Goal: Task Accomplishment & Management: Complete application form

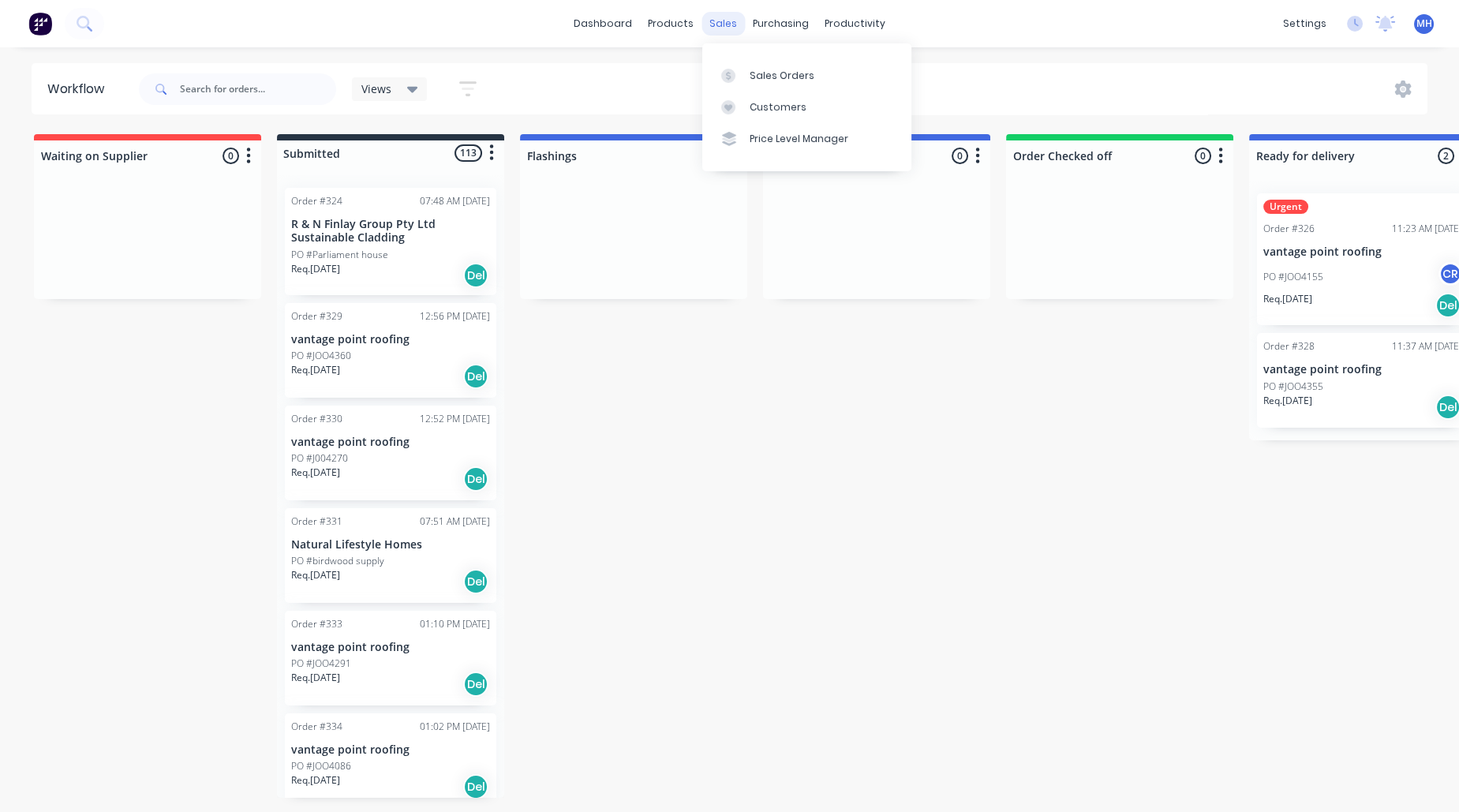
click at [714, 18] on div "sales" at bounding box center [723, 23] width 43 height 23
click at [769, 68] on div "Sales Orders" at bounding box center [782, 75] width 65 height 14
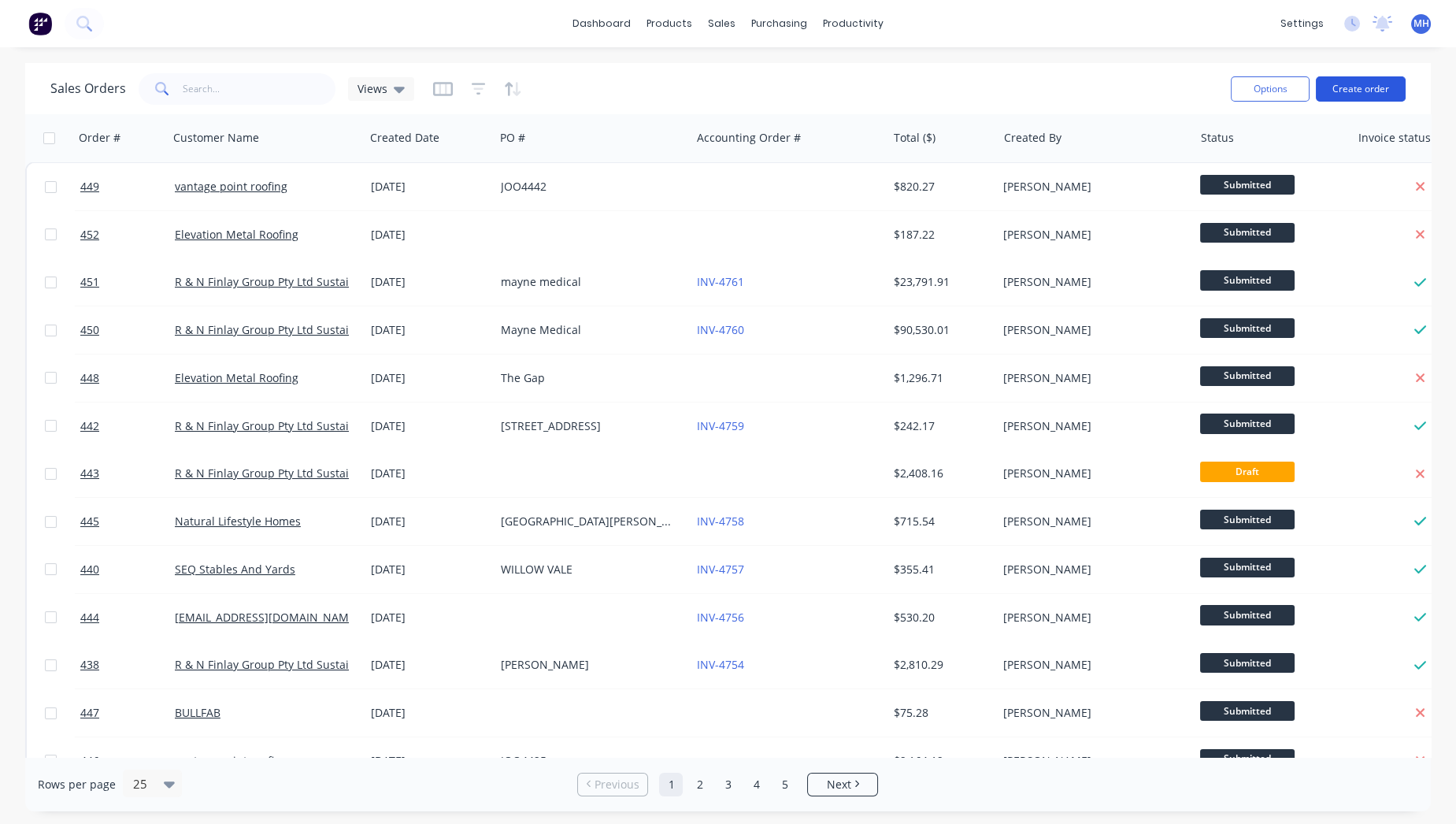
click at [1366, 91] on button "Create order" at bounding box center [1361, 88] width 90 height 25
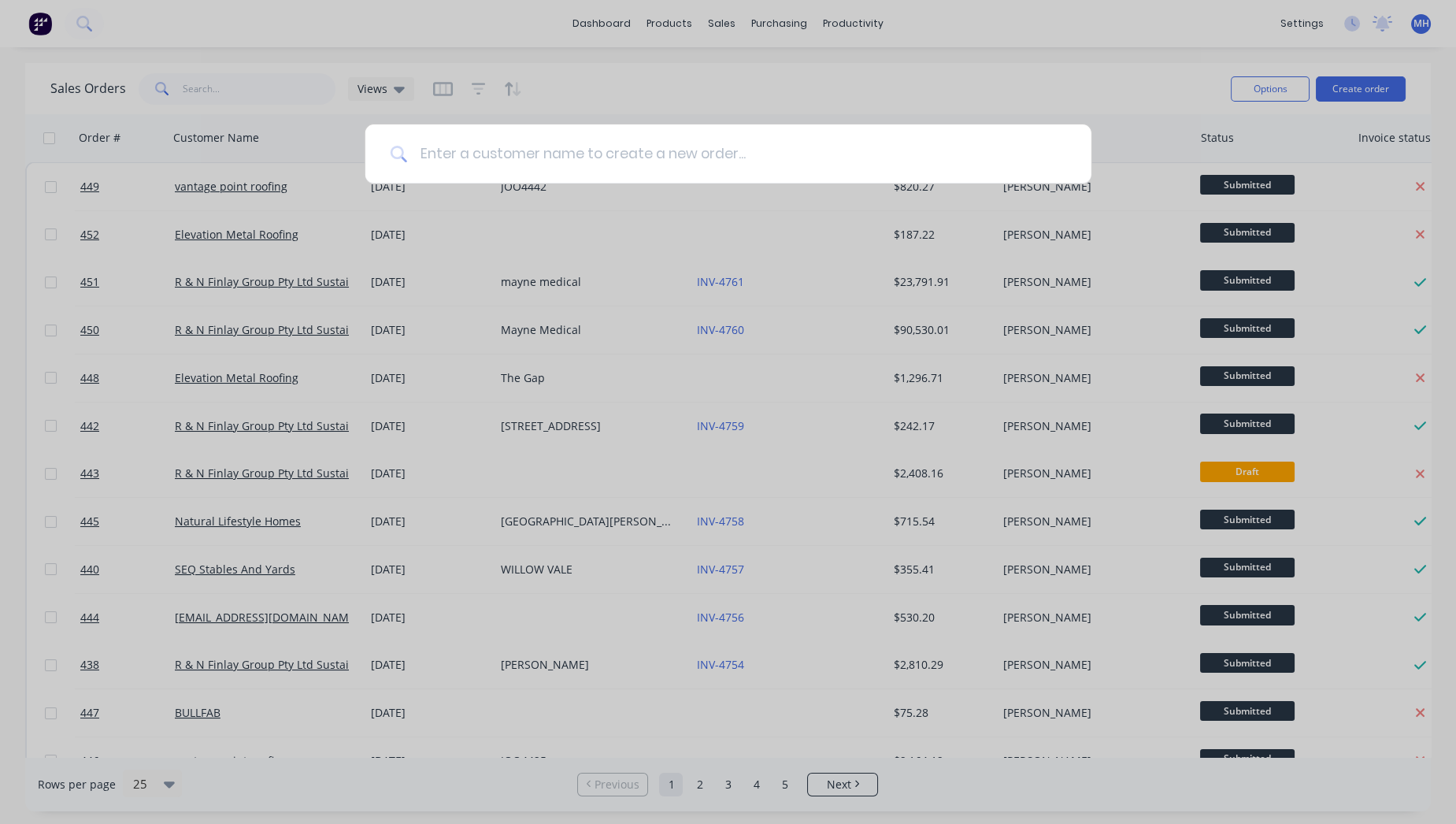
click at [549, 157] on input at bounding box center [737, 154] width 659 height 59
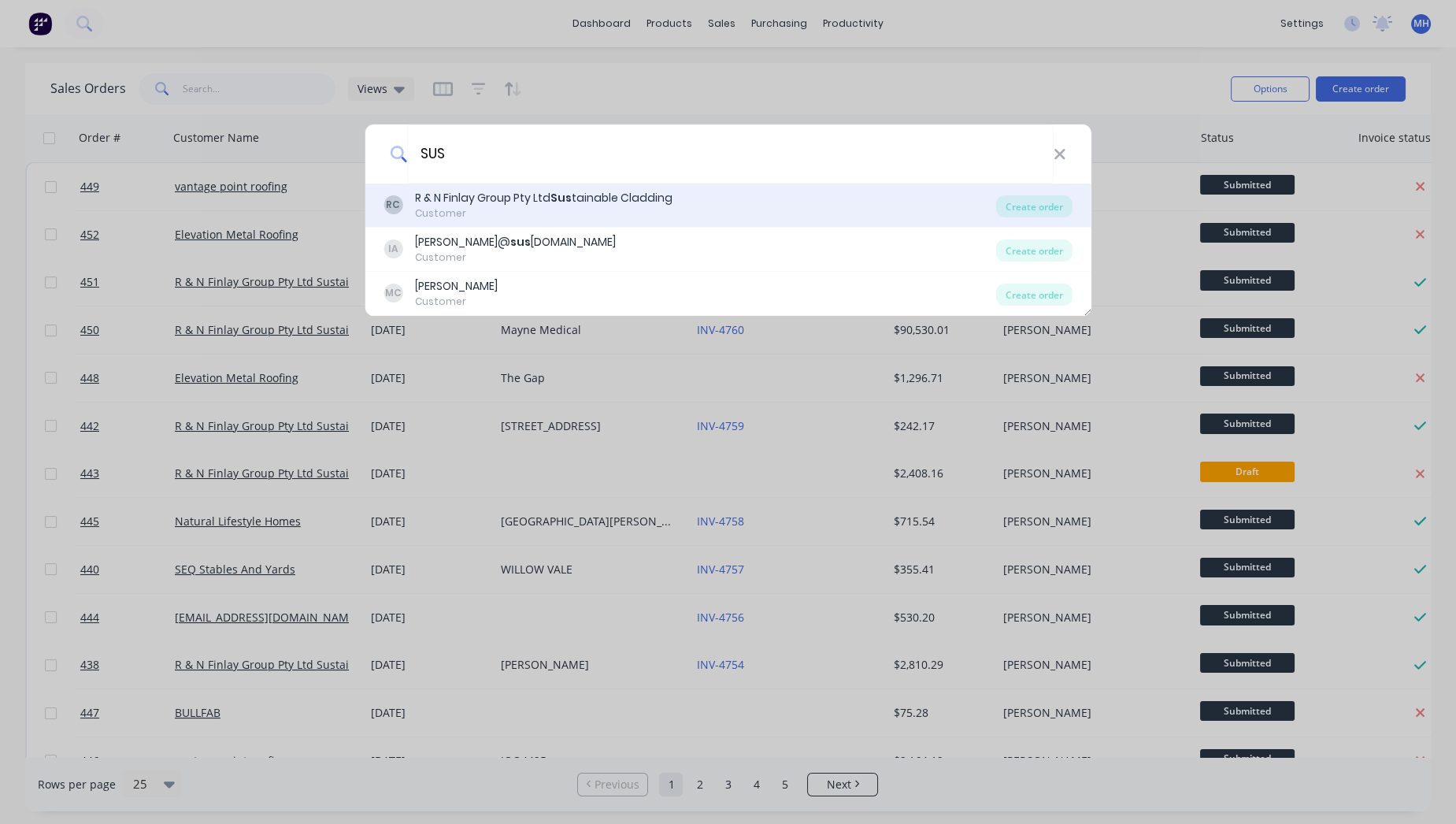
type input "SUS"
click at [541, 202] on div "R & N Finlay Group Pty Ltd Sus tainable Cladding" at bounding box center [544, 197] width 258 height 16
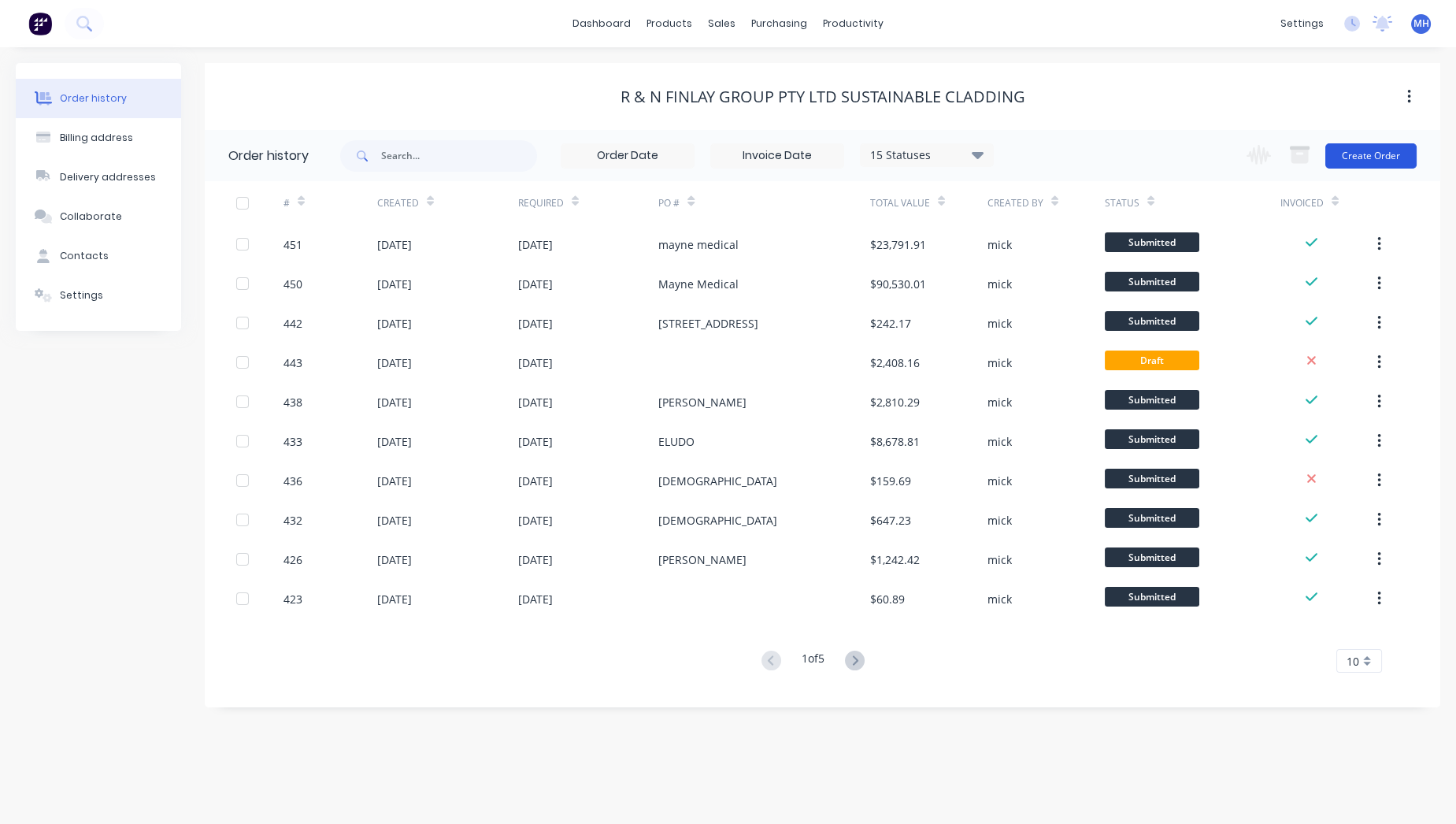
click at [1377, 153] on button "Create Order" at bounding box center [1371, 156] width 92 height 25
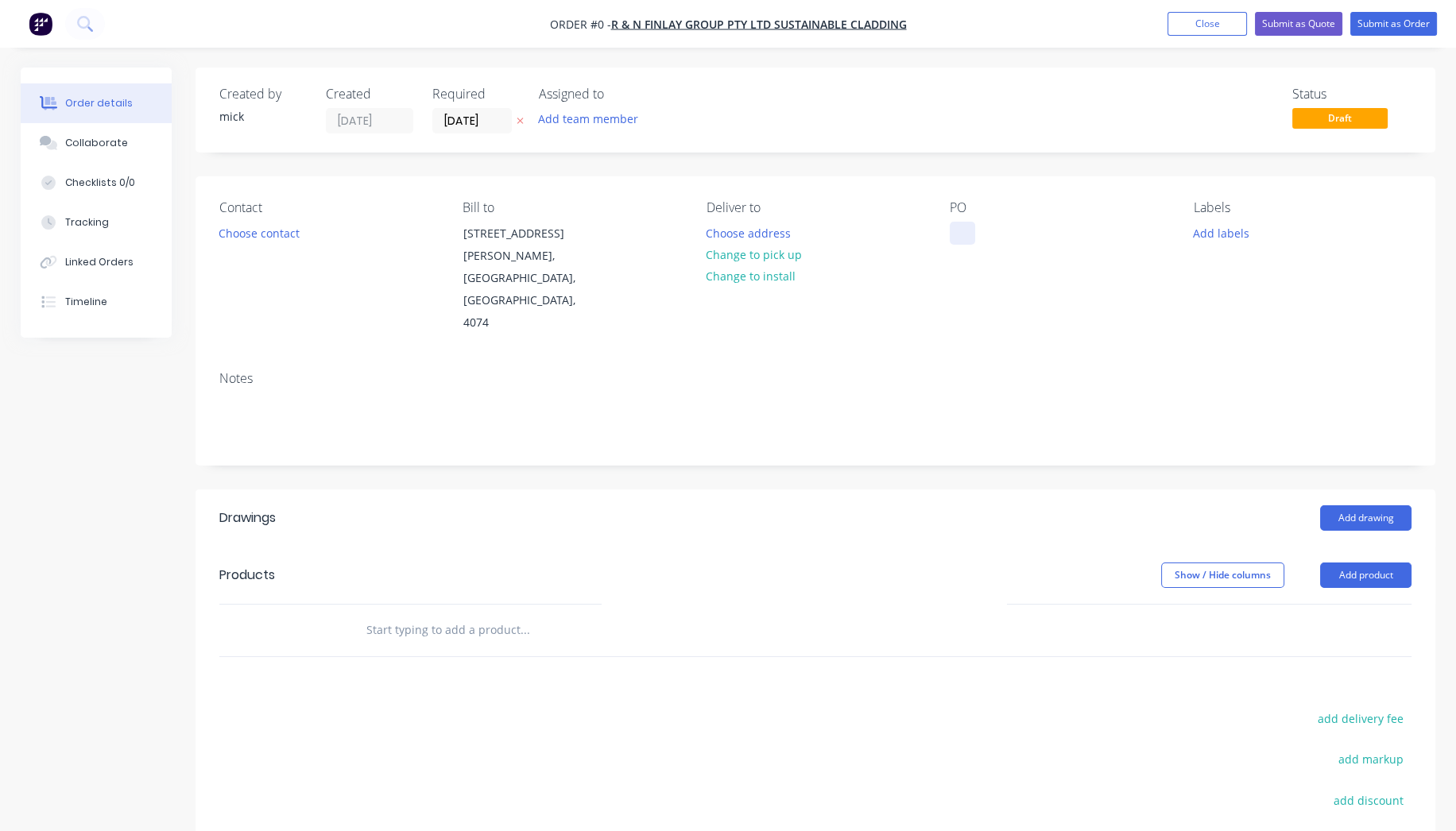
click at [973, 230] on div at bounding box center [962, 233] width 25 height 23
click at [1343, 469] on div "Order details Collaborate Checklists 0/0 Tracking Linked Orders Timeline Order …" at bounding box center [727, 565] width 1446 height 995
click at [1371, 505] on button "Add drawing" at bounding box center [1365, 518] width 92 height 25
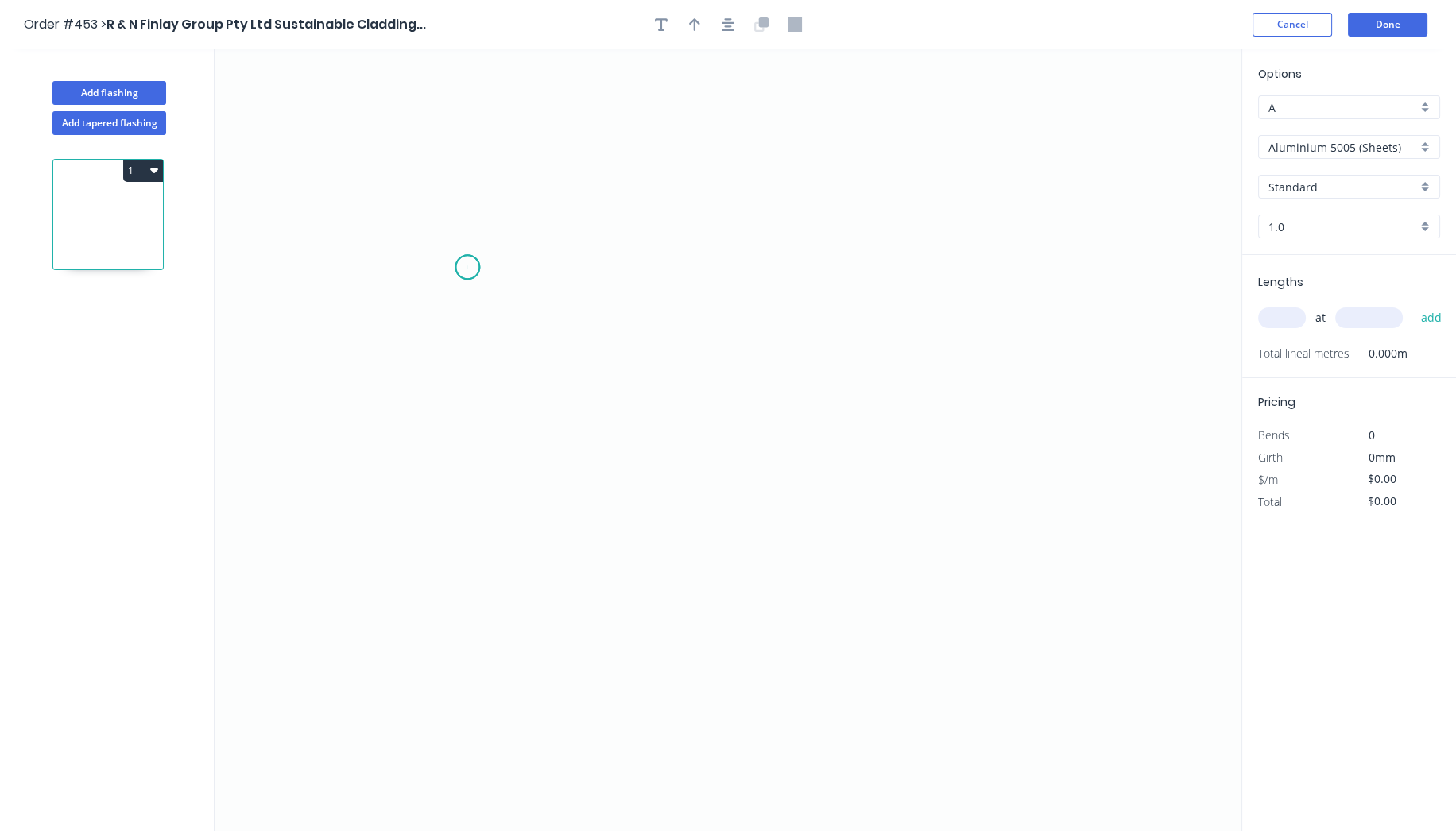
click at [467, 267] on icon "0" at bounding box center [728, 440] width 1027 height 782
click at [897, 273] on icon "0" at bounding box center [728, 440] width 1027 height 782
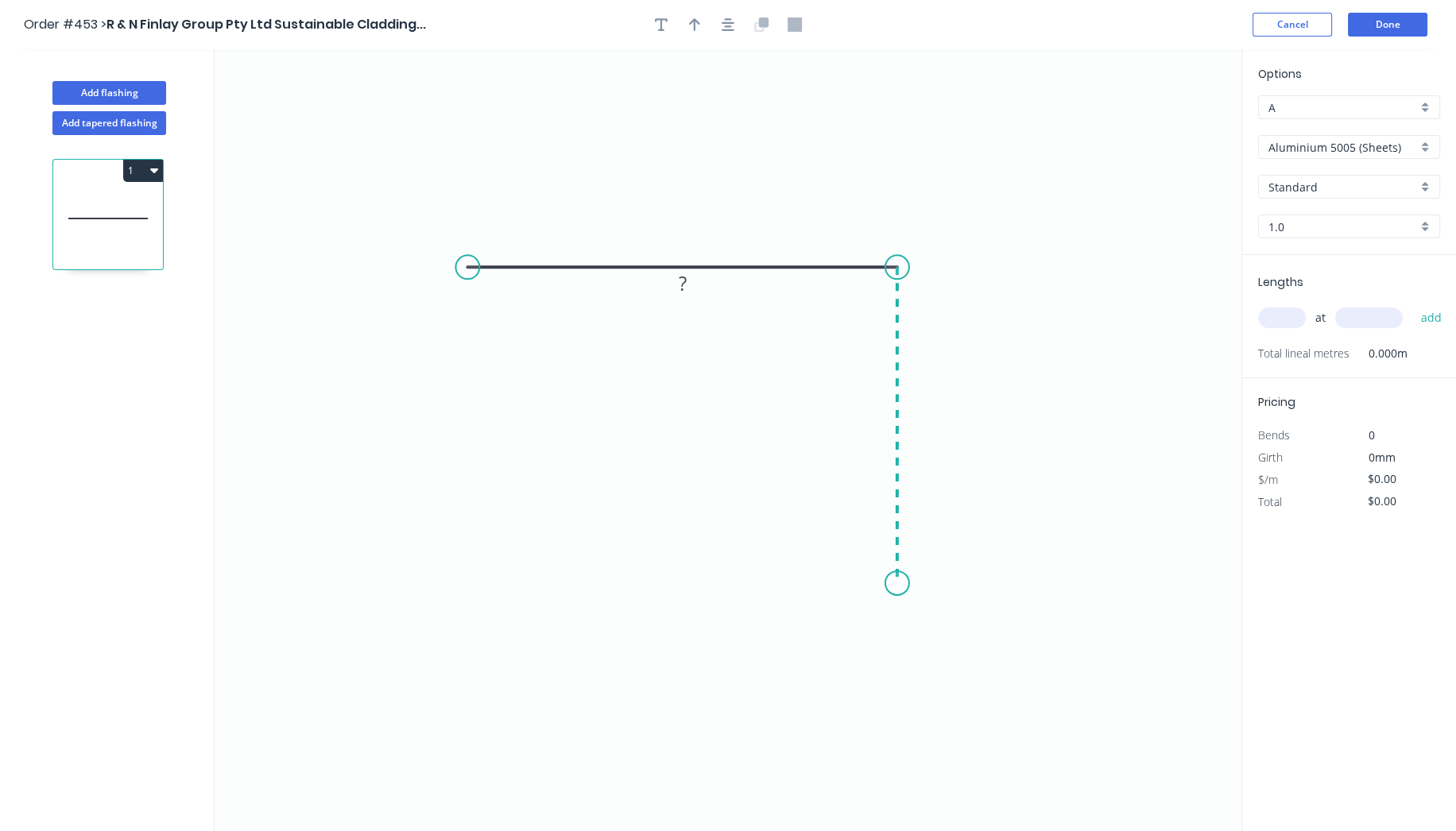
click at [908, 583] on icon "0 ?" at bounding box center [728, 440] width 1027 height 782
click at [944, 634] on icon "0 ? ?" at bounding box center [728, 440] width 1027 height 782
click at [944, 634] on circle at bounding box center [944, 629] width 24 height 24
click at [945, 631] on circle at bounding box center [944, 629] width 24 height 24
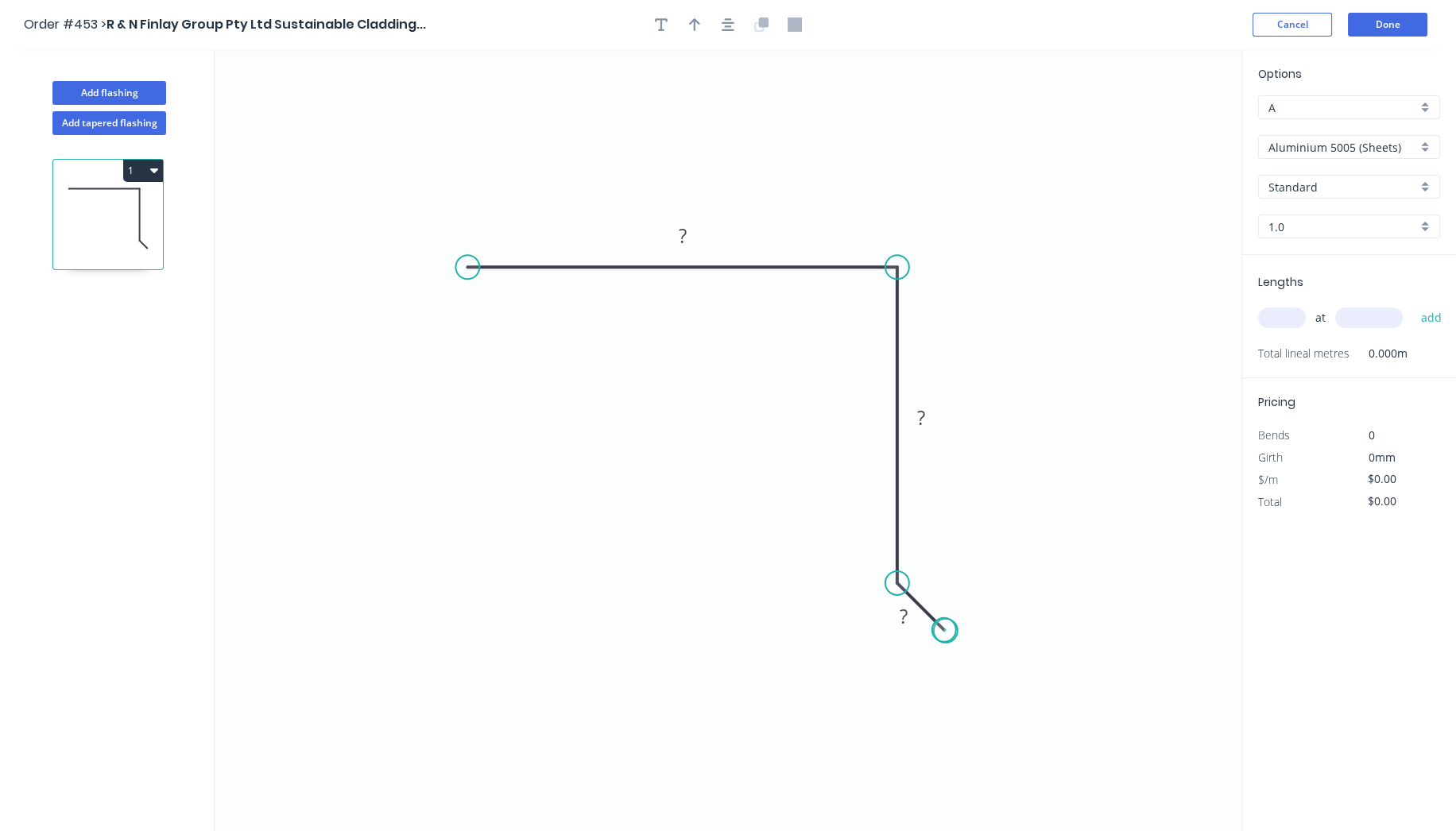
click at [945, 631] on circle at bounding box center [944, 629] width 24 height 24
click at [465, 266] on circle at bounding box center [467, 266] width 24 height 24
click at [421, 220] on icon at bounding box center [444, 244] width 47 height 47
click at [429, 261] on tspan "?" at bounding box center [427, 253] width 8 height 26
click at [504, 310] on div "Show angle" at bounding box center [546, 319] width 160 height 32
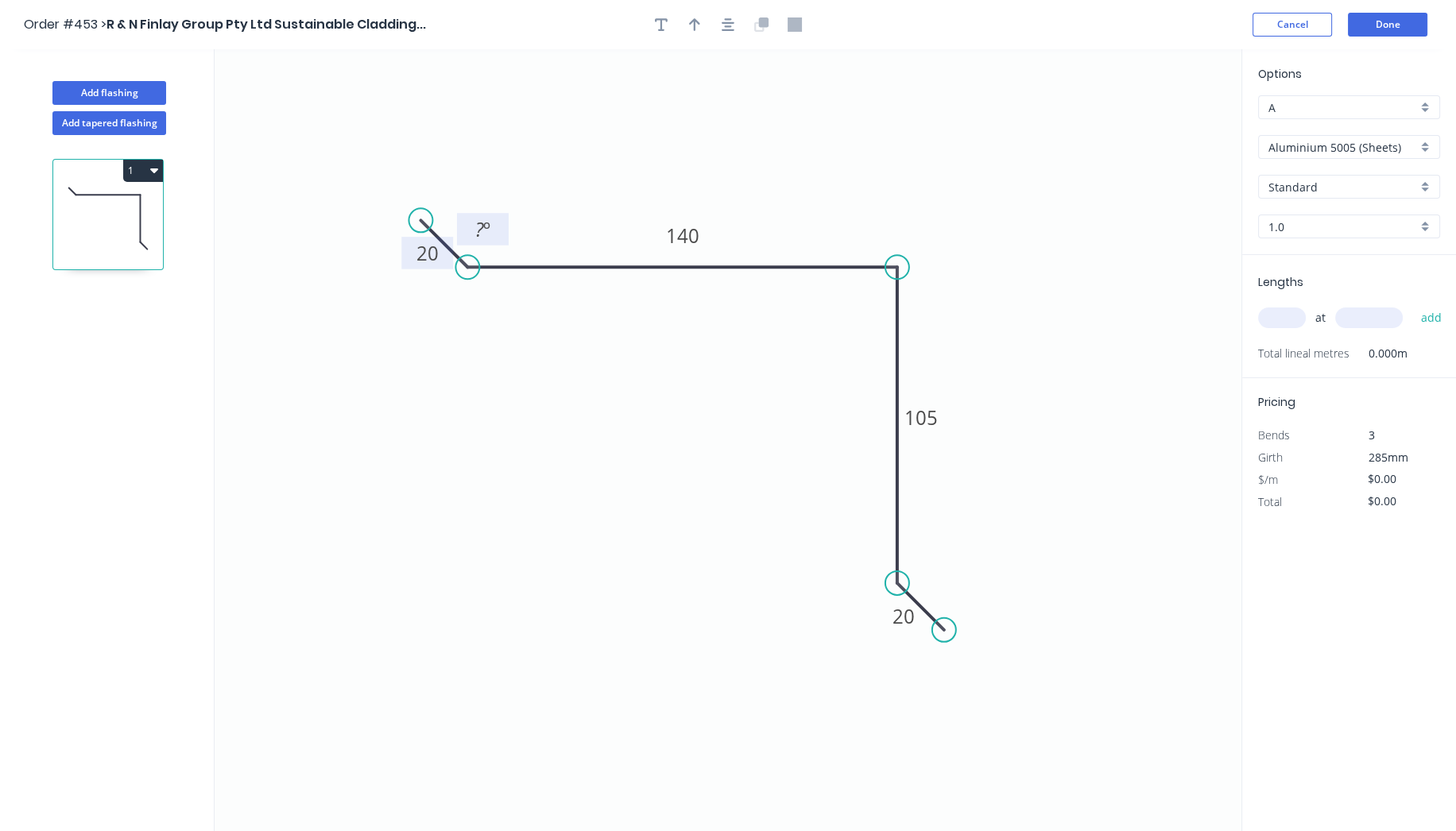
click at [491, 237] on rect at bounding box center [482, 230] width 31 height 22
click at [915, 628] on div "Show angle" at bounding box center [966, 633] width 160 height 32
click at [937, 573] on tspan "º" at bounding box center [937, 567] width 7 height 26
click at [1027, 228] on icon "0 20 140 105 20 135 º 135 º" at bounding box center [728, 440] width 1027 height 782
click at [725, 25] on icon "button" at bounding box center [728, 24] width 13 height 13
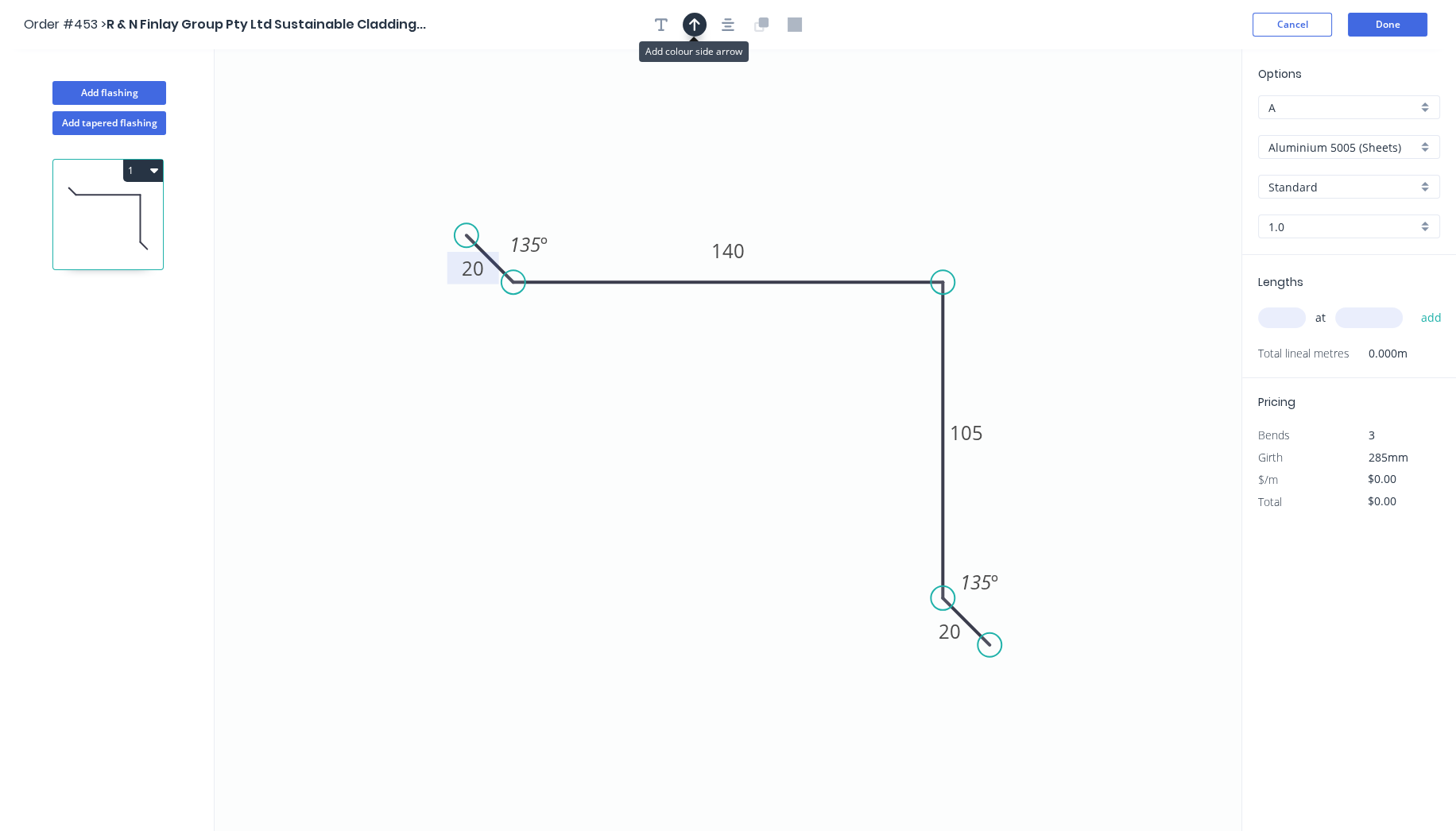
click at [692, 28] on icon "button" at bounding box center [694, 24] width 11 height 14
drag, startPoint x: 1160, startPoint y: 123, endPoint x: 685, endPoint y: 439, distance: 570.5
click at [685, 439] on icon at bounding box center [685, 420] width 14 height 51
click at [685, 437] on icon at bounding box center [685, 420] width 14 height 51
click at [685, 437] on icon at bounding box center [697, 426] width 46 height 46
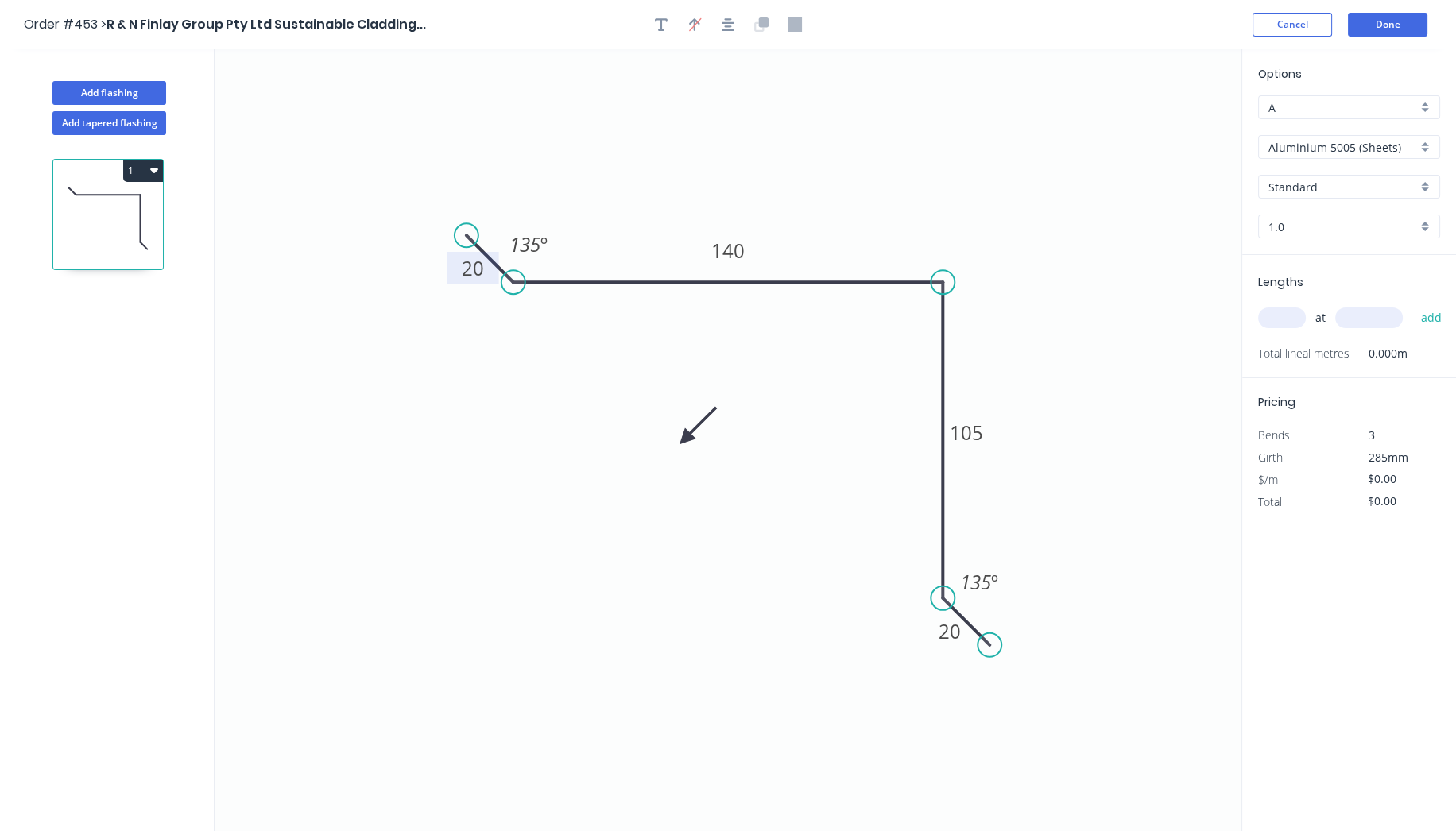
click at [685, 437] on icon at bounding box center [697, 426] width 46 height 46
click at [684, 437] on icon at bounding box center [697, 451] width 46 height 46
drag, startPoint x: 684, startPoint y: 438, endPoint x: 802, endPoint y: 428, distance: 118.4
click at [786, 429] on icon at bounding box center [780, 455] width 14 height 51
click at [1341, 147] on input "Aluminium 5005 (Sheets)" at bounding box center [1343, 147] width 148 height 17
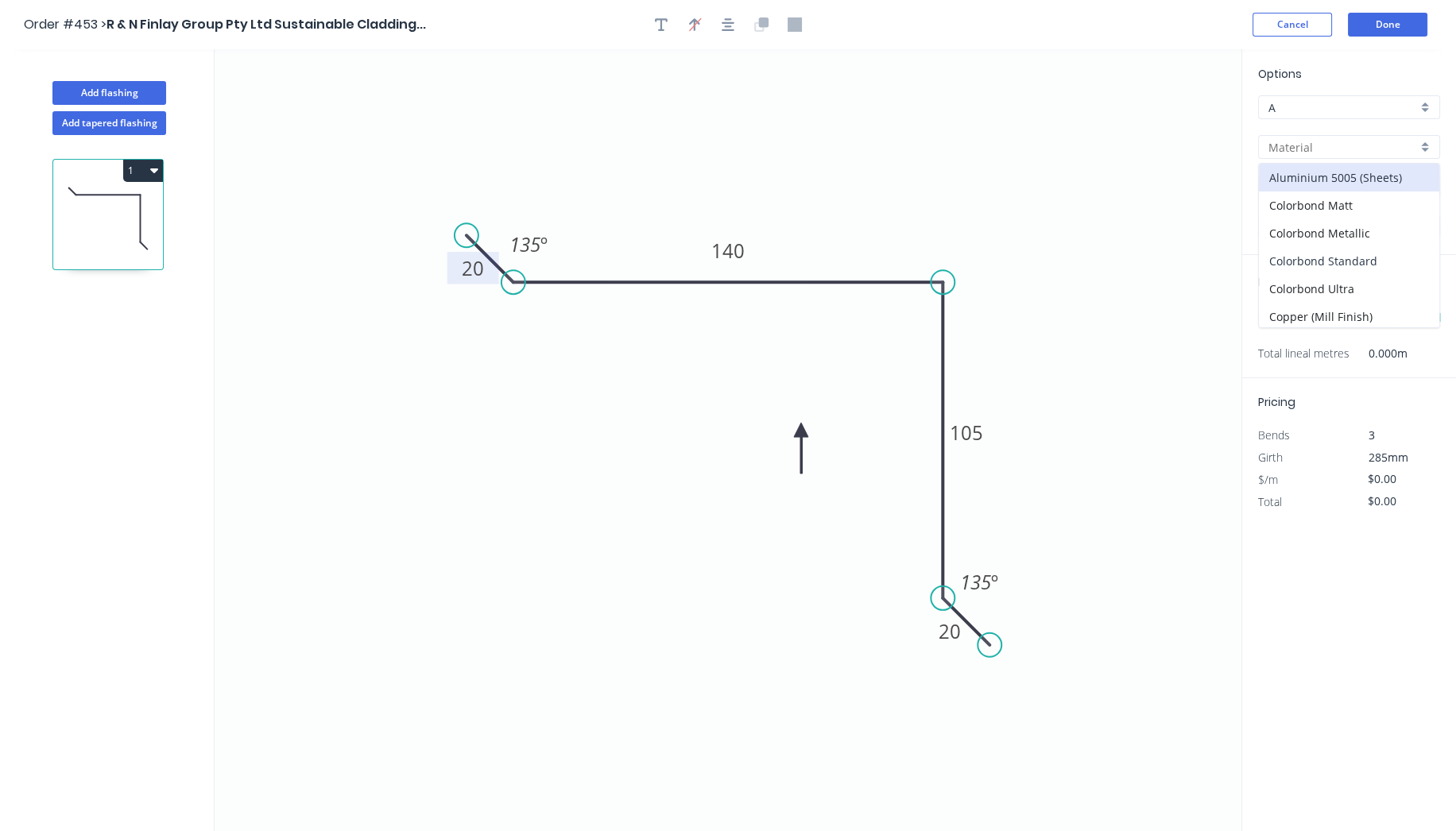
click at [1356, 264] on div "Colorbond Standard" at bounding box center [1349, 261] width 181 height 28
type input "Colorbond Standard"
type input "Basalt"
type input "0.55"
type input "$13.93"
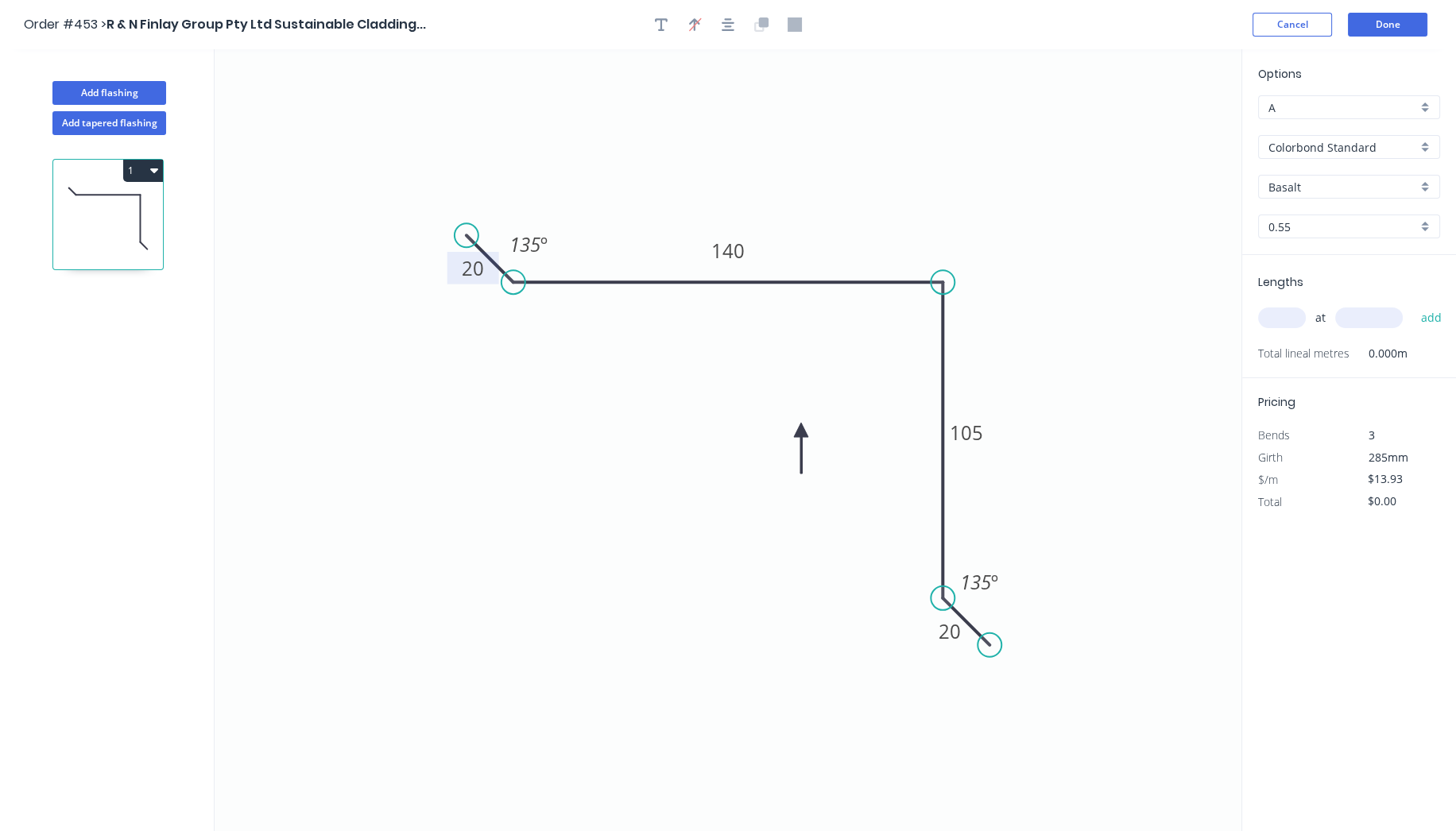
click at [1336, 180] on input "Basalt" at bounding box center [1343, 187] width 148 height 17
click at [1335, 345] on div "Dover White" at bounding box center [1349, 356] width 181 height 28
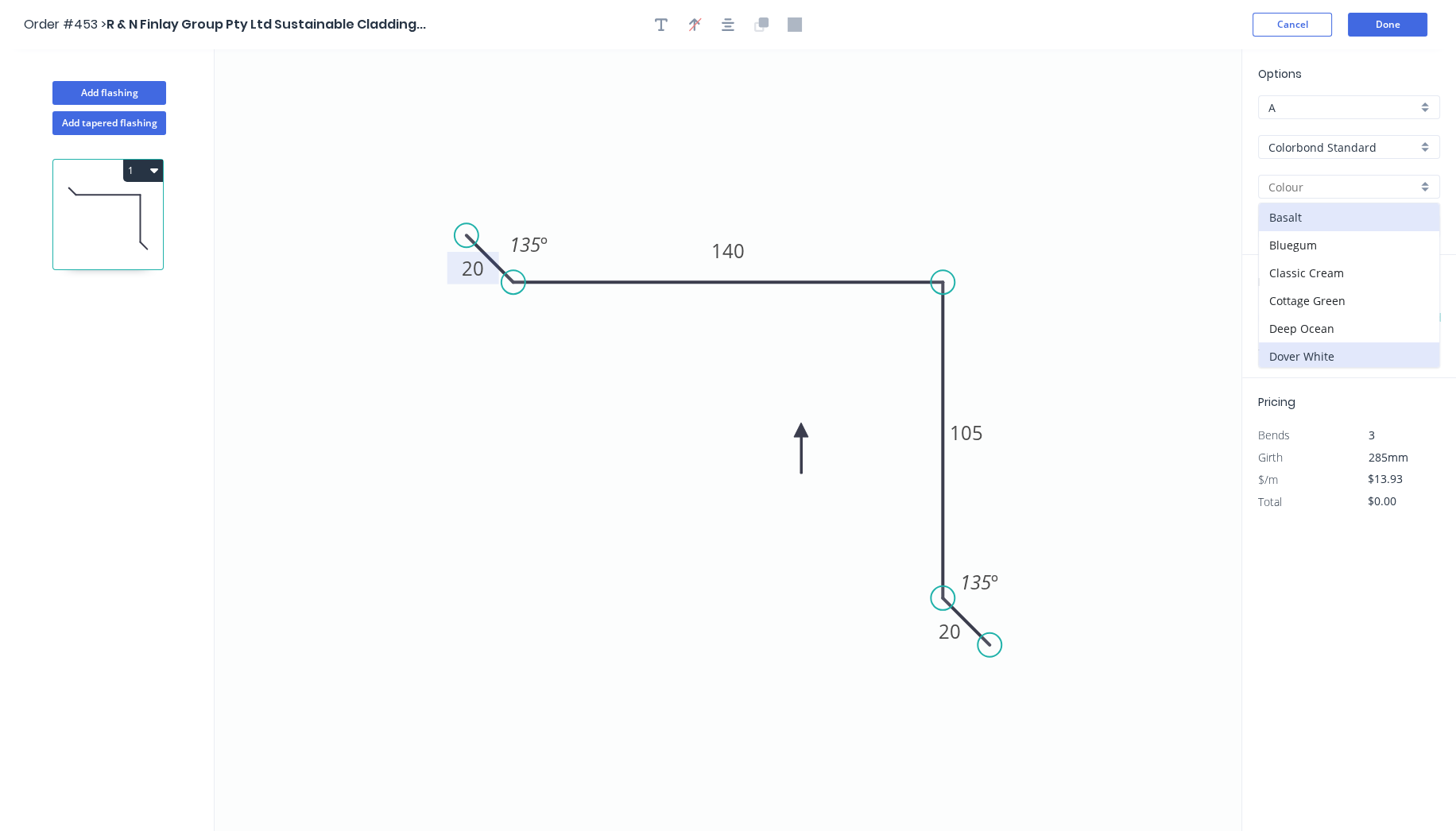
type input "Dover White"
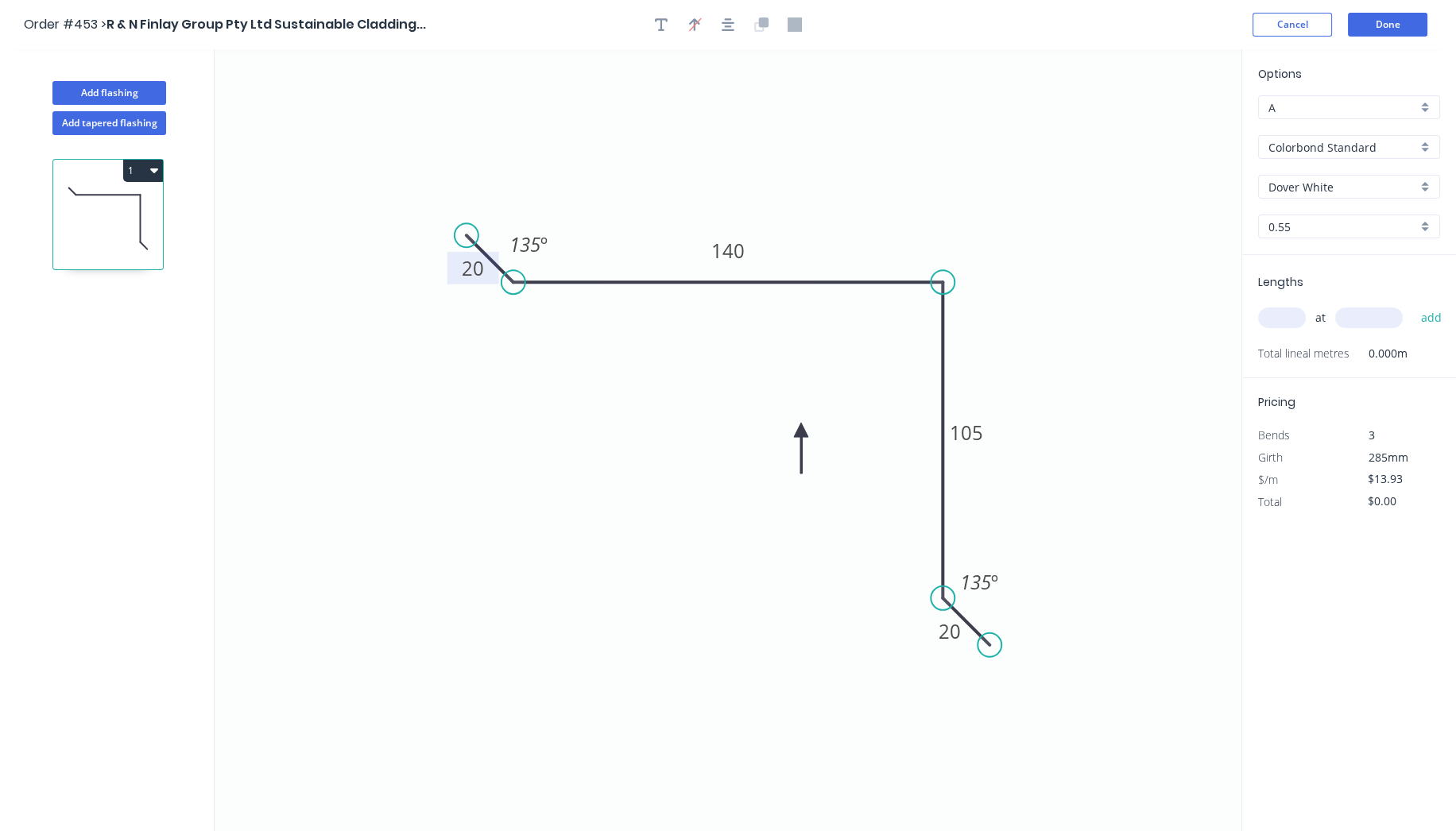
drag, startPoint x: 1281, startPoint y: 316, endPoint x: 1266, endPoint y: 327, distance: 18.6
click at [1273, 319] on input "text" at bounding box center [1281, 318] width 48 height 21
type input "1"
type input "500"
click at [1412, 305] on button "add" at bounding box center [1431, 318] width 38 height 27
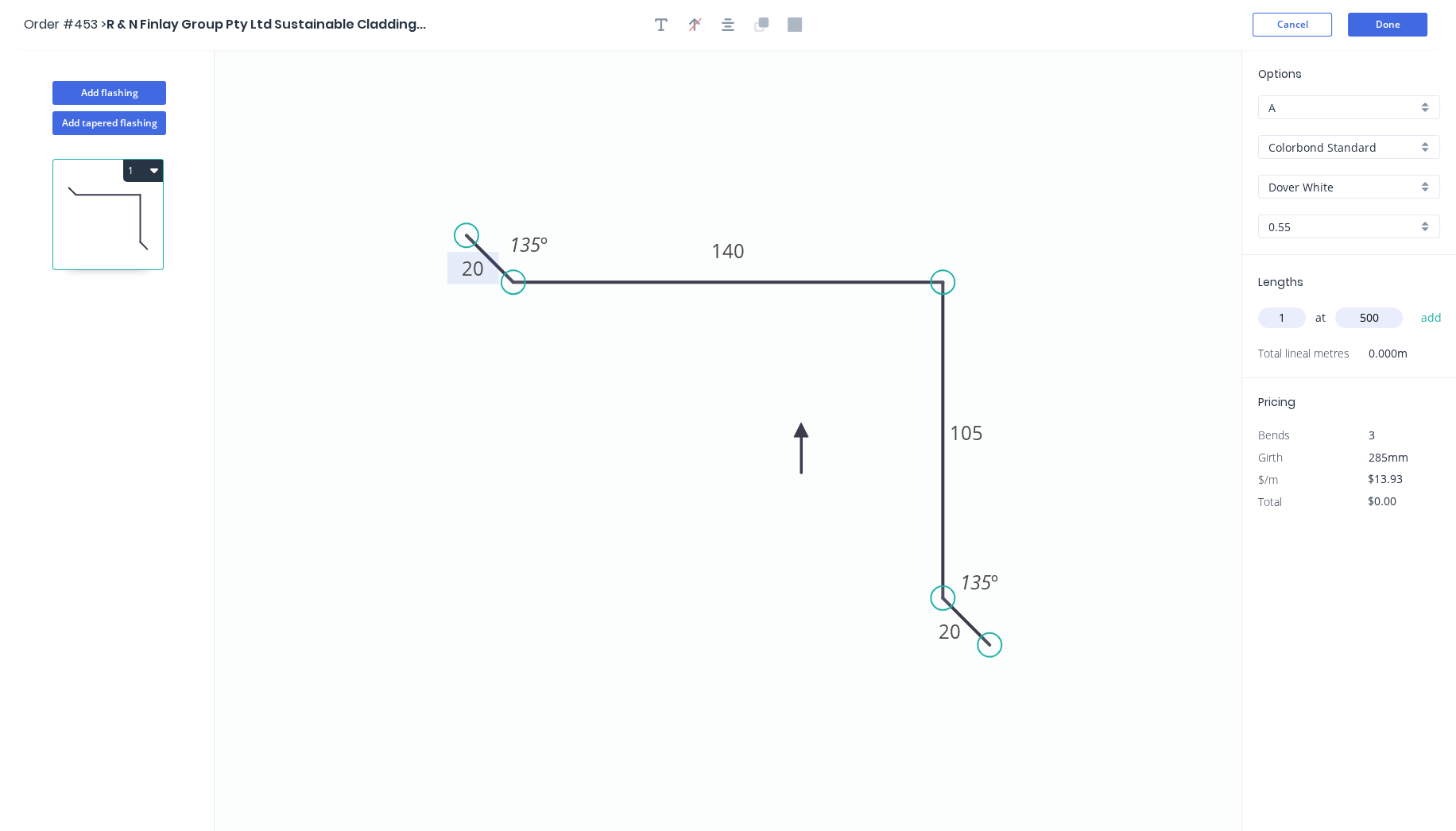
type input "$13.93"
click at [1396, 23] on button "Done" at bounding box center [1387, 24] width 79 height 24
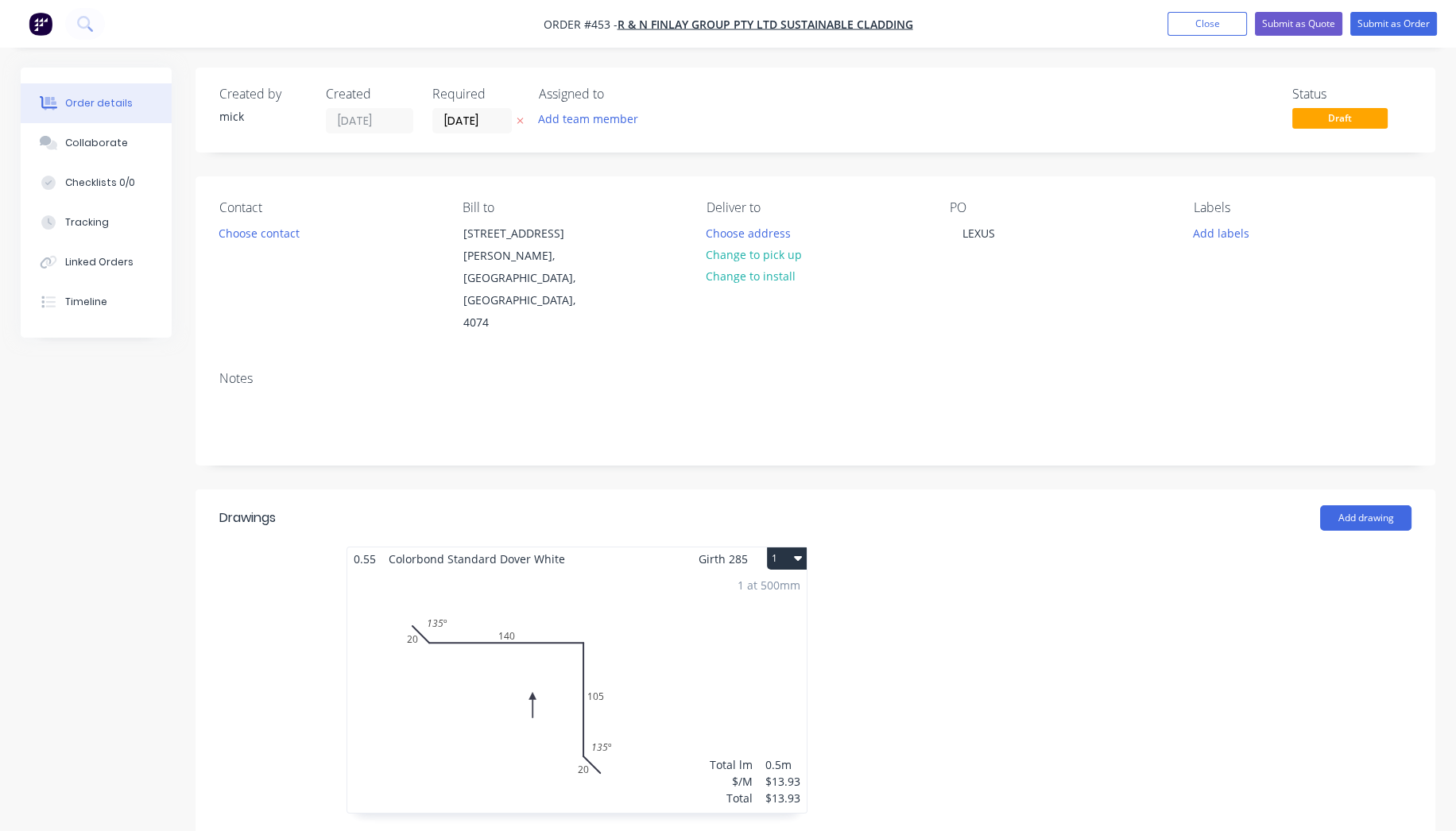
click at [776, 547] on button "1" at bounding box center [786, 558] width 40 height 22
click at [717, 617] on div "Duplicate" at bounding box center [731, 628] width 122 height 23
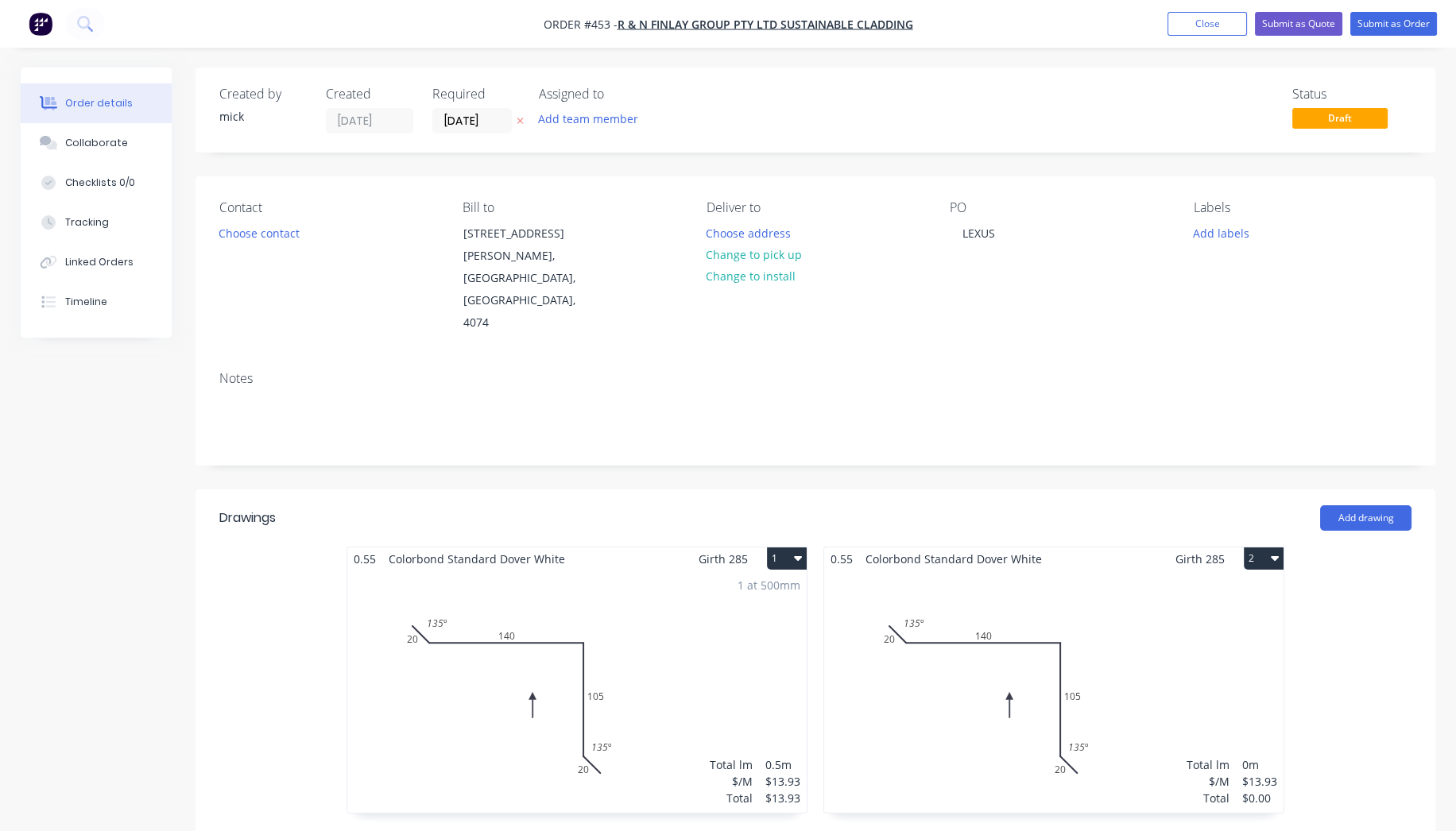
click at [1041, 621] on div "Total lm $/M Total 0m $13.93 $0.00" at bounding box center [1054, 692] width 459 height 243
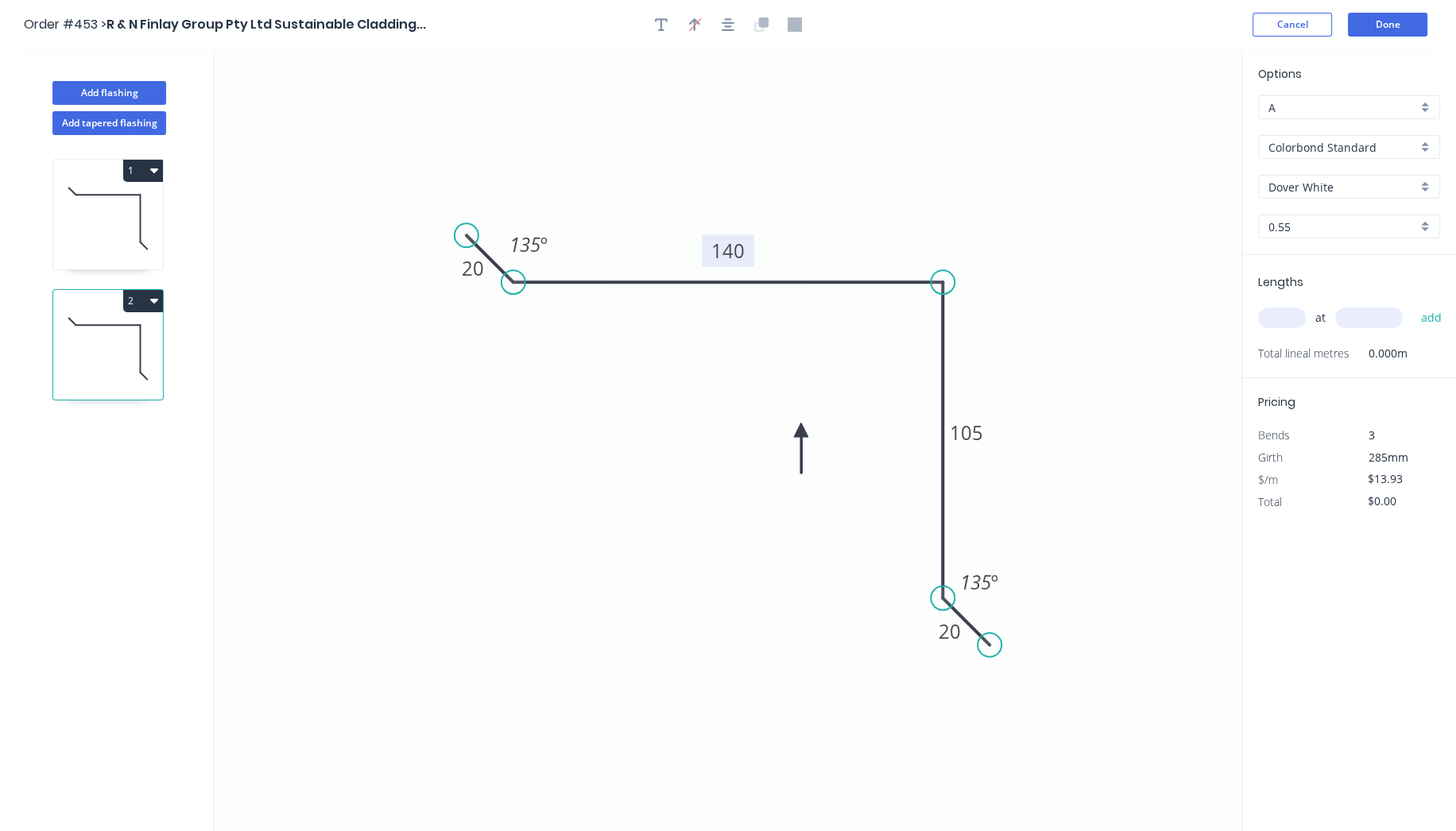
click at [734, 248] on tspan "140" at bounding box center [728, 251] width 33 height 26
click at [1291, 319] on input "text" at bounding box center [1281, 318] width 48 height 21
type input "1"
type input "750"
click at [1441, 320] on button "add" at bounding box center [1431, 318] width 38 height 27
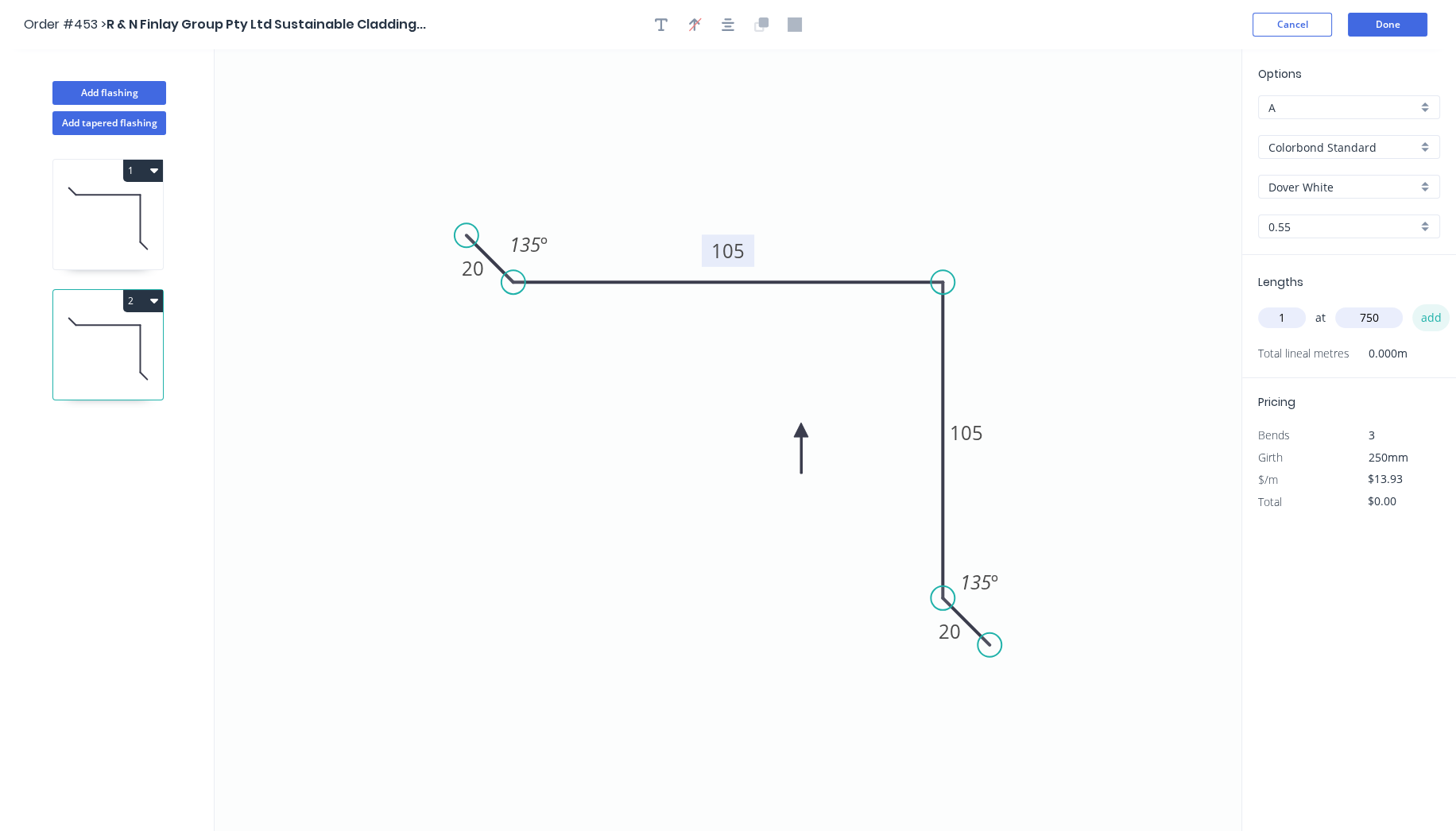
type input "$13.93"
click at [1405, 28] on button "Done" at bounding box center [1387, 24] width 79 height 24
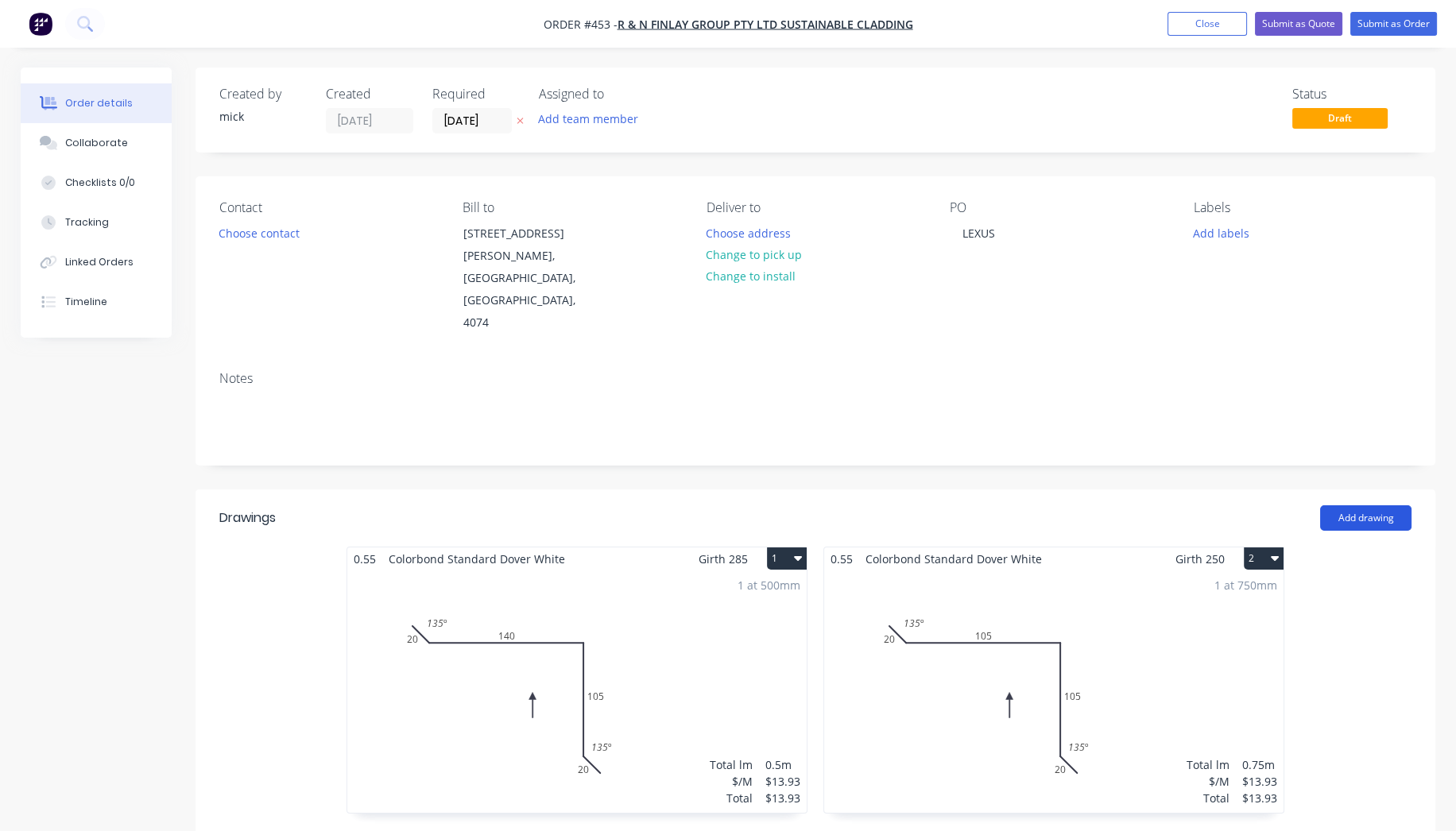
click at [1368, 505] on button "Add drawing" at bounding box center [1365, 518] width 92 height 25
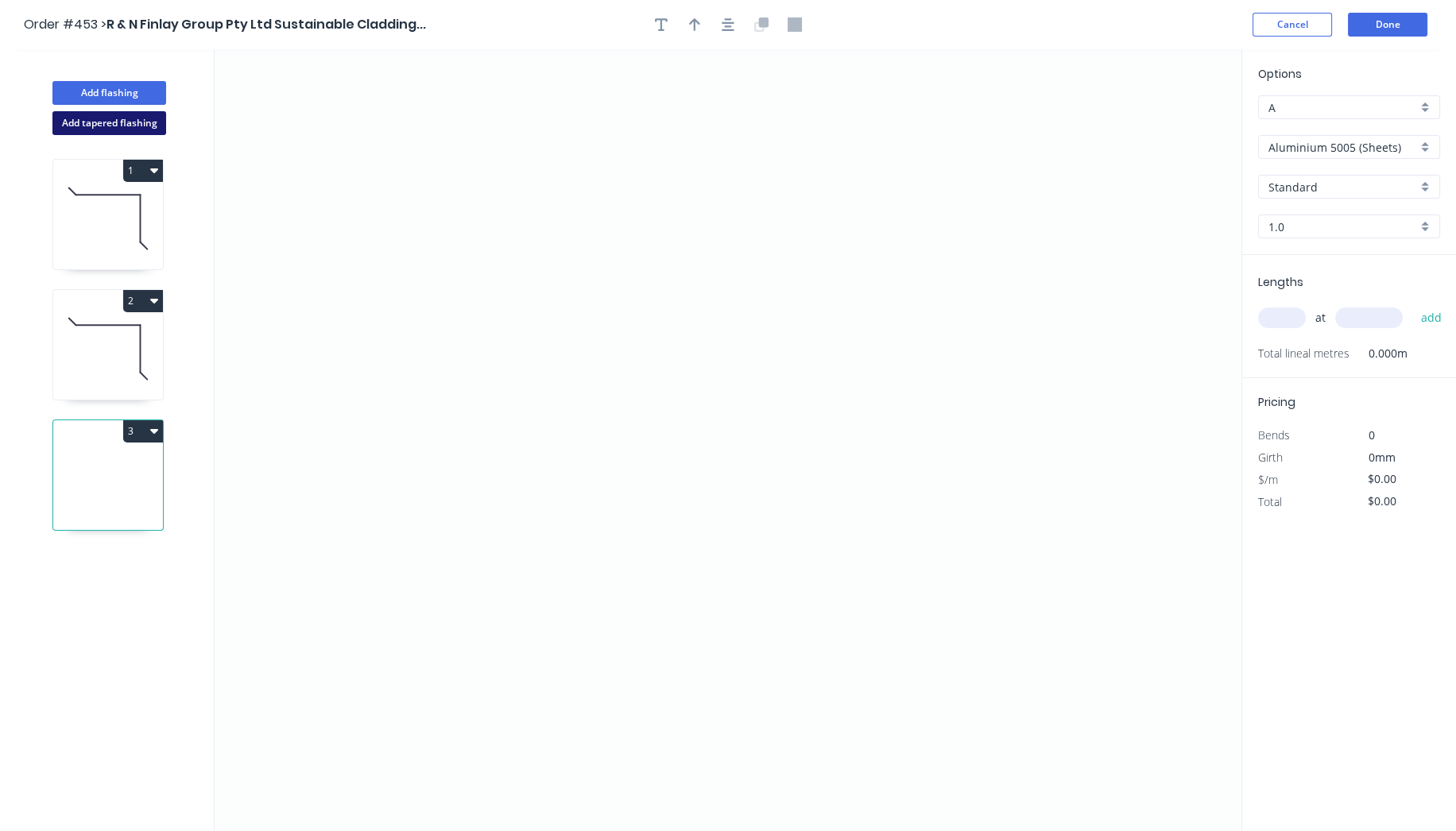
click at [143, 124] on button "Add tapered flashing" at bounding box center [109, 122] width 113 height 24
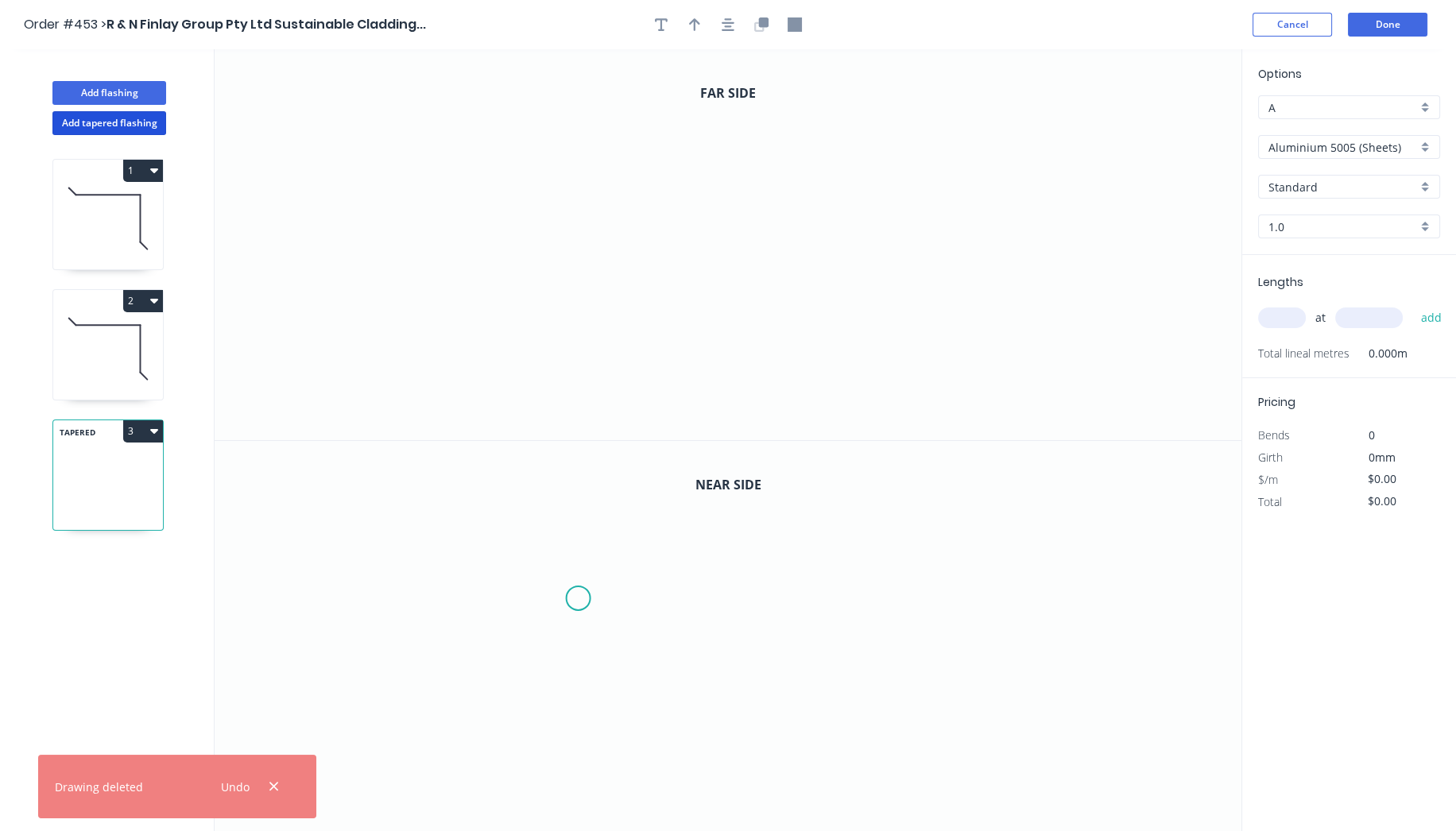
scroll to position [28, 0]
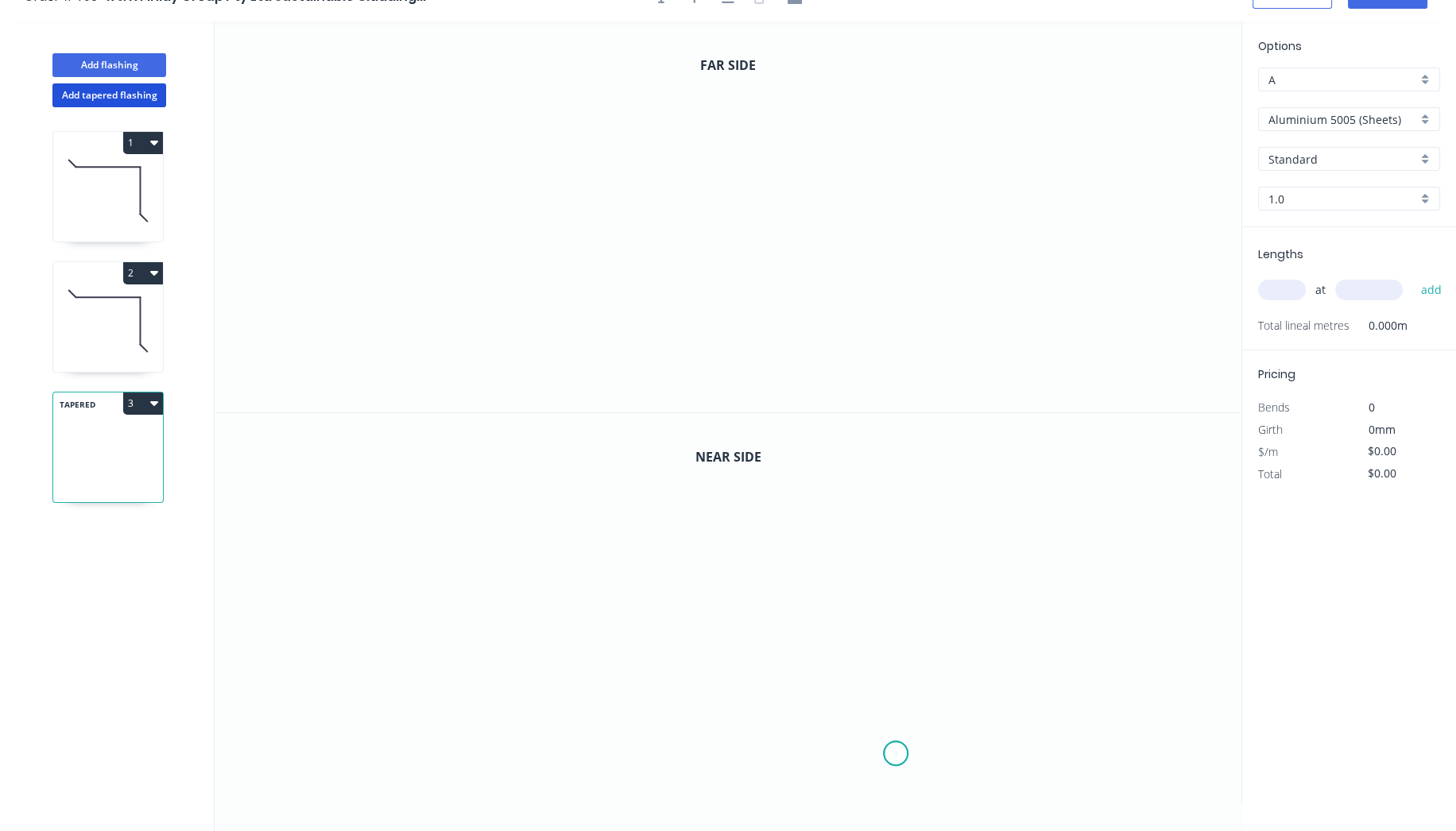
click at [896, 752] on icon "0" at bounding box center [728, 608] width 1027 height 392
click at [894, 517] on icon "0" at bounding box center [728, 608] width 1027 height 392
click at [692, 508] on icon "0 ?" at bounding box center [728, 608] width 1027 height 392
click at [692, 508] on circle at bounding box center [691, 517] width 24 height 24
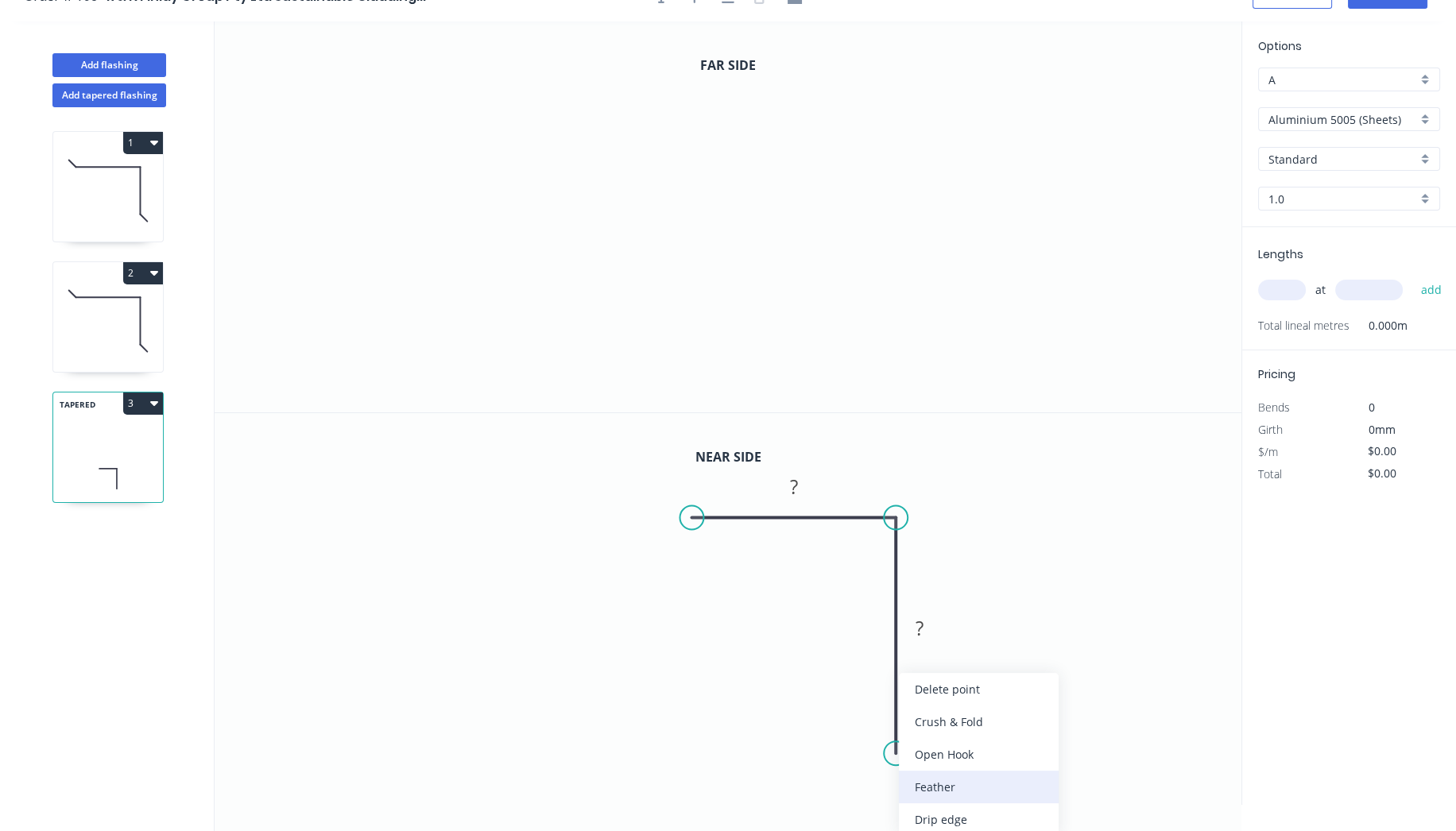
click at [919, 782] on div "Feather" at bounding box center [979, 786] width 160 height 32
click at [879, 719] on tspan "15" at bounding box center [872, 725] width 22 height 26
click at [931, 623] on rect at bounding box center [920, 628] width 31 height 22
click at [806, 483] on rect at bounding box center [794, 486] width 31 height 22
click at [1125, 541] on icon "0 50 FE 10 200" at bounding box center [728, 608] width 1027 height 392
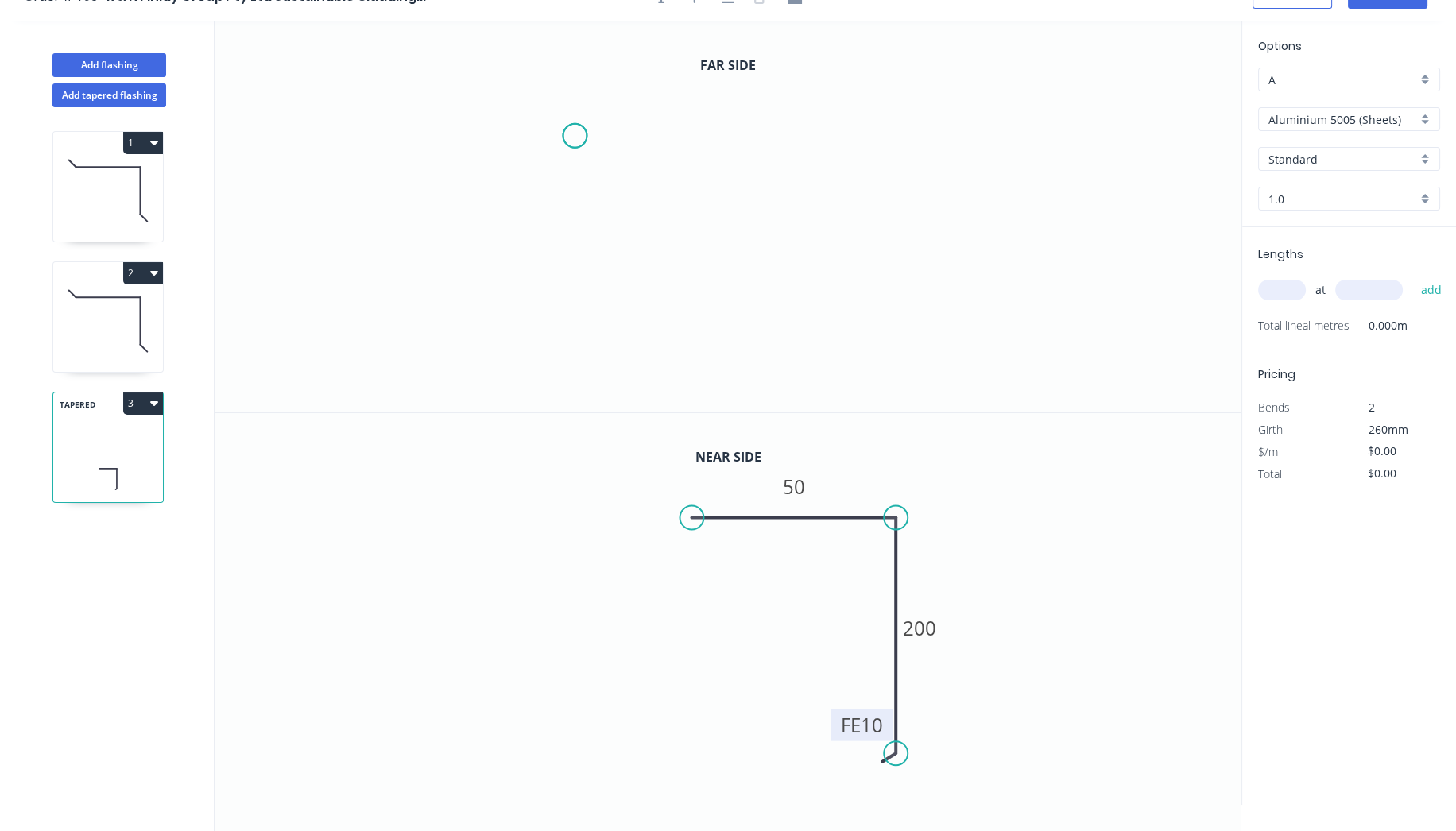
click at [574, 135] on icon "0" at bounding box center [728, 217] width 1027 height 391
click at [833, 143] on icon "0" at bounding box center [728, 217] width 1027 height 391
click at [827, 333] on icon "0 ?" at bounding box center [728, 217] width 1027 height 391
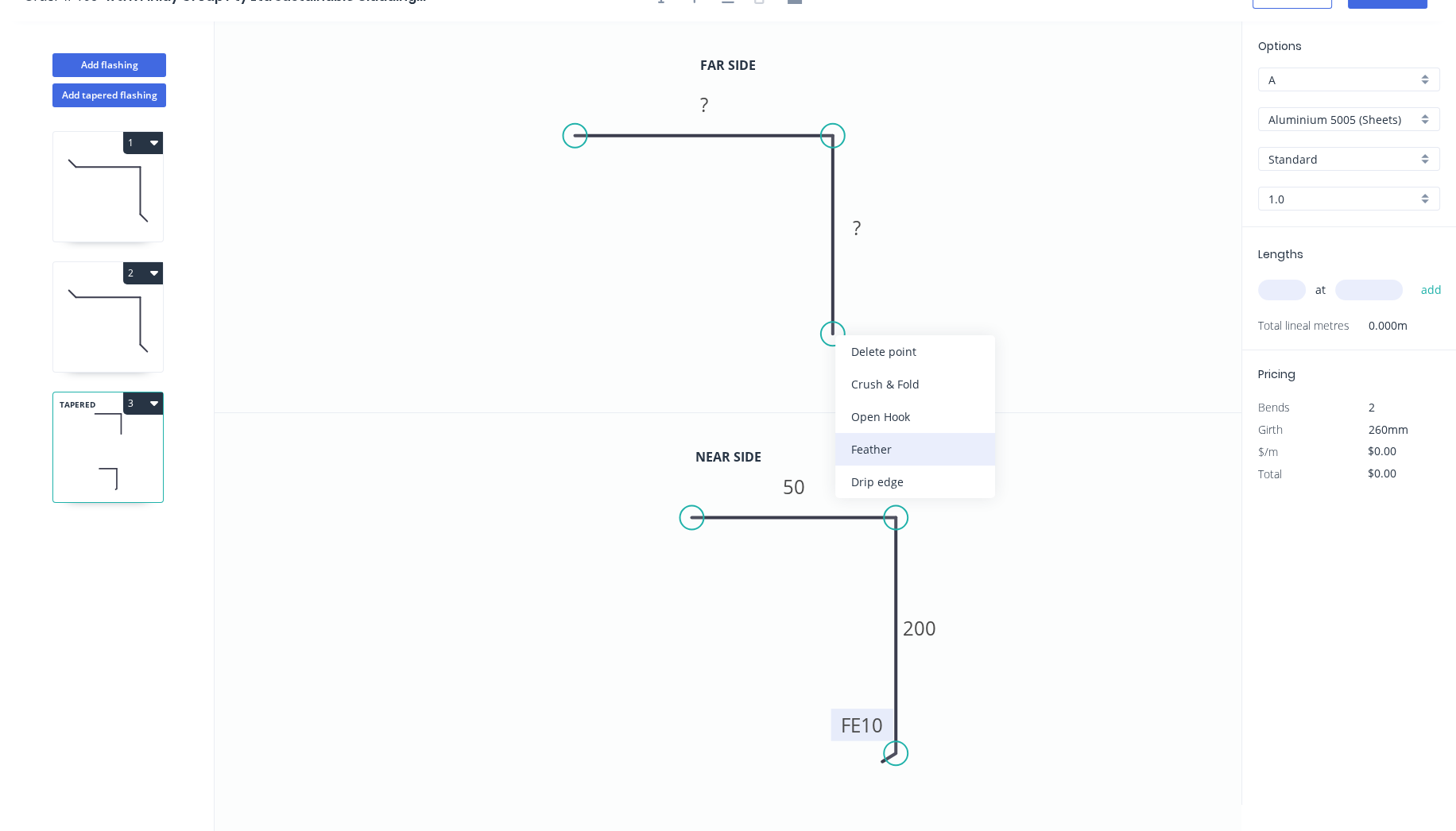
click at [877, 447] on div "Feather" at bounding box center [915, 449] width 160 height 32
click at [815, 306] on tspan "15" at bounding box center [808, 306] width 22 height 26
click at [870, 220] on rect at bounding box center [856, 228] width 31 height 22
click at [713, 98] on rect at bounding box center [704, 105] width 31 height 22
click at [949, 199] on icon "0 50 FE 10 100" at bounding box center [728, 217] width 1027 height 391
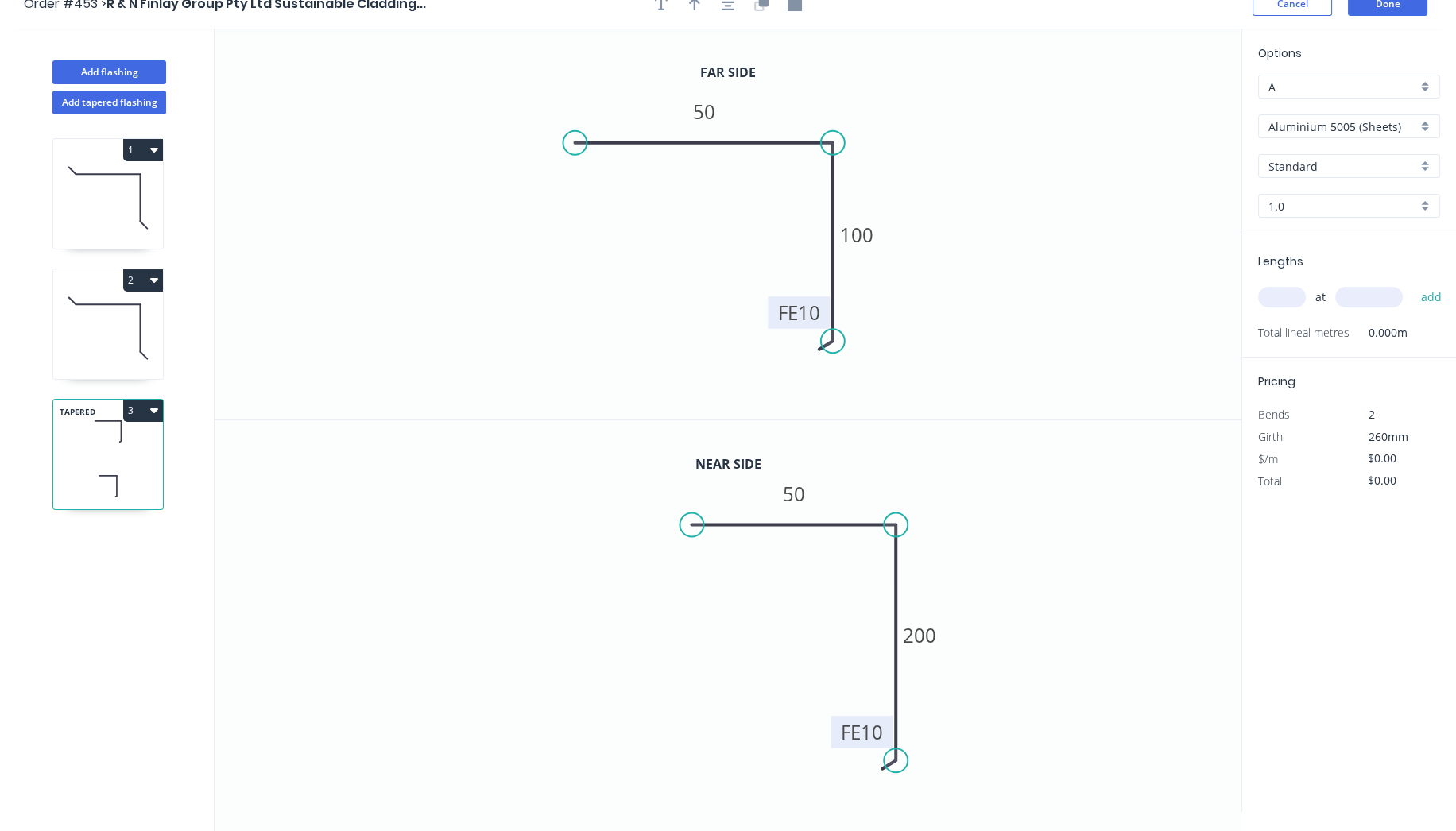
scroll to position [0, 0]
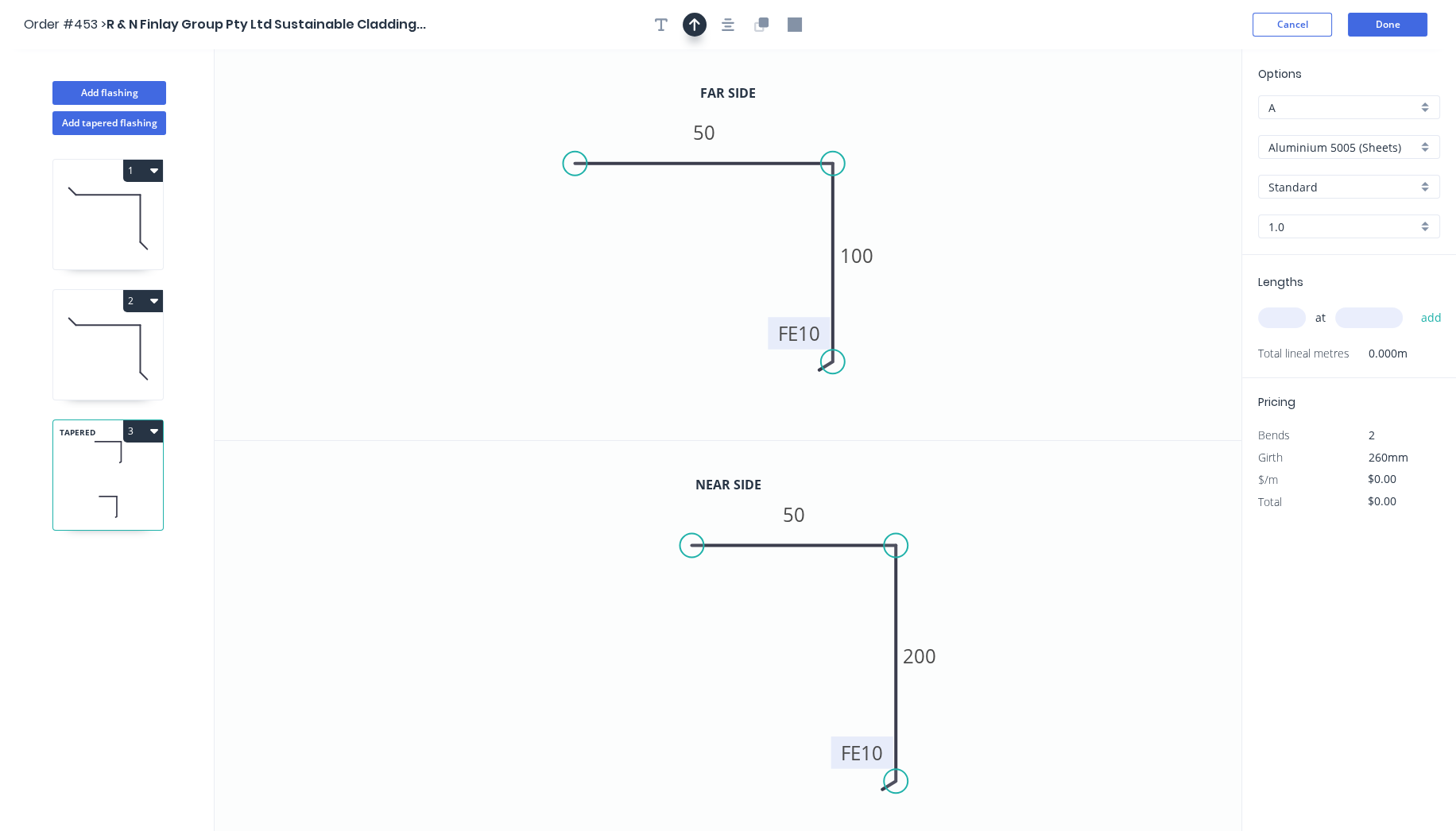
click at [692, 17] on icon "button" at bounding box center [694, 24] width 11 height 14
drag, startPoint x: 1160, startPoint y: 128, endPoint x: 970, endPoint y: 244, distance: 222.6
click at [970, 244] on icon at bounding box center [967, 228] width 14 height 51
click at [971, 243] on icon at bounding box center [969, 225] width 14 height 51
click at [971, 243] on icon at bounding box center [970, 224] width 14 height 51
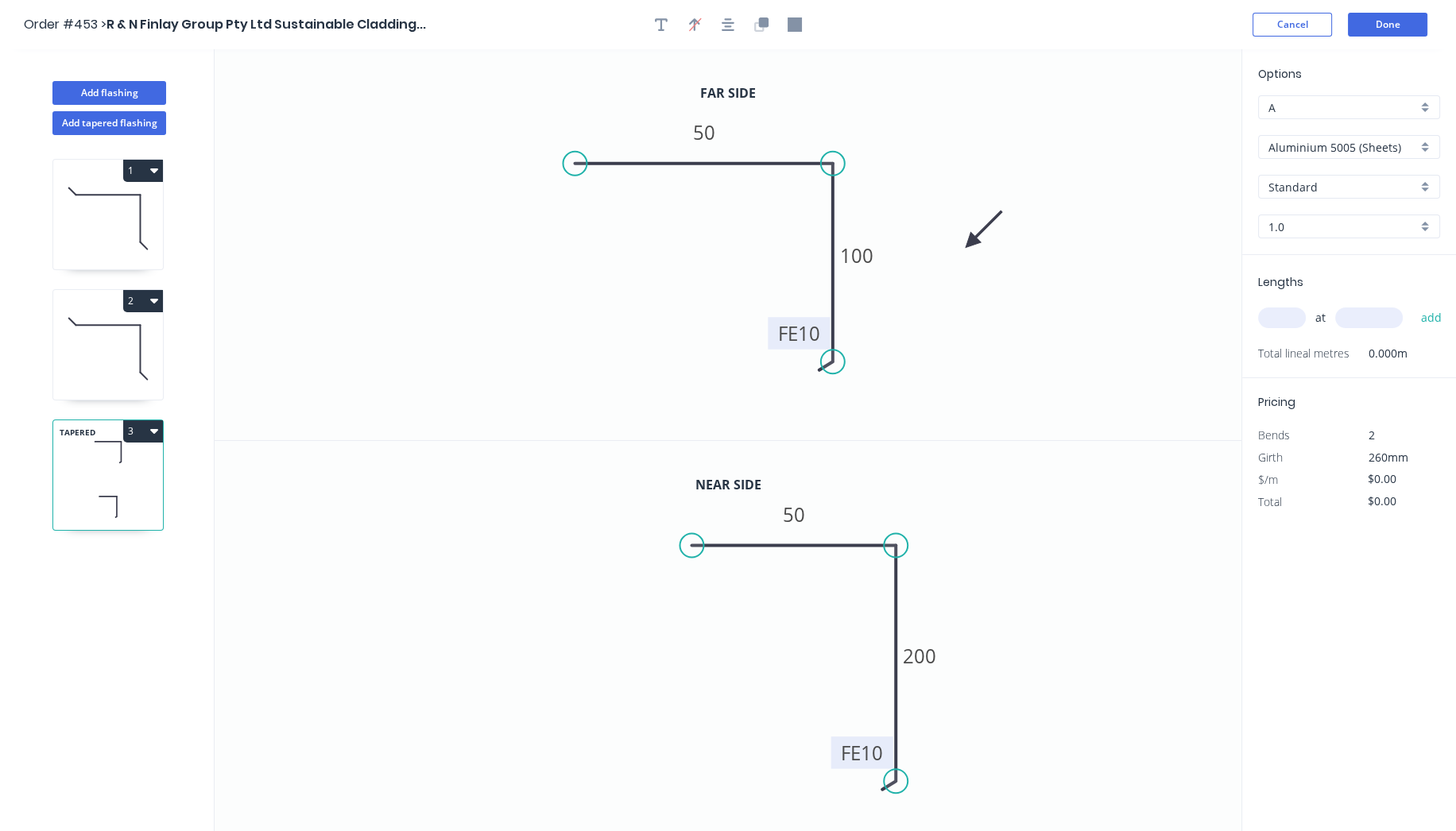
click at [972, 237] on icon at bounding box center [984, 230] width 46 height 46
drag, startPoint x: 972, startPoint y: 237, endPoint x: 958, endPoint y: 197, distance: 42.4
click at [958, 197] on icon at bounding box center [977, 195] width 51 height 14
click at [1423, 151] on div "Aluminium 5005 (Sheets)" at bounding box center [1349, 147] width 182 height 24
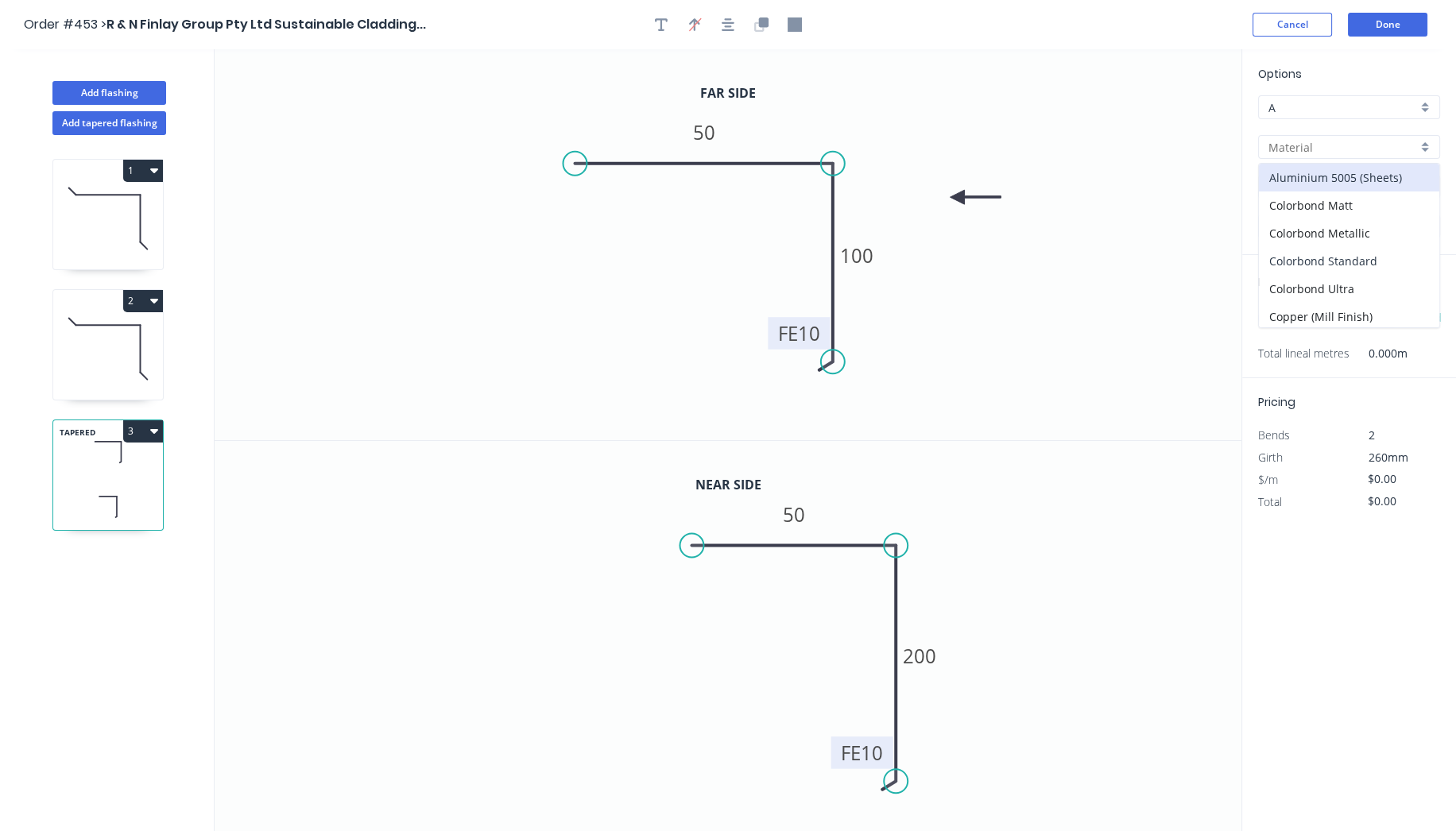
click at [1383, 258] on div "Colorbond Standard" at bounding box center [1349, 261] width 181 height 28
type input "Colorbond Standard"
type input "Basalt"
type input "0.55"
click at [1360, 179] on input "Basalt" at bounding box center [1343, 187] width 148 height 17
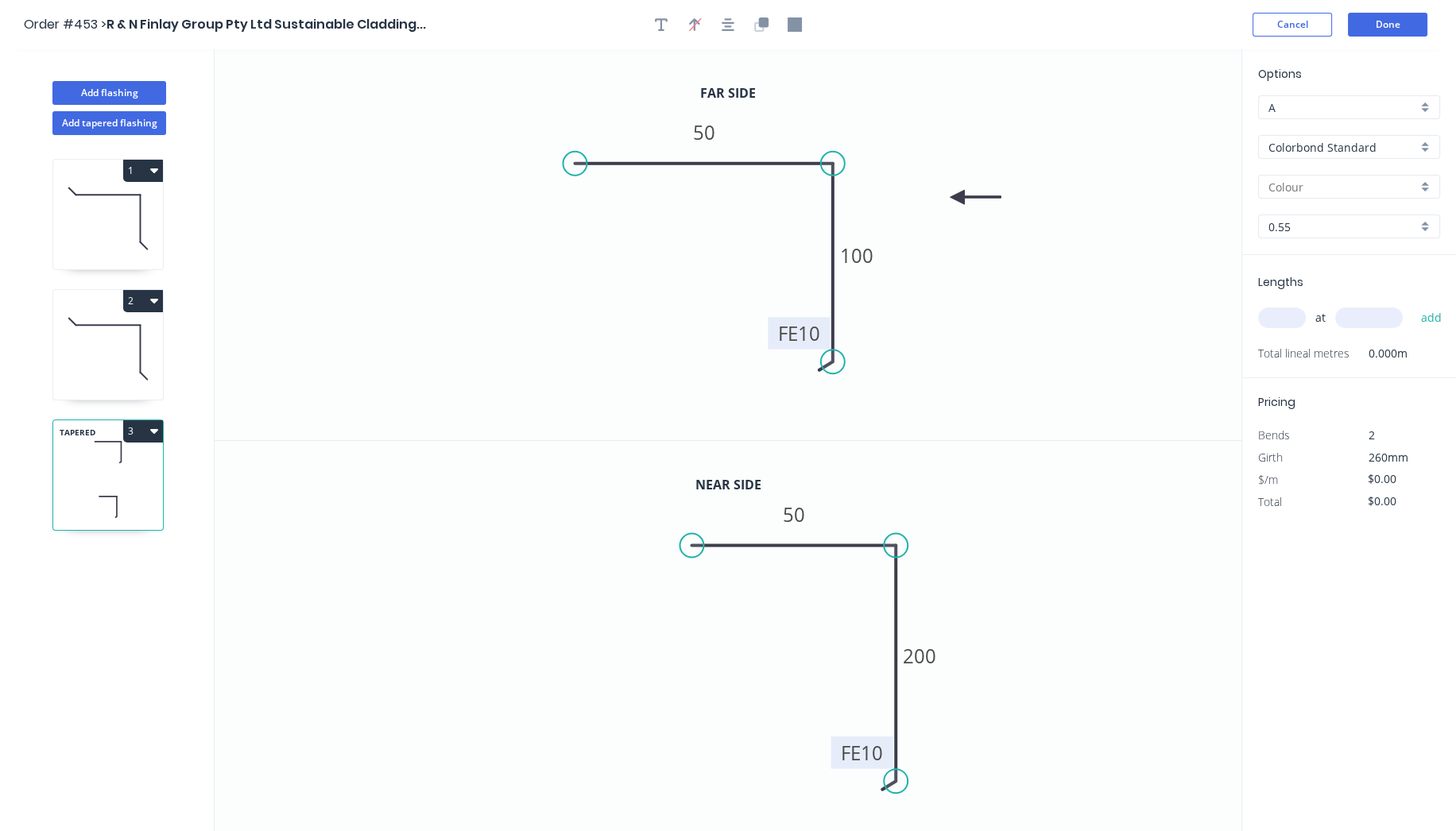
type input "$14.50"
click at [1328, 350] on div "Dover White" at bounding box center [1349, 356] width 181 height 28
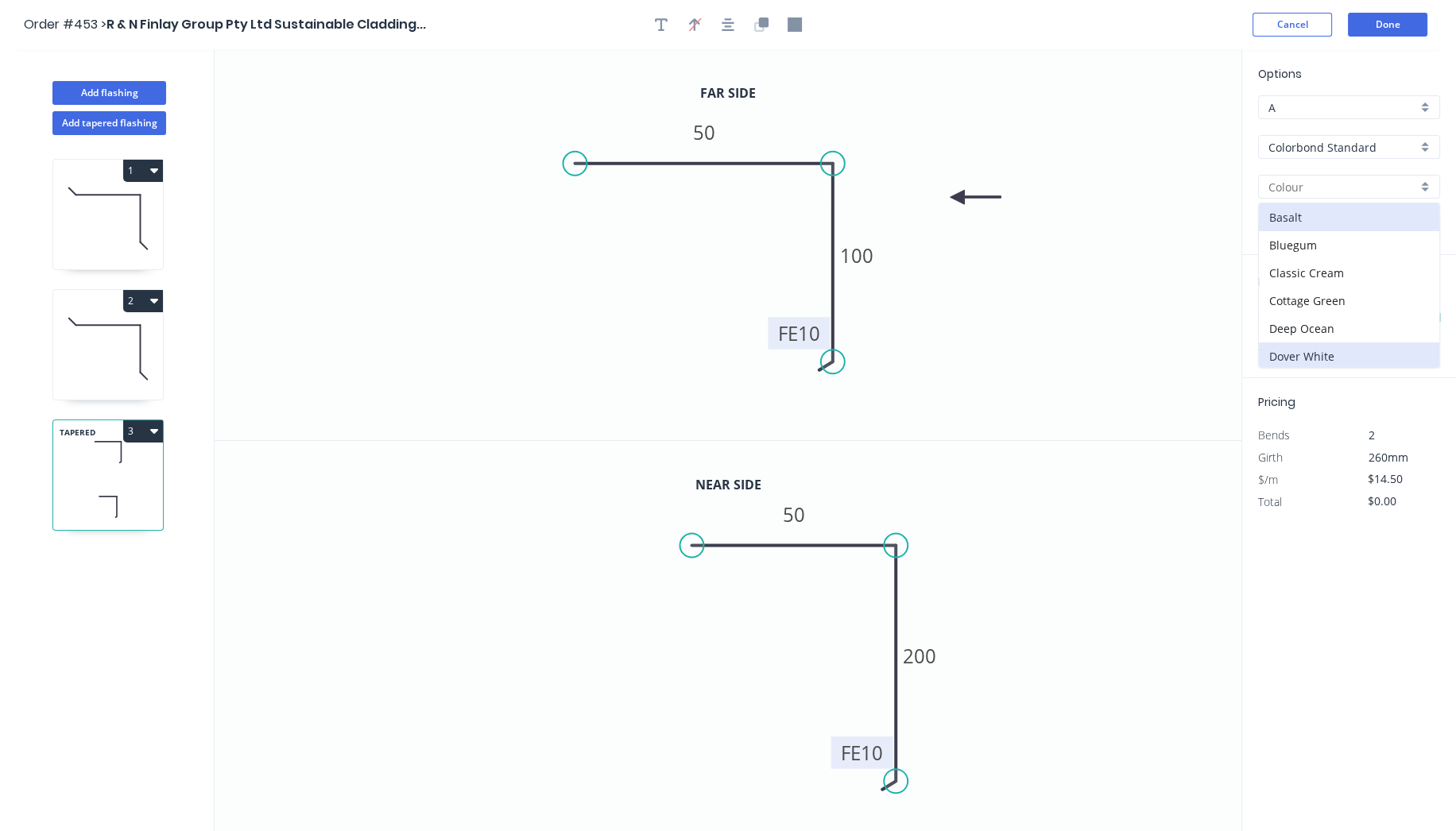
type input "Dover White"
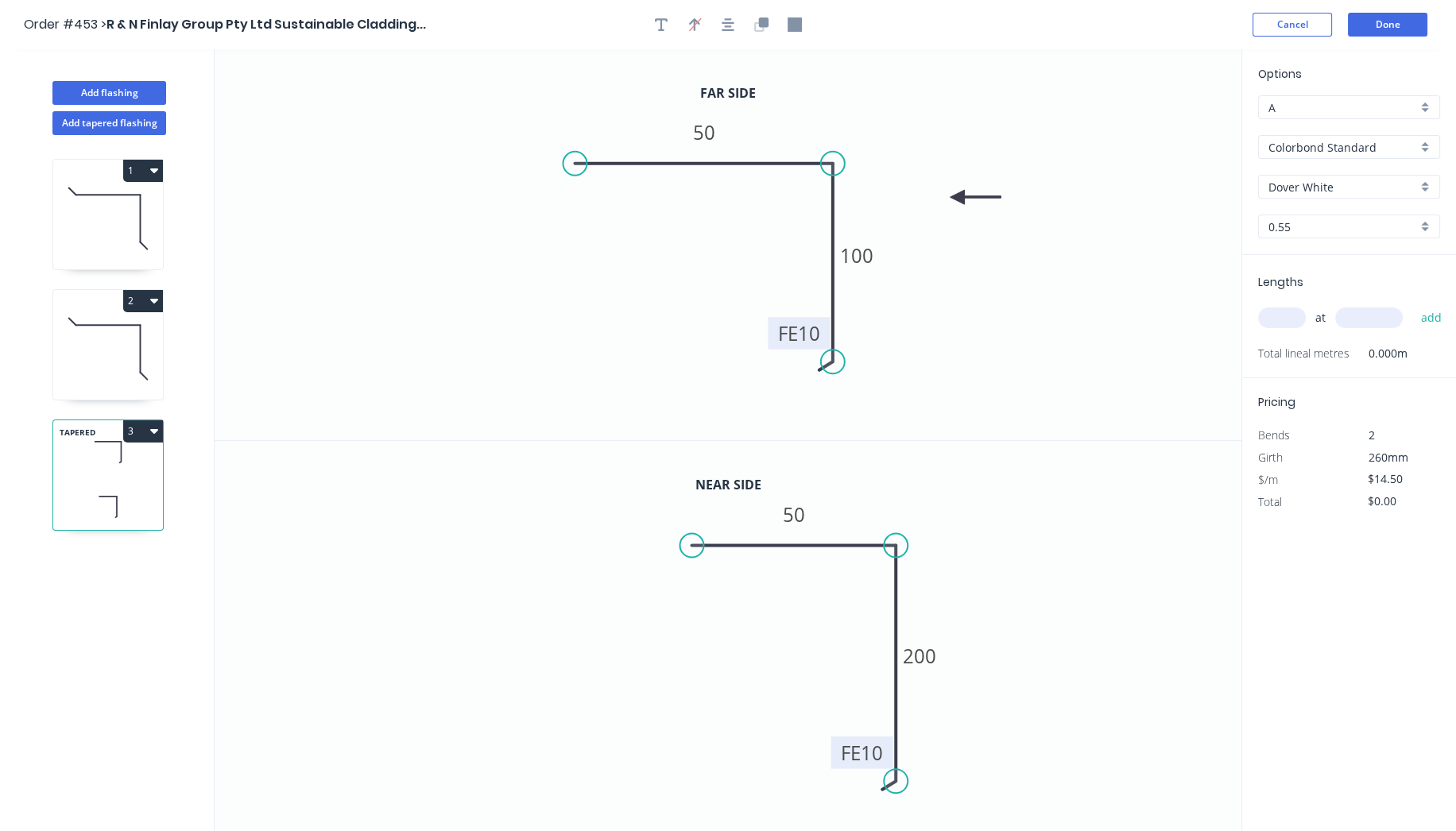
click at [1281, 316] on input "text" at bounding box center [1281, 318] width 48 height 21
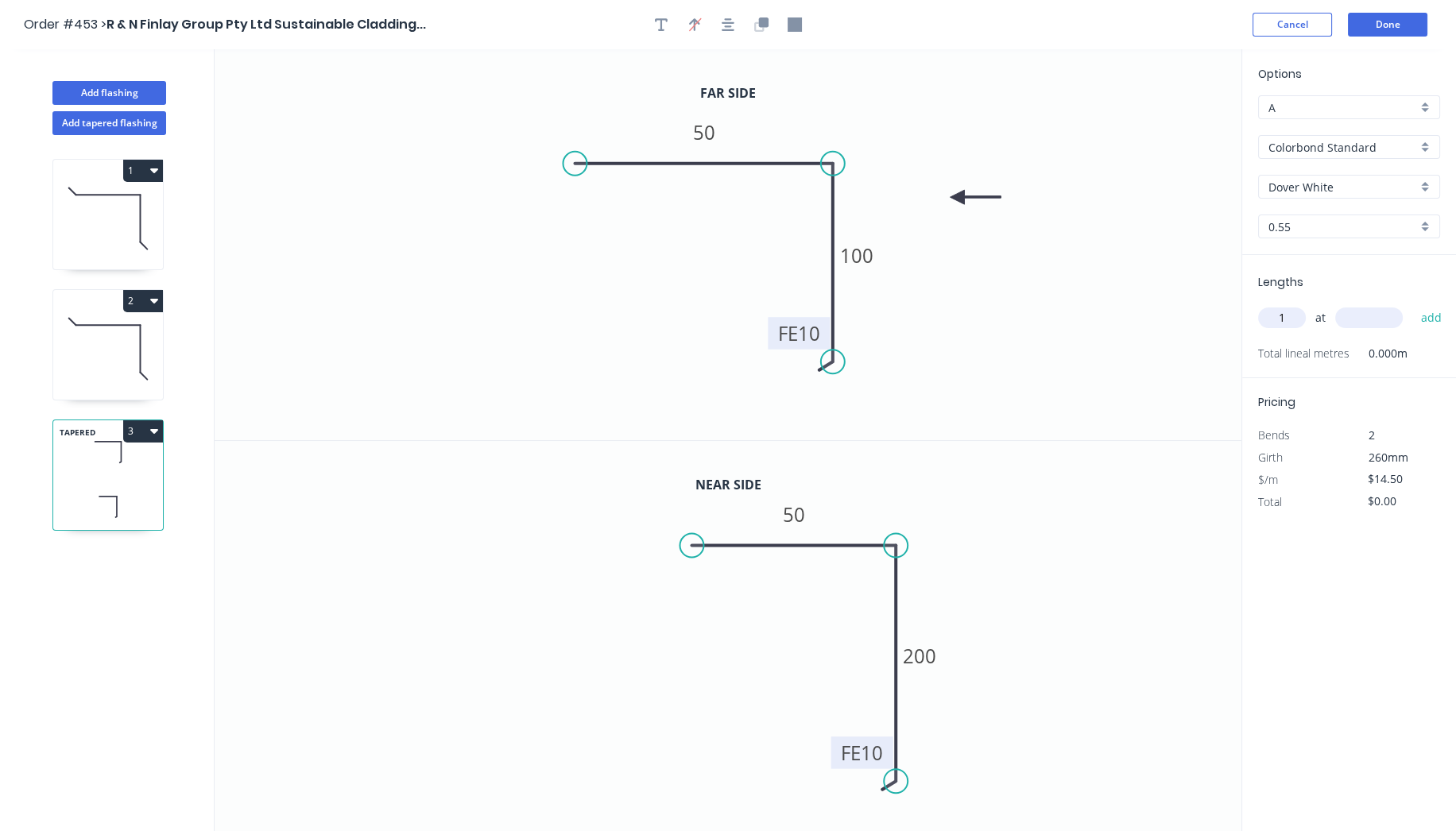
type input "1"
type input "3300"
click at [1423, 314] on button "add" at bounding box center [1431, 318] width 38 height 27
type input "$47.85"
click at [1406, 20] on button "Done" at bounding box center [1387, 24] width 79 height 24
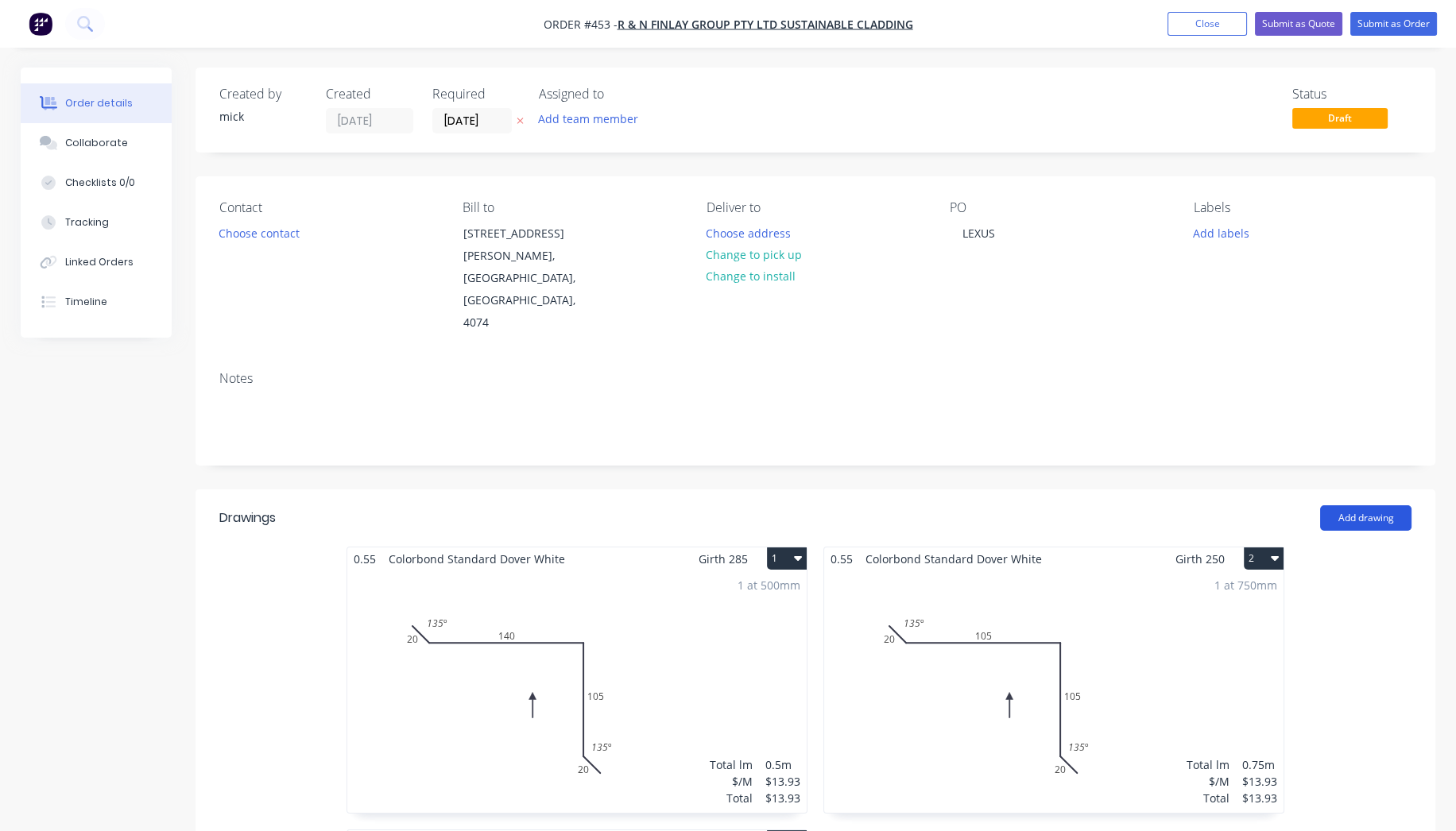
click at [1353, 505] on button "Add drawing" at bounding box center [1365, 518] width 92 height 25
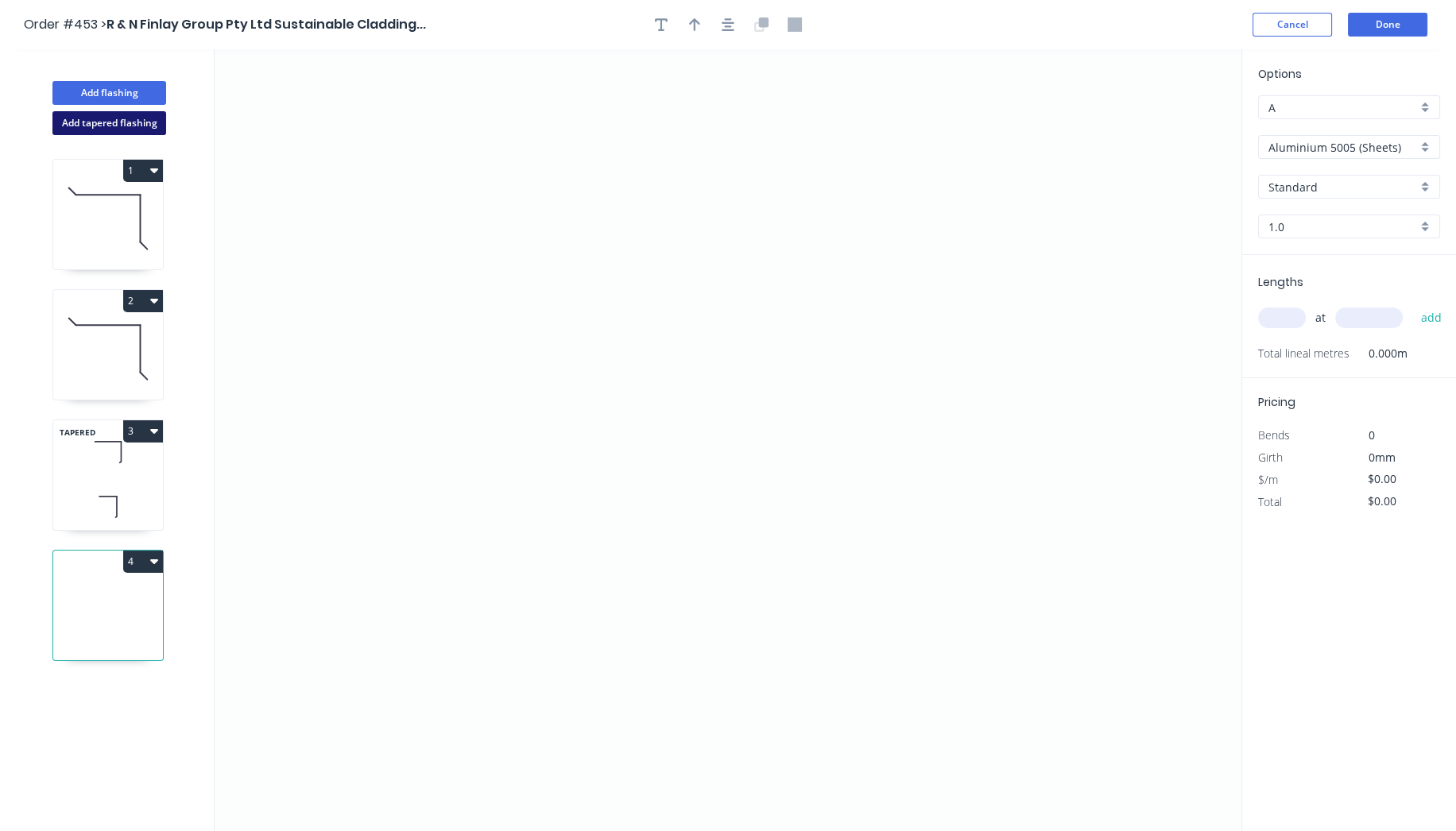
click at [136, 120] on button "Add tapered flashing" at bounding box center [109, 122] width 113 height 24
click at [581, 745] on icon "0" at bounding box center [728, 636] width 1027 height 392
click at [582, 560] on icon "0" at bounding box center [728, 636] width 1027 height 392
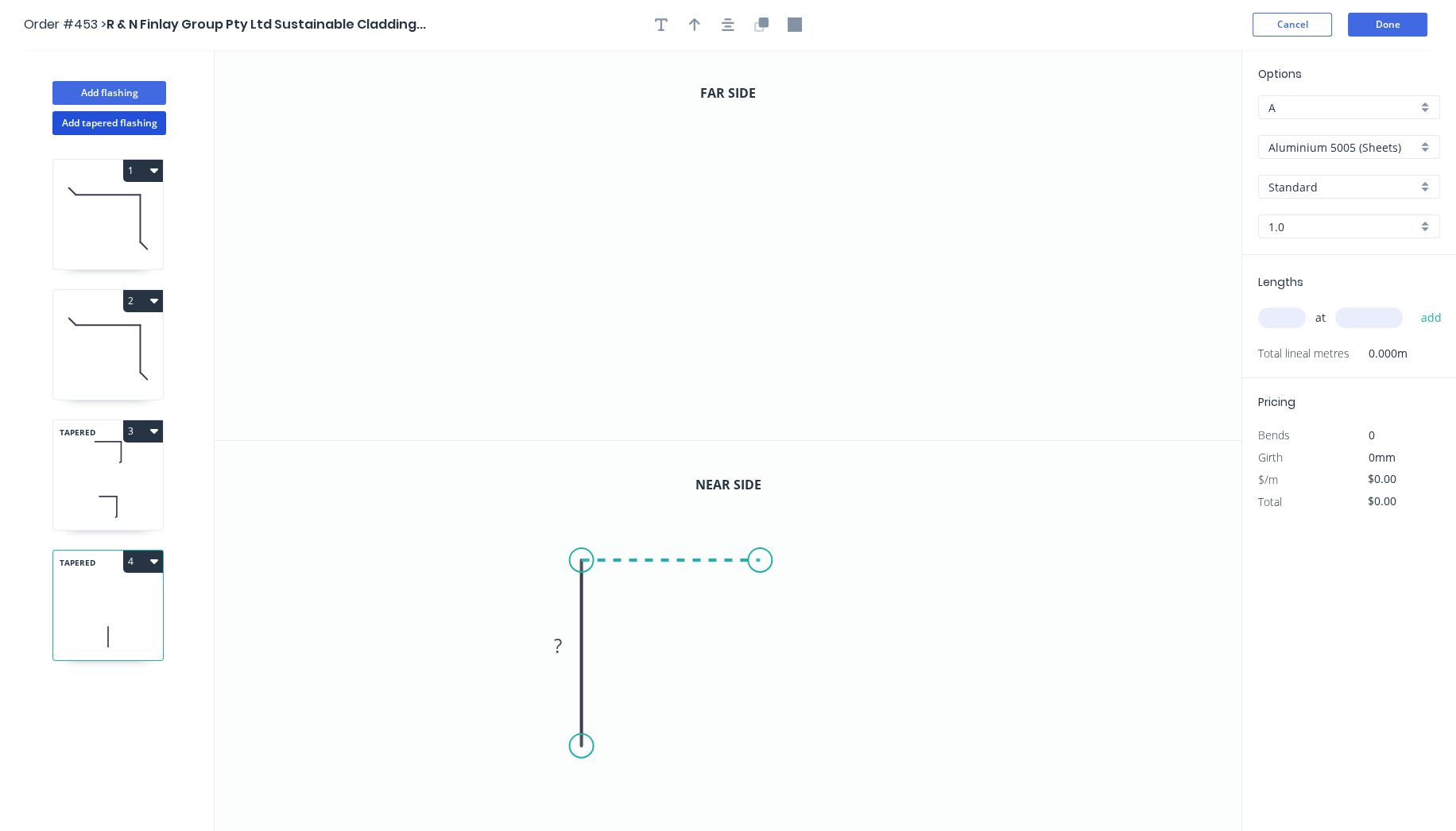
click at [760, 560] on icon "0 ?" at bounding box center [728, 636] width 1027 height 392
click at [760, 560] on circle at bounding box center [760, 560] width 24 height 24
click at [764, 562] on circle at bounding box center [760, 560] width 24 height 24
click at [759, 559] on circle at bounding box center [760, 560] width 24 height 24
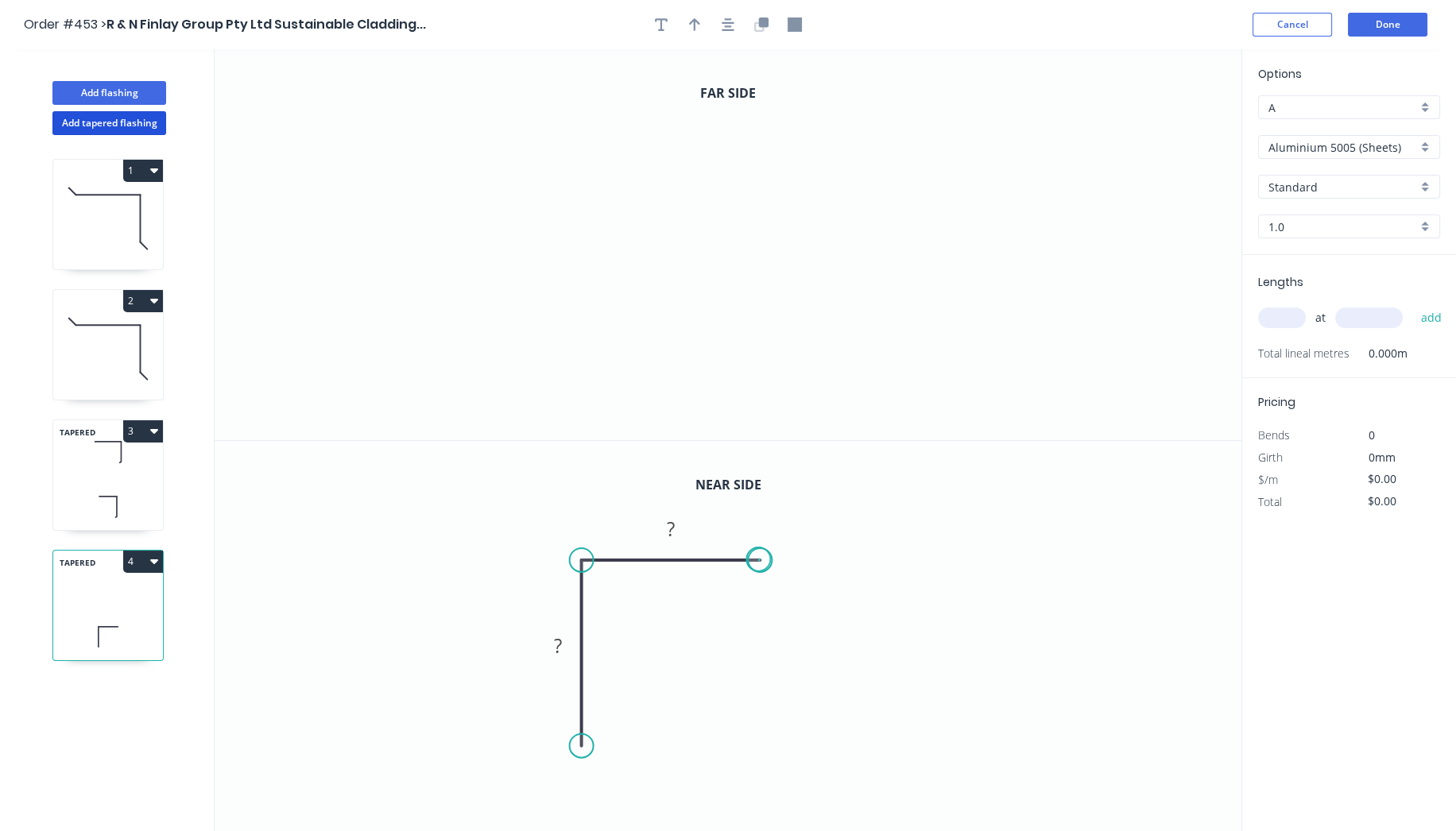
click at [759, 559] on circle at bounding box center [760, 560] width 24 height 24
click at [758, 560] on circle at bounding box center [760, 560] width 24 height 24
click at [624, 786] on div "Feather" at bounding box center [663, 786] width 160 height 32
click at [603, 783] on div "Flip bend" at bounding box center [658, 786] width 160 height 32
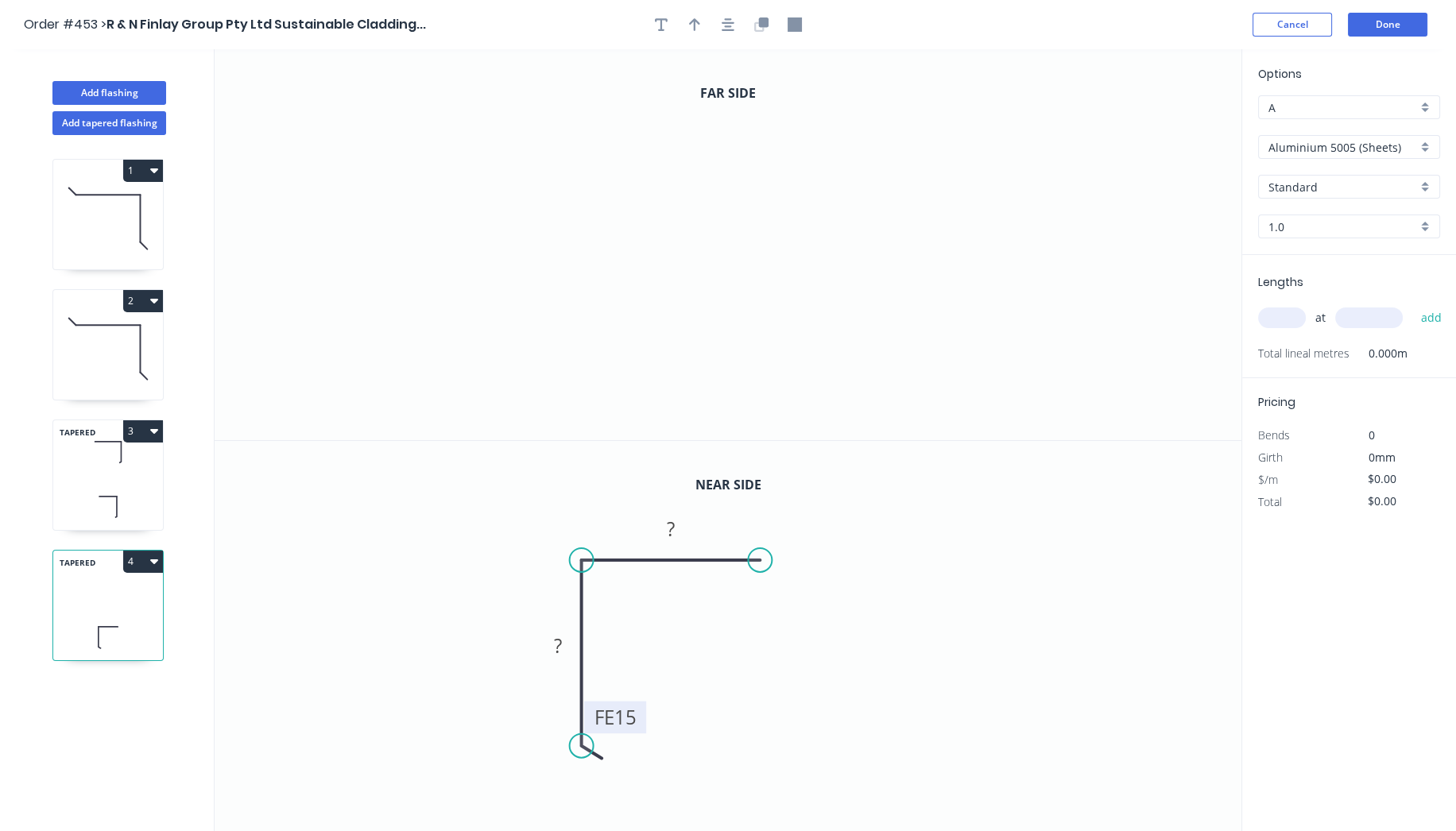
click at [640, 715] on rect at bounding box center [615, 717] width 62 height 32
click at [632, 716] on tspan "15" at bounding box center [625, 718] width 22 height 26
click at [562, 643] on rect at bounding box center [558, 646] width 31 height 22
click at [673, 527] on tspan "?" at bounding box center [671, 529] width 8 height 26
click at [558, 340] on icon "0" at bounding box center [728, 244] width 1027 height 391
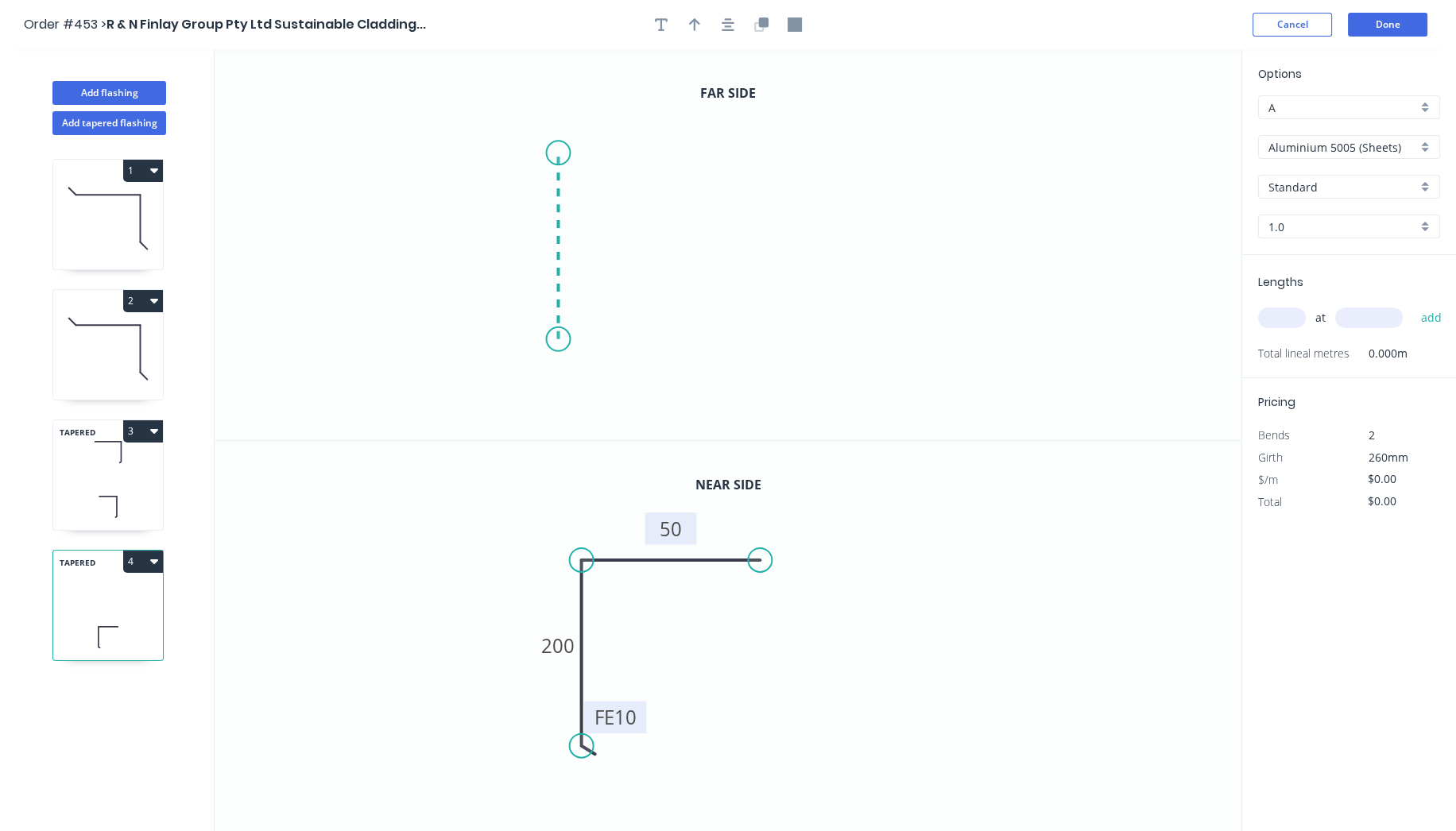
click at [566, 153] on icon "0" at bounding box center [728, 244] width 1027 height 391
click at [749, 162] on icon "0 ?" at bounding box center [728, 244] width 1027 height 391
click at [749, 154] on circle at bounding box center [749, 152] width 24 height 24
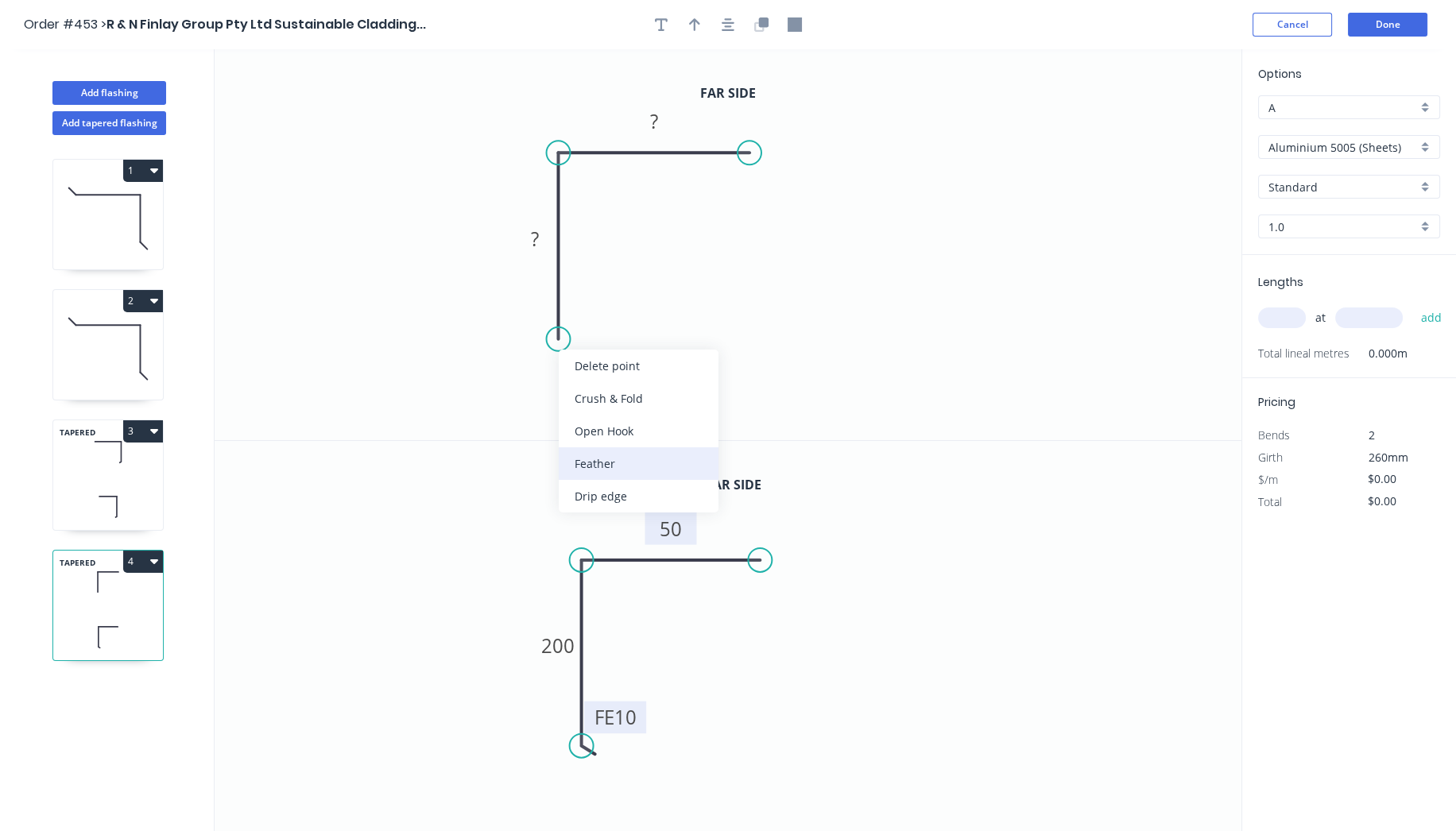
click at [609, 470] on div "Feather" at bounding box center [638, 464] width 160 height 32
click at [599, 382] on div "Flip bend" at bounding box center [637, 388] width 160 height 32
click at [607, 312] on tspan "15" at bounding box center [601, 311] width 22 height 26
click at [545, 237] on rect at bounding box center [534, 239] width 31 height 22
click at [653, 117] on tspan "?" at bounding box center [654, 121] width 8 height 26
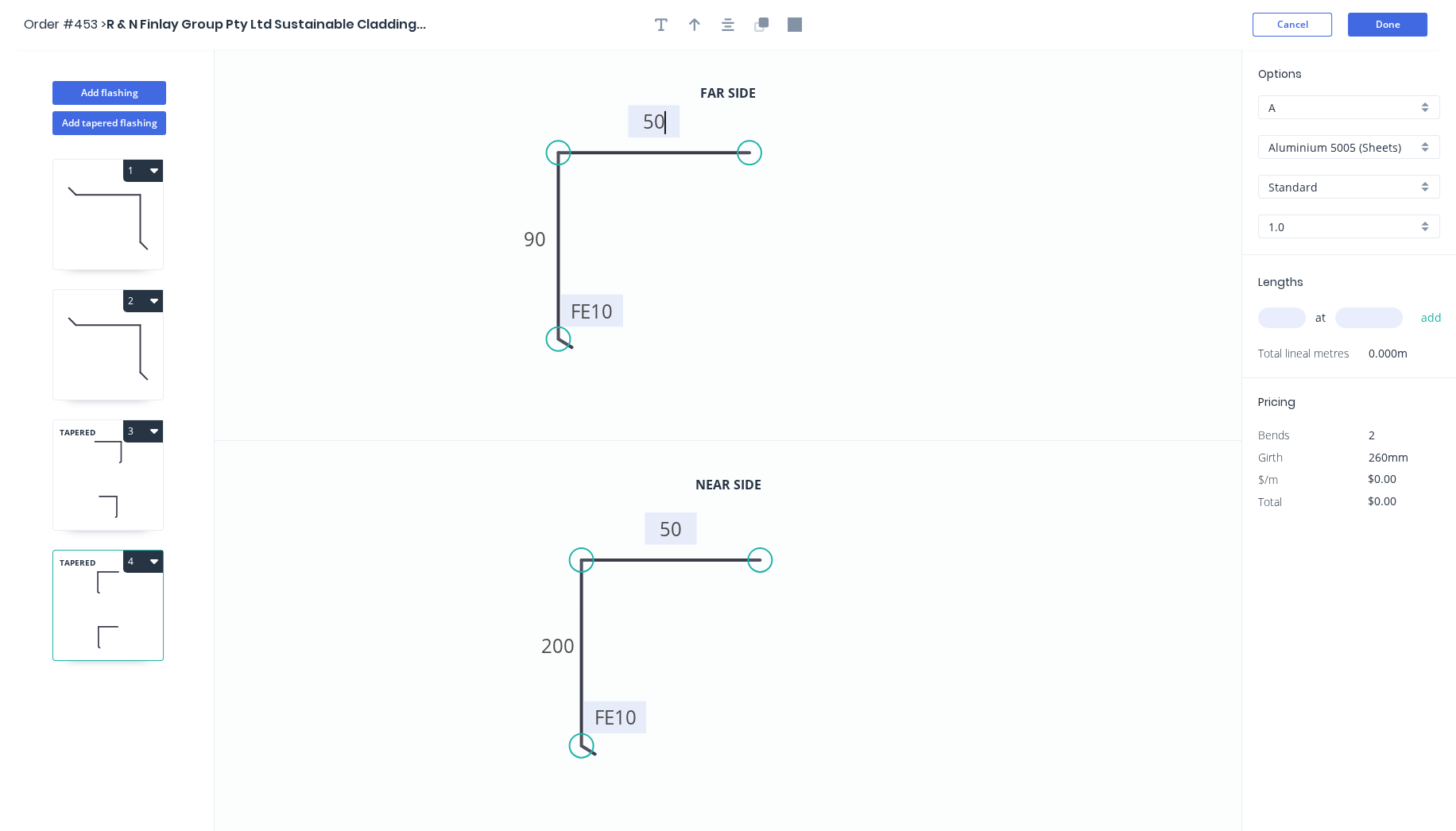
click at [855, 207] on icon "0 FE 10 90 50" at bounding box center [728, 244] width 1027 height 391
click at [731, 19] on icon "button" at bounding box center [728, 24] width 13 height 13
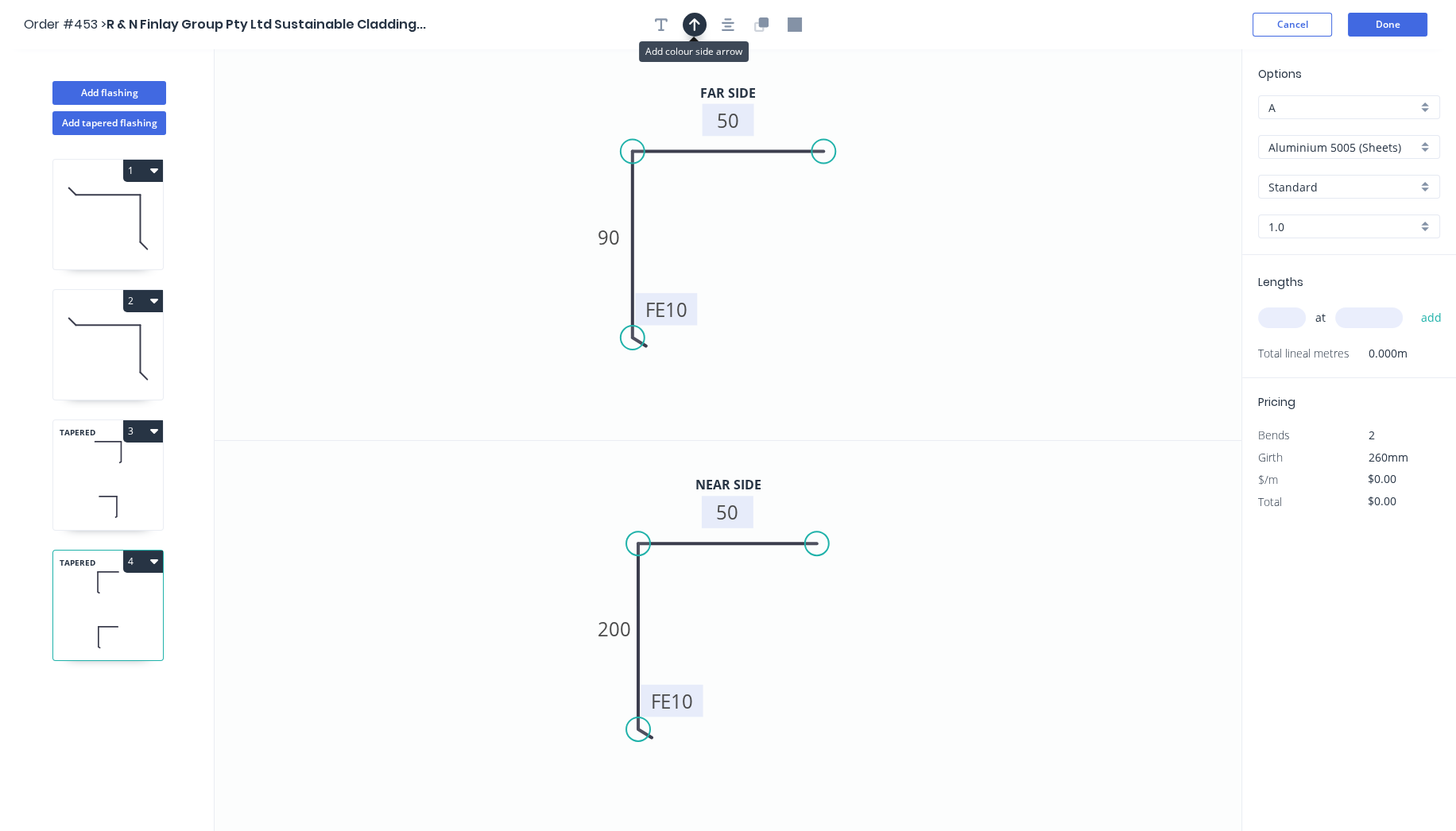
click at [690, 23] on icon "button" at bounding box center [694, 24] width 11 height 13
drag, startPoint x: 1160, startPoint y: 123, endPoint x: 510, endPoint y: 186, distance: 653.0
click at [510, 186] on icon at bounding box center [511, 168] width 14 height 51
click at [511, 185] on icon at bounding box center [511, 168] width 14 height 51
click at [511, 184] on icon at bounding box center [511, 168] width 14 height 51
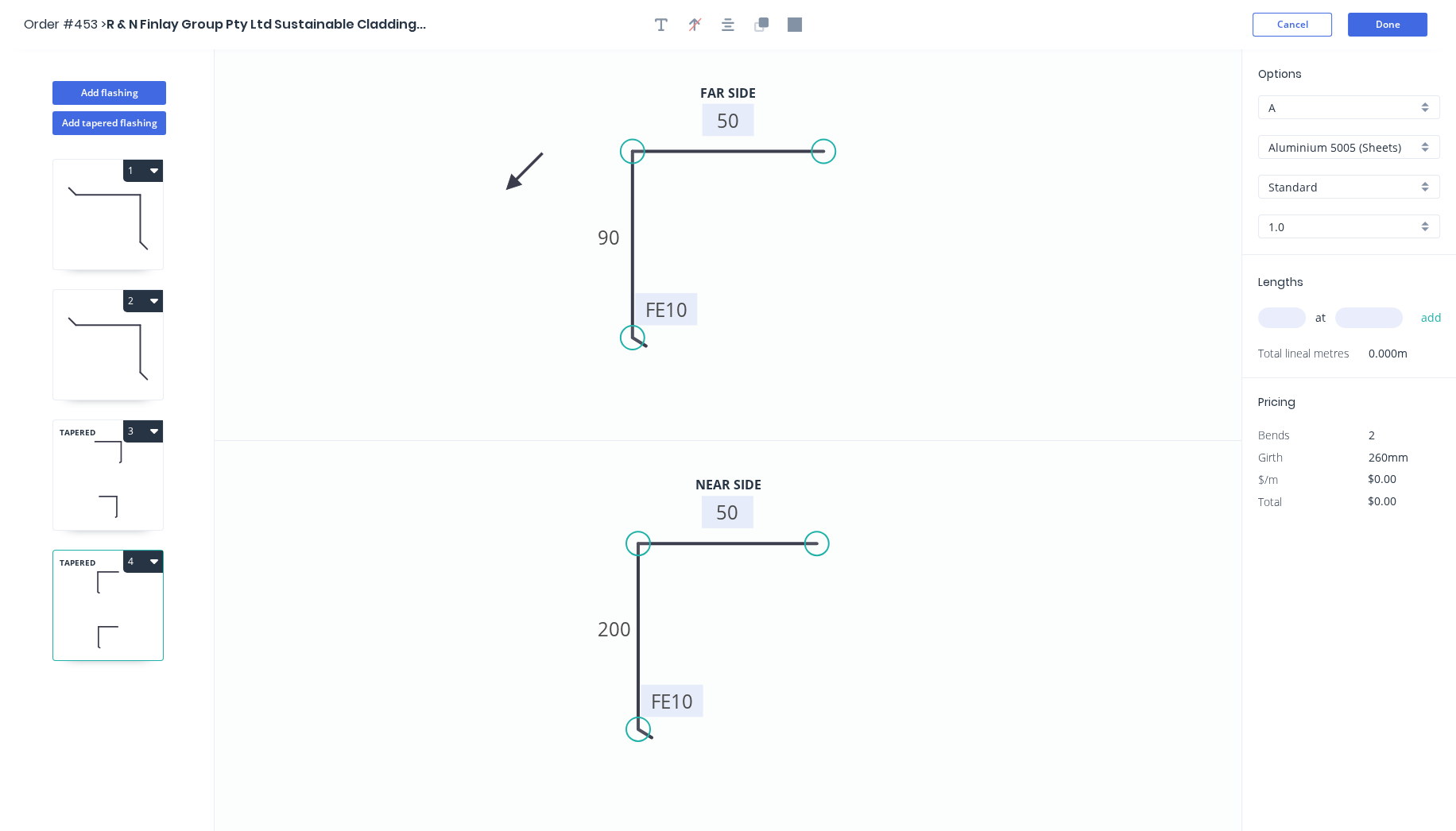
click at [511, 184] on icon at bounding box center [524, 171] width 46 height 46
click at [511, 184] on icon at bounding box center [530, 184] width 51 height 14
click at [512, 184] on icon at bounding box center [524, 196] width 46 height 46
click at [512, 184] on icon at bounding box center [524, 196] width 46 height 46
click at [512, 184] on icon at bounding box center [513, 203] width 14 height 51
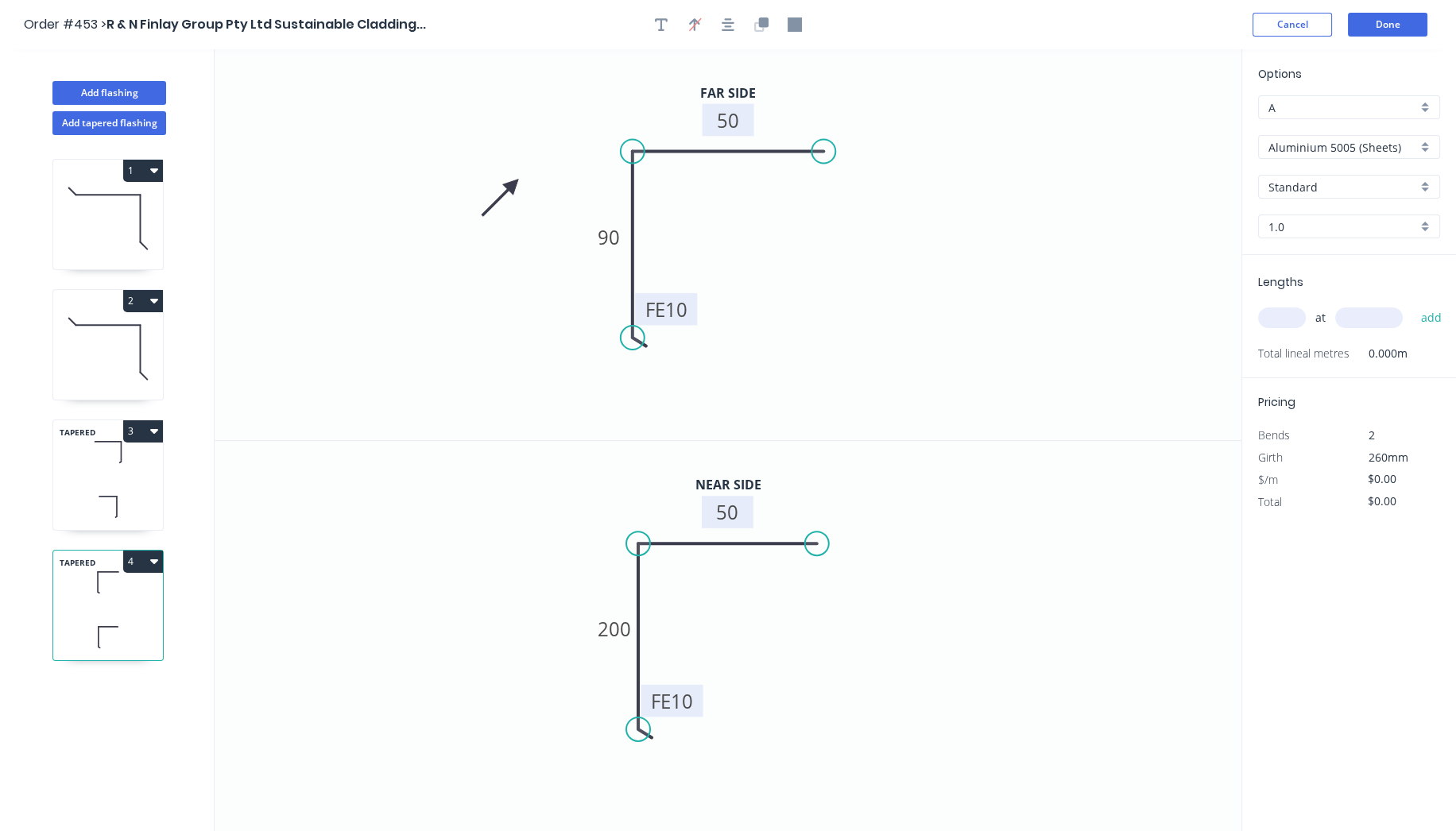
click at [512, 184] on icon at bounding box center [499, 196] width 46 height 46
drag, startPoint x: 512, startPoint y: 184, endPoint x: 554, endPoint y: 180, distance: 42.2
click at [554, 180] on icon at bounding box center [537, 180] width 51 height 14
click at [1351, 151] on input "Aluminium 5005 (Sheets)" at bounding box center [1343, 147] width 148 height 17
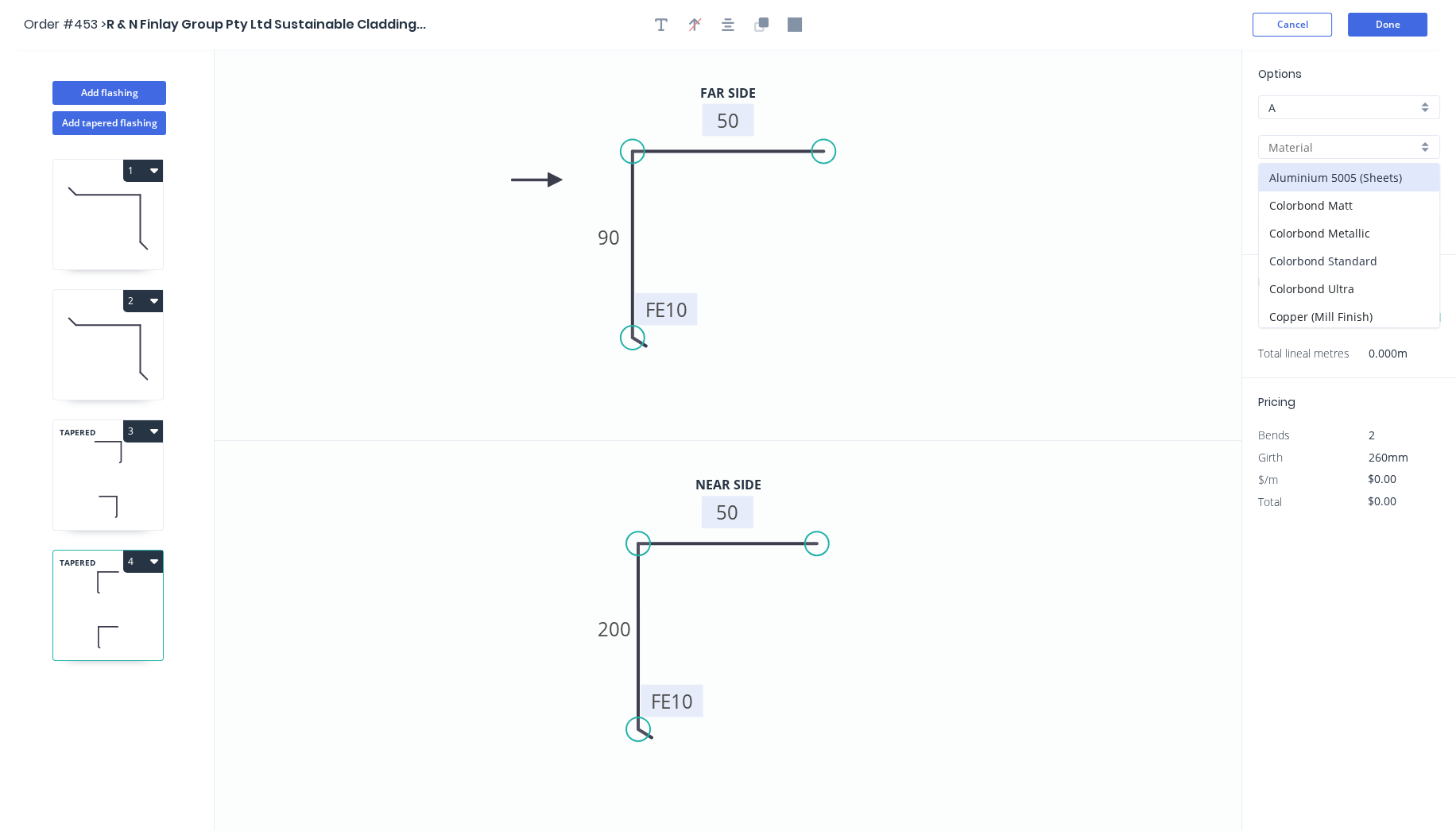
click at [1360, 252] on div "Colorbond Standard" at bounding box center [1349, 261] width 181 height 28
type input "Colorbond Standard"
type input "Basalt"
type input "0.55"
type input "$14.50"
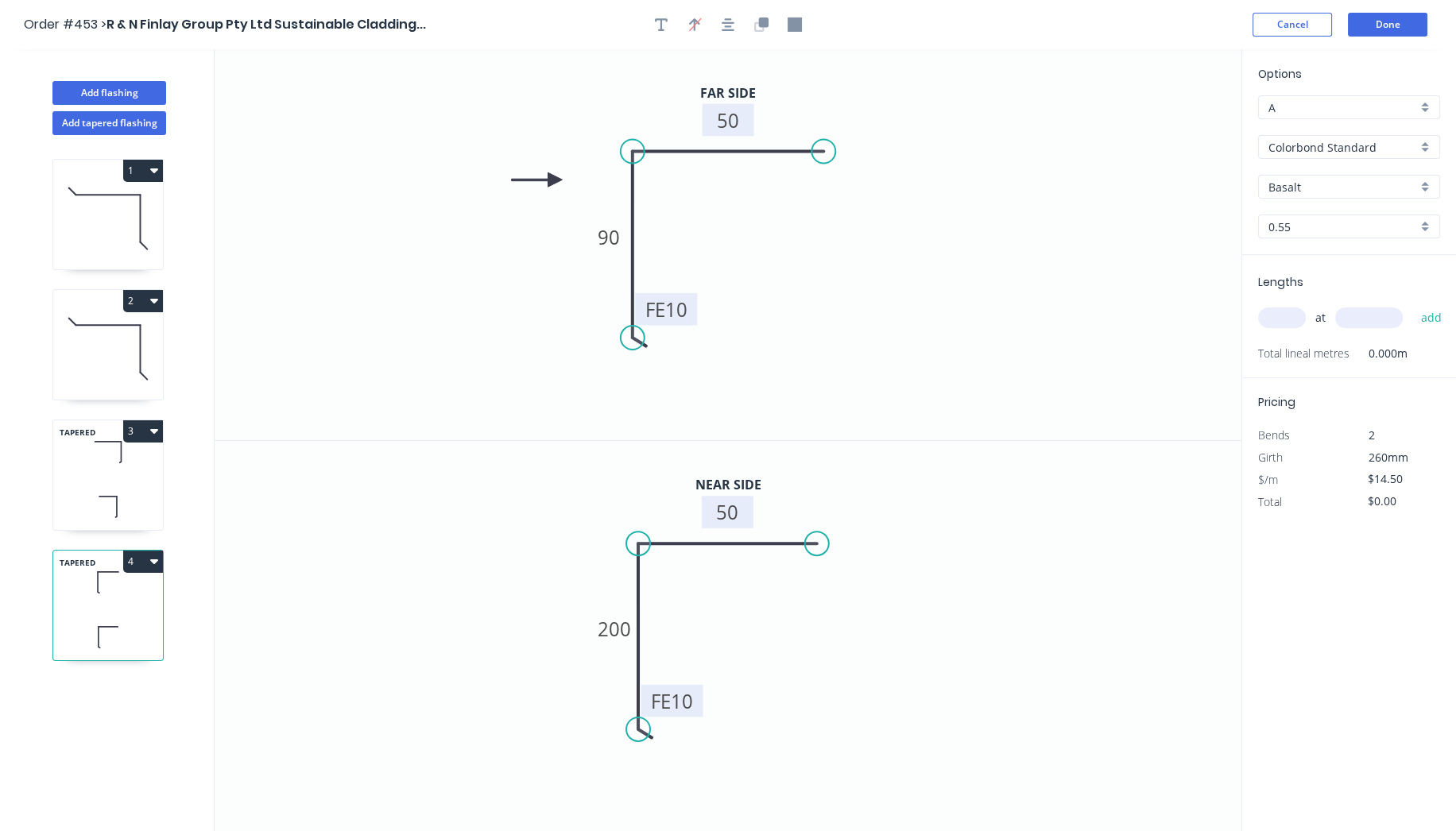
click at [1342, 179] on input "Basalt" at bounding box center [1343, 187] width 148 height 17
click at [1322, 343] on div "Dover White" at bounding box center [1349, 356] width 181 height 28
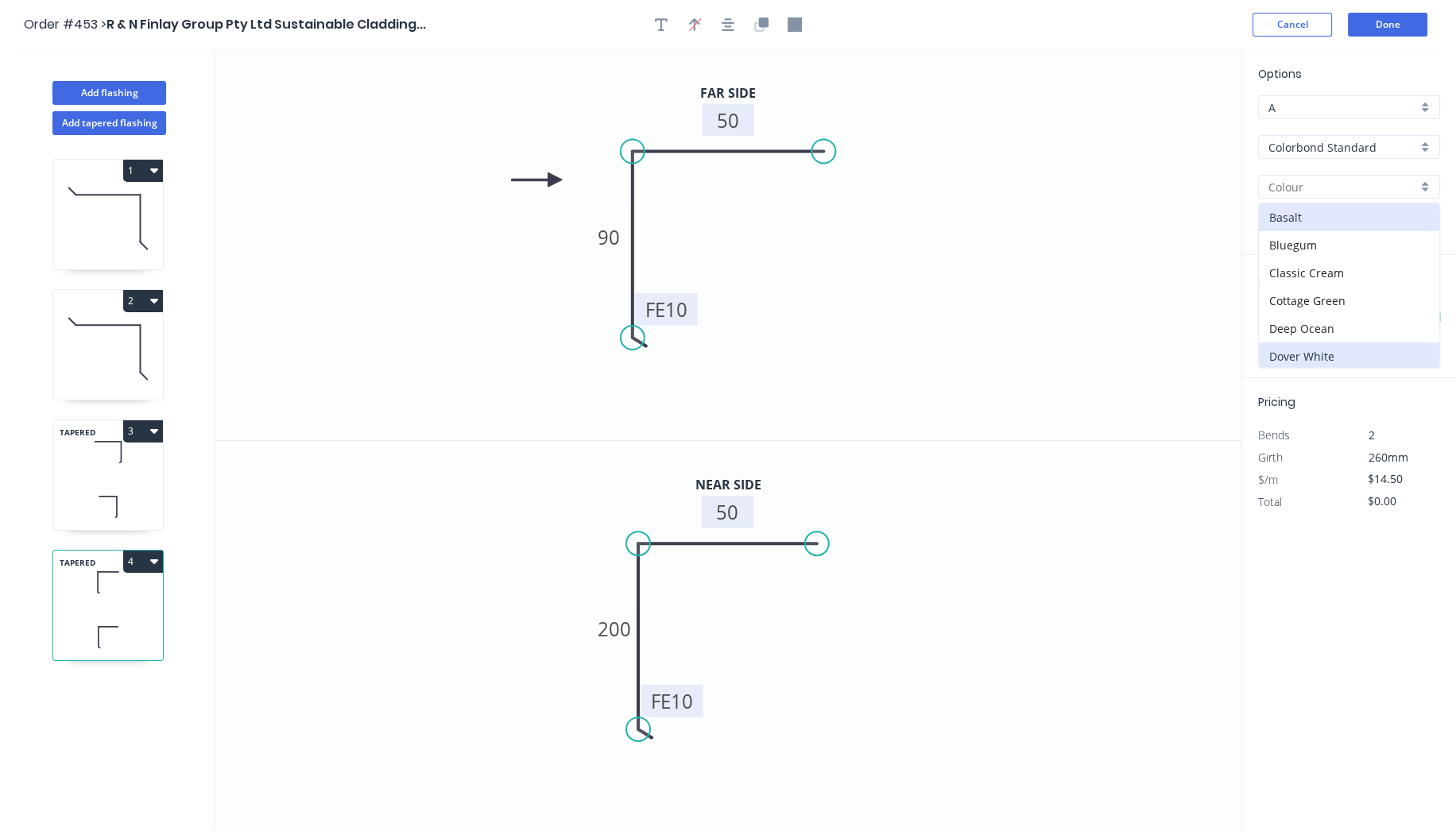
type input "Dover White"
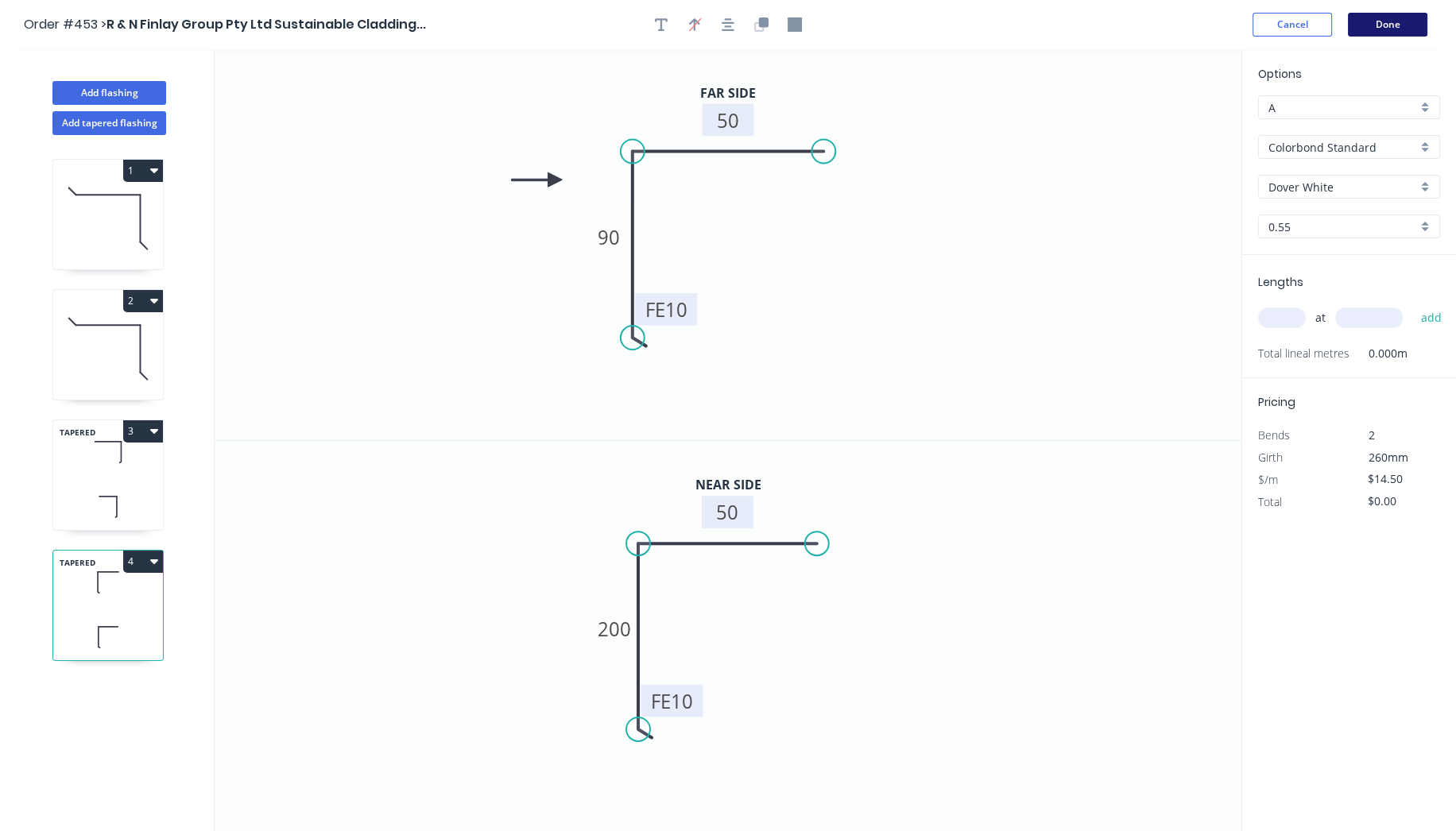
click at [1410, 17] on button "Done" at bounding box center [1387, 24] width 79 height 24
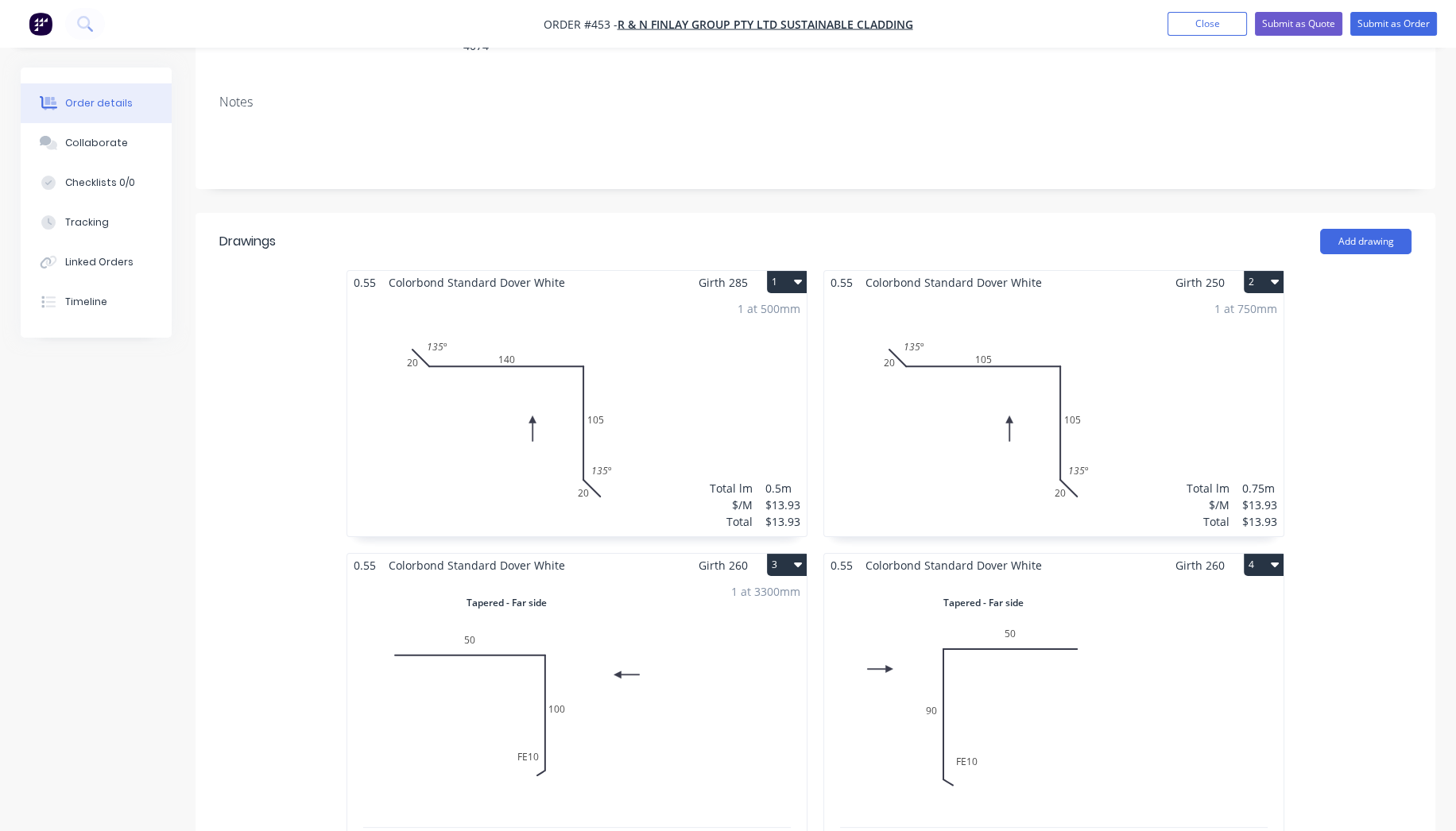
scroll to position [264, 0]
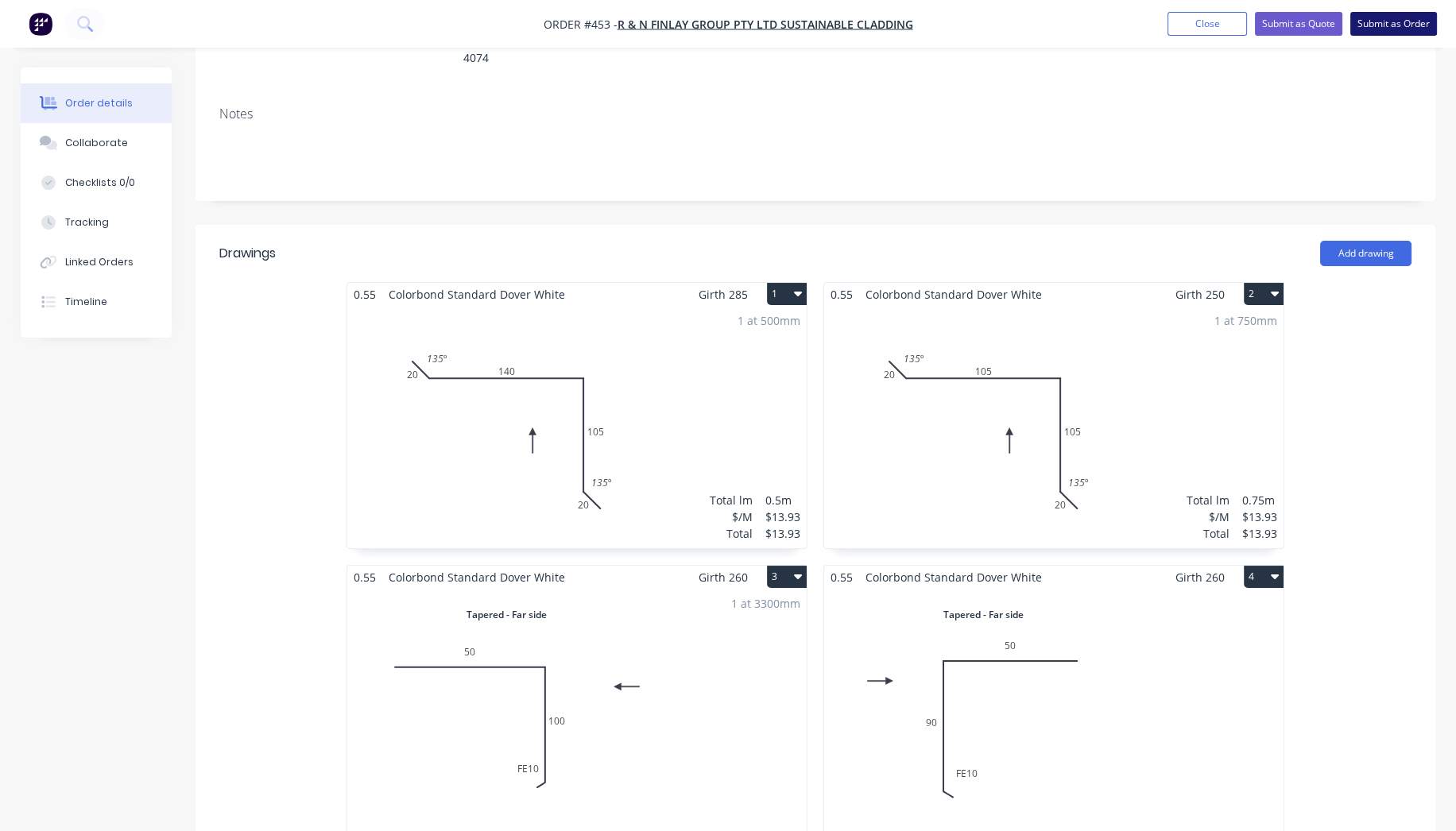
click at [1385, 22] on button "Submit as Order" at bounding box center [1393, 24] width 86 height 24
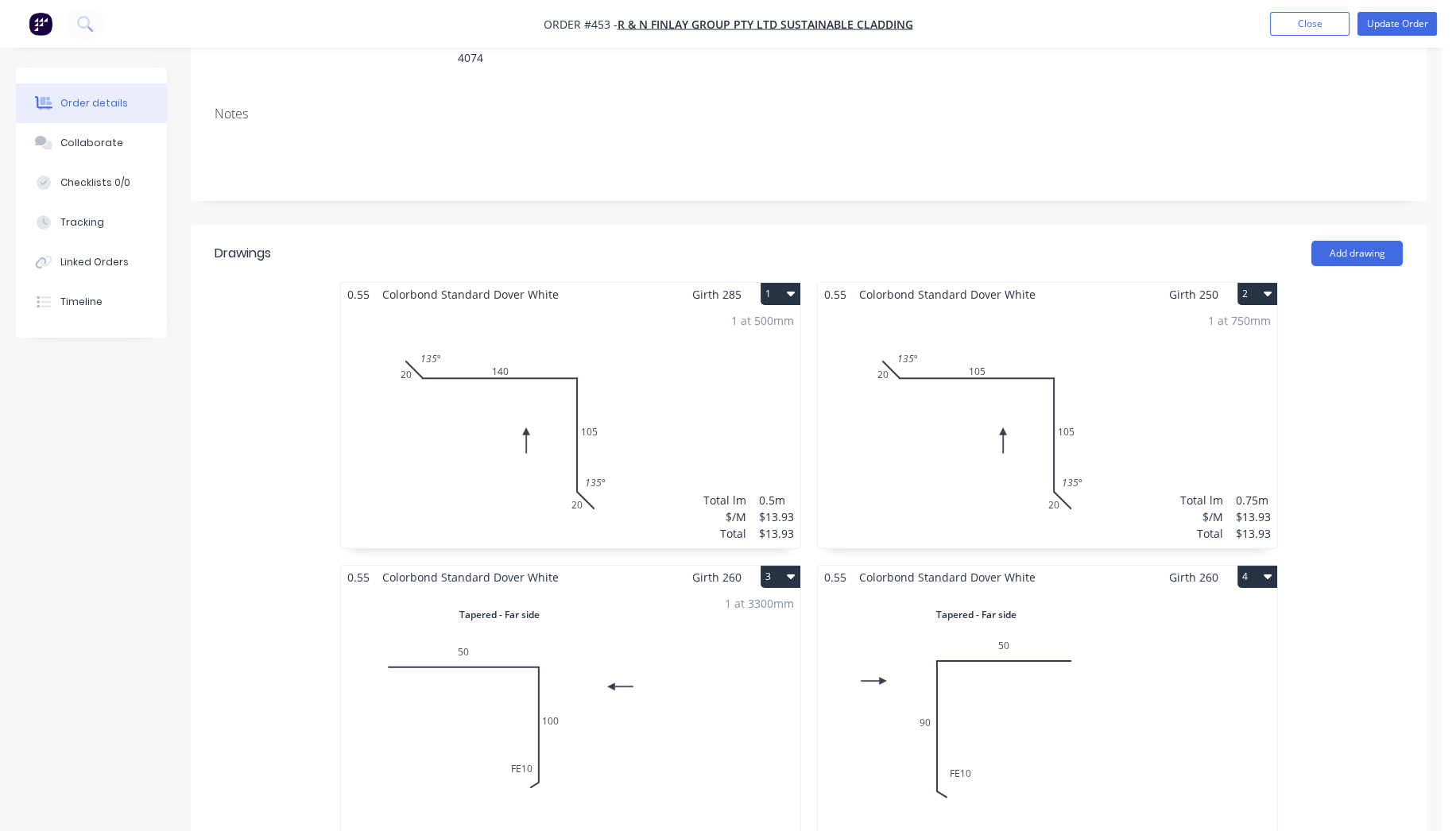
scroll to position [0, 0]
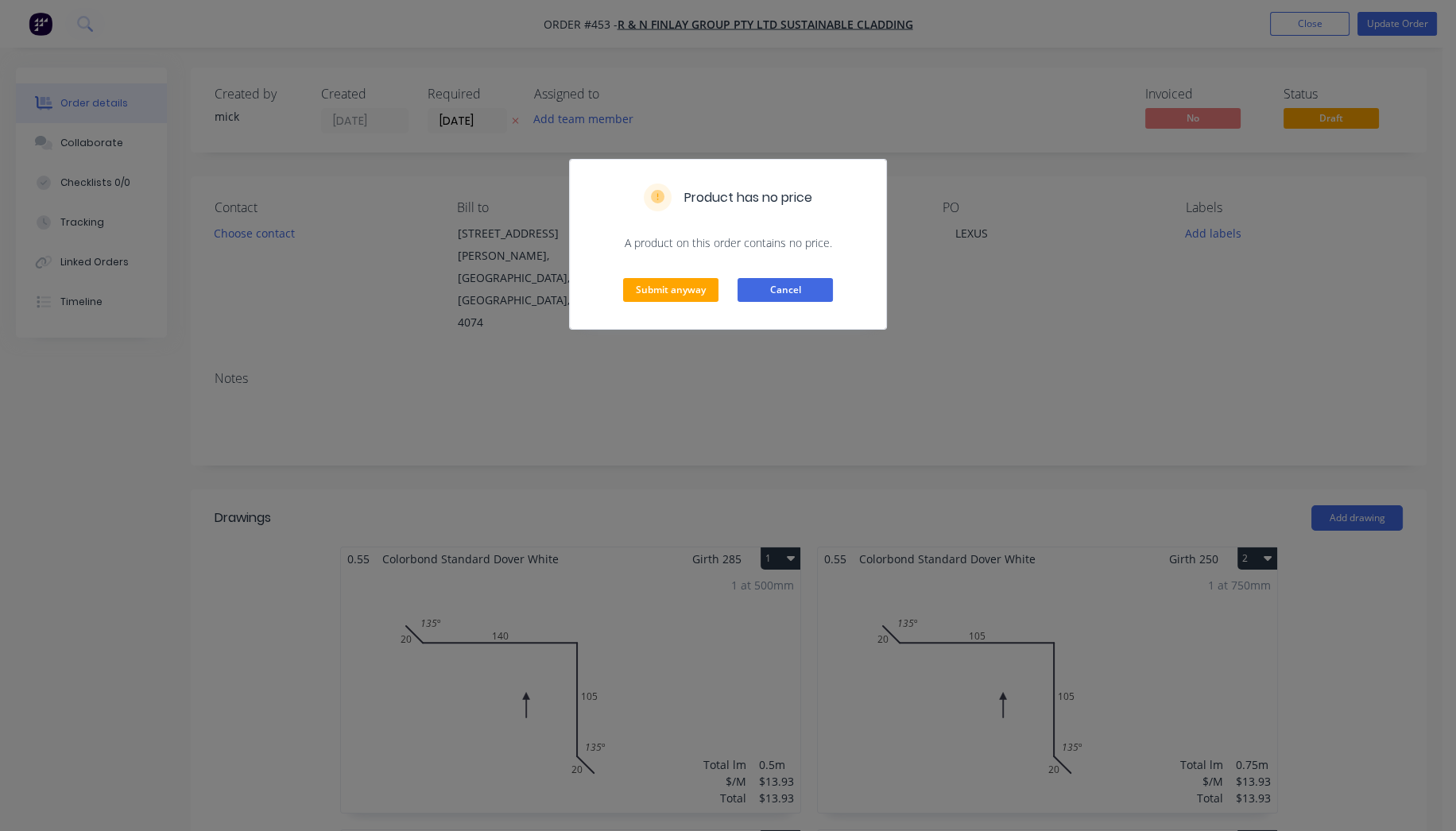
click at [769, 284] on button "Cancel" at bounding box center [785, 290] width 95 height 24
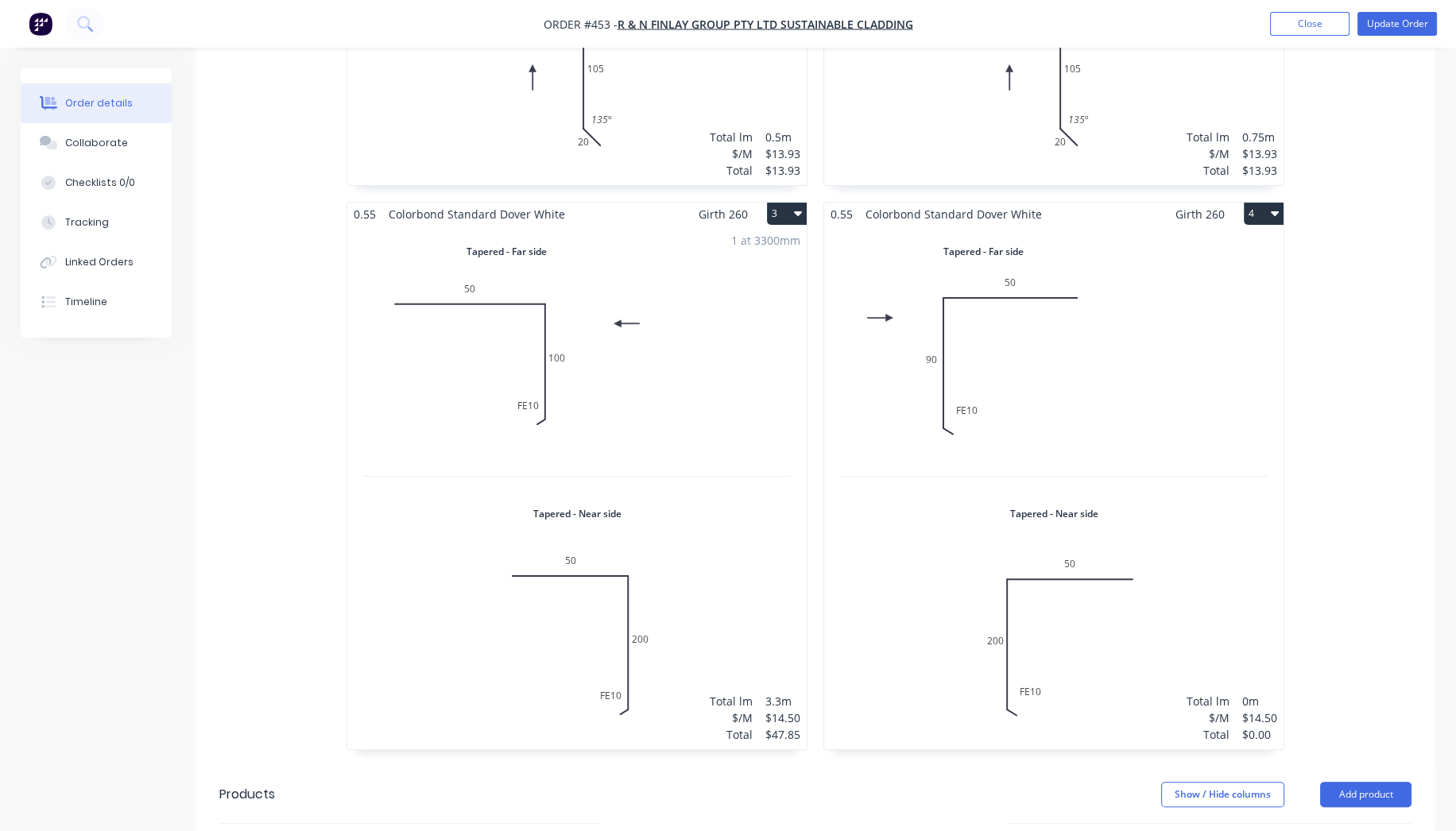
scroll to position [617, 0]
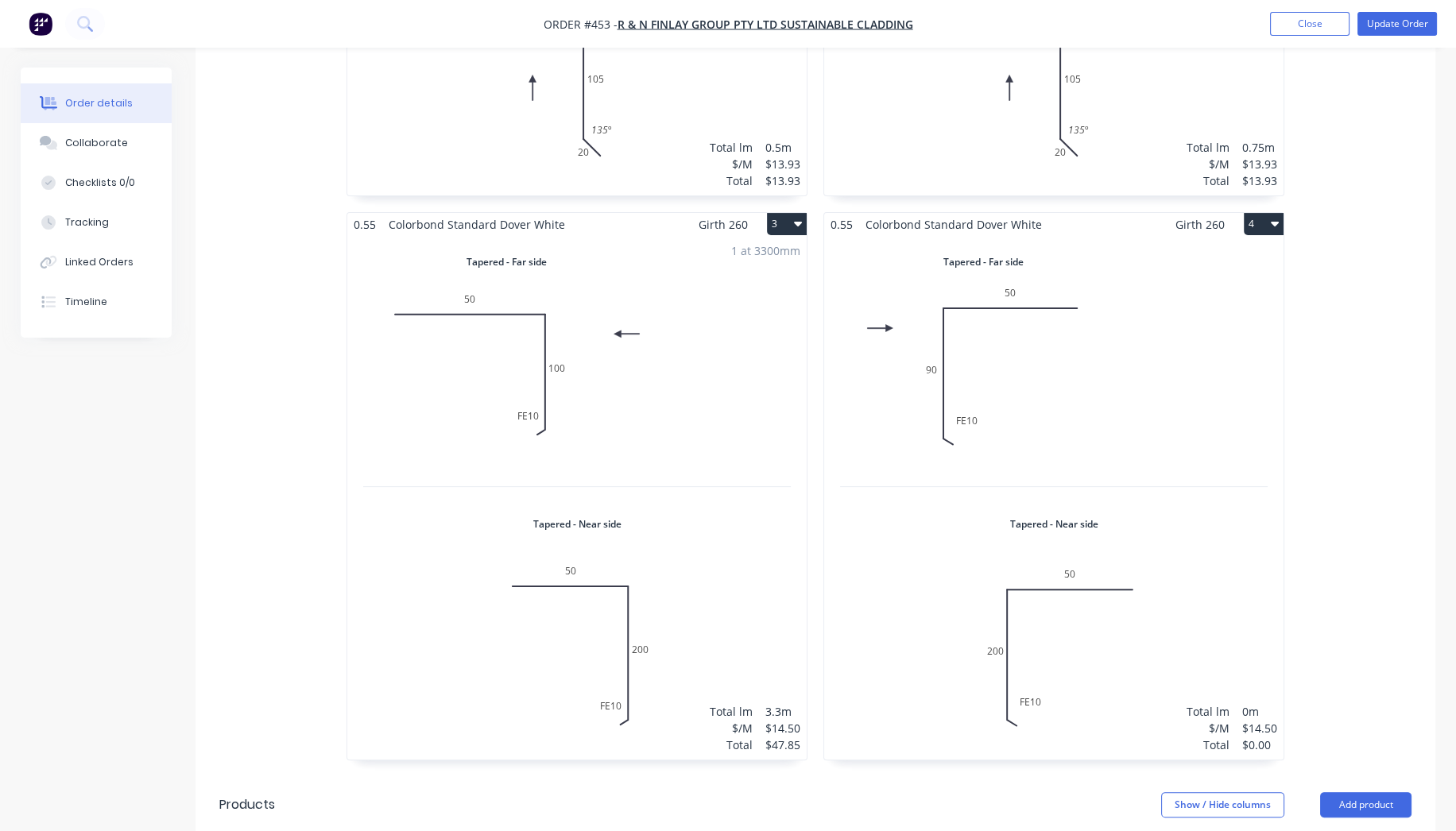
click at [1255, 407] on div "Total lm $/M Total 0m $14.50 $0.00" at bounding box center [1054, 498] width 459 height 524
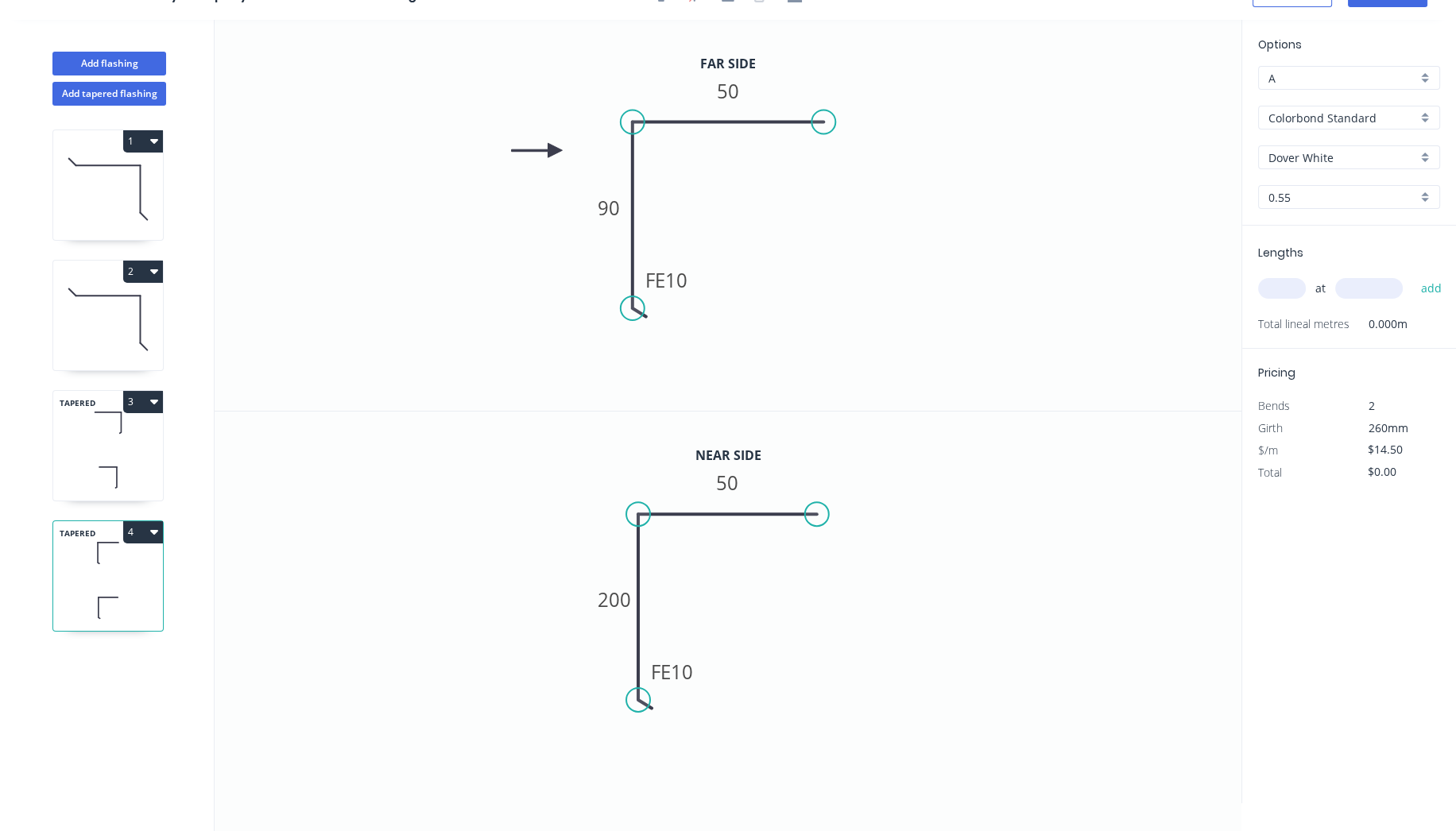
scroll to position [28, 0]
click at [1287, 287] on input "text" at bounding box center [1281, 290] width 48 height 21
type input "1"
type input "4000"
click at [1412, 277] on button "add" at bounding box center [1431, 290] width 38 height 27
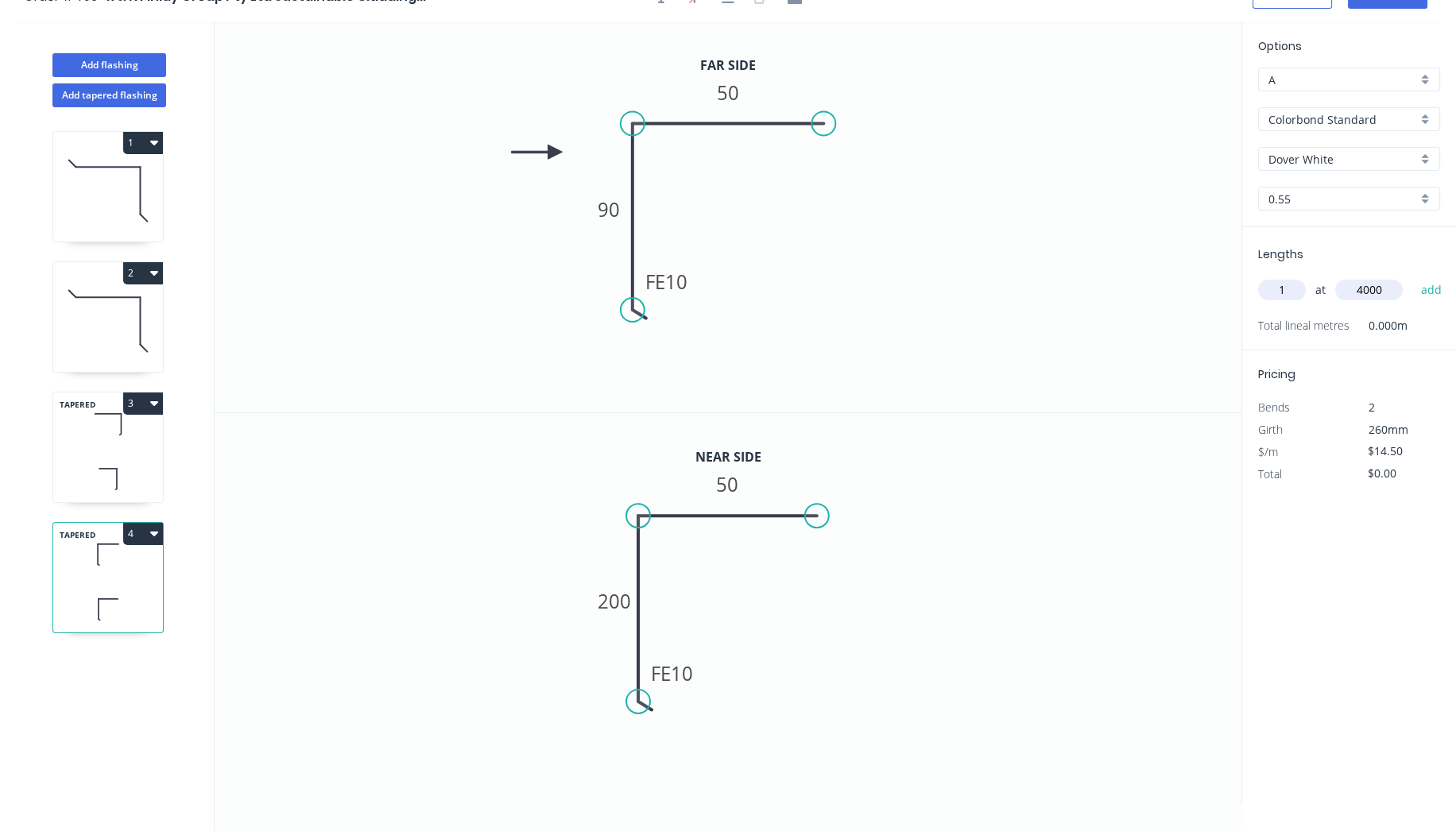
type input "$58.00"
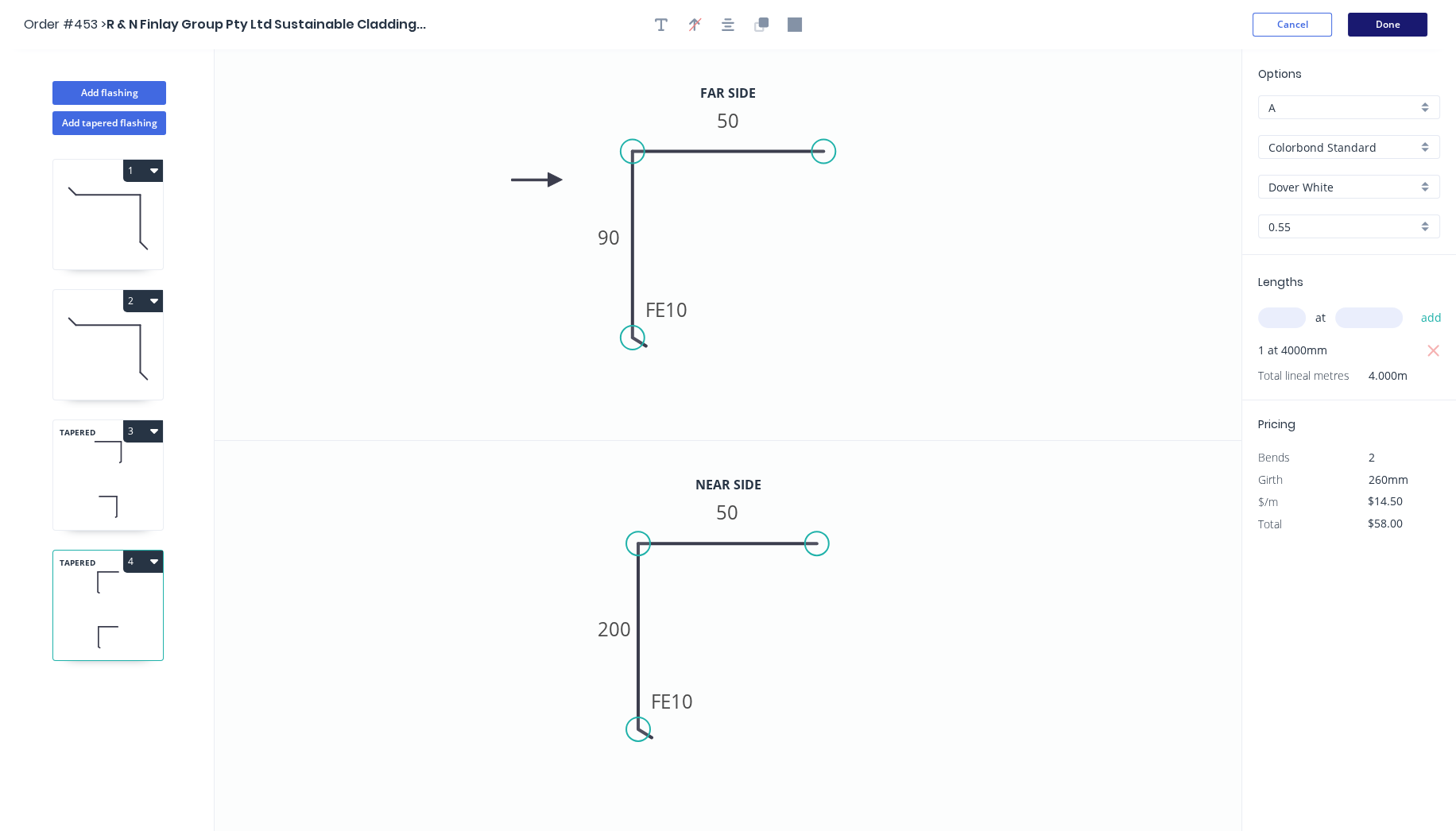
click at [1394, 23] on button "Done" at bounding box center [1387, 24] width 79 height 24
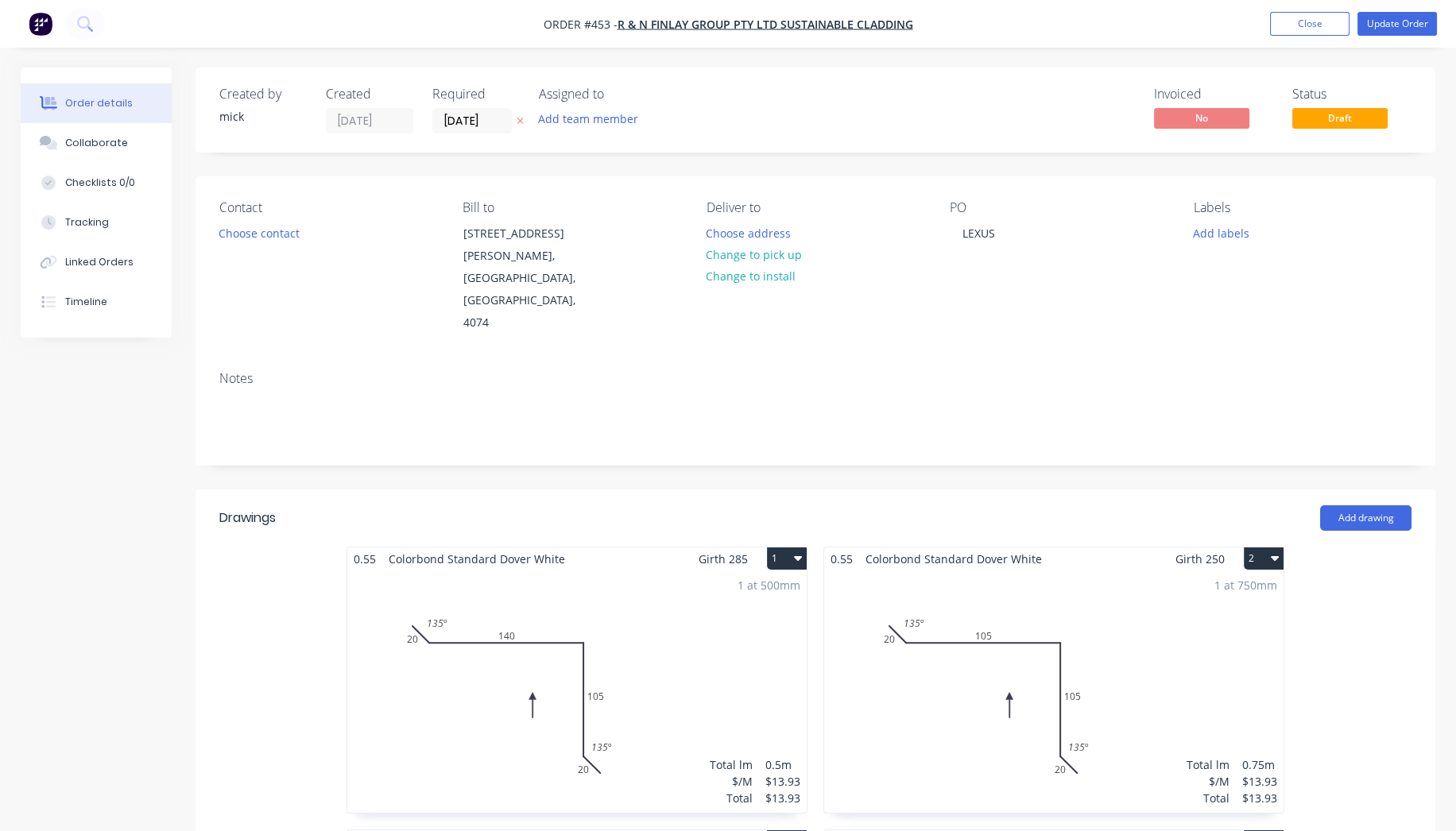
click at [1407, 11] on nav "Order #453 - R & N Finlay Group Pty Ltd Sustainable Cladding Add product Close …" at bounding box center [728, 24] width 1456 height 48
click at [1391, 21] on button "Update Order" at bounding box center [1397, 24] width 79 height 24
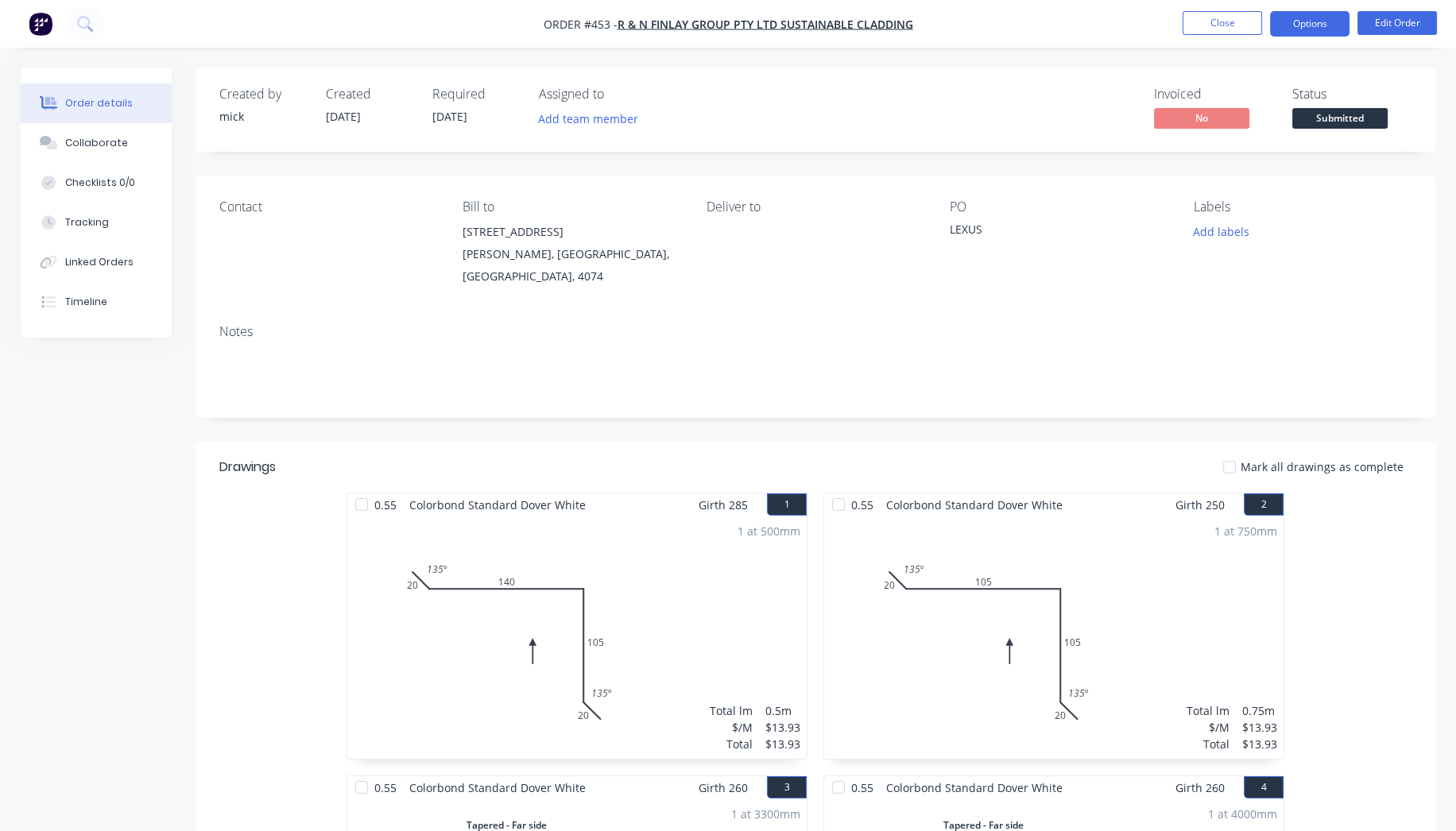
click at [1309, 24] on button "Options" at bounding box center [1309, 24] width 79 height 25
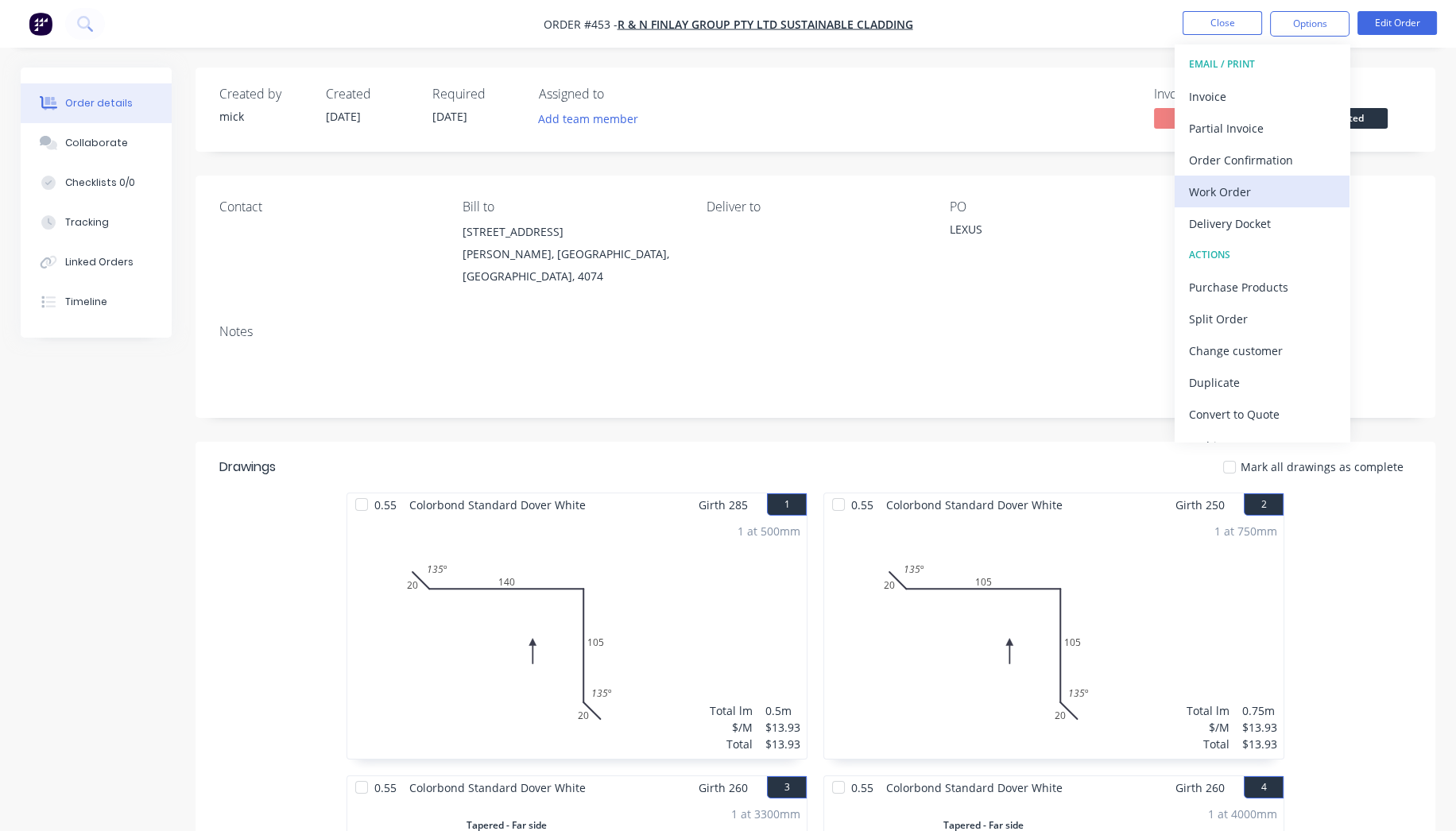
click at [1259, 182] on div "Work Order" at bounding box center [1262, 192] width 147 height 23
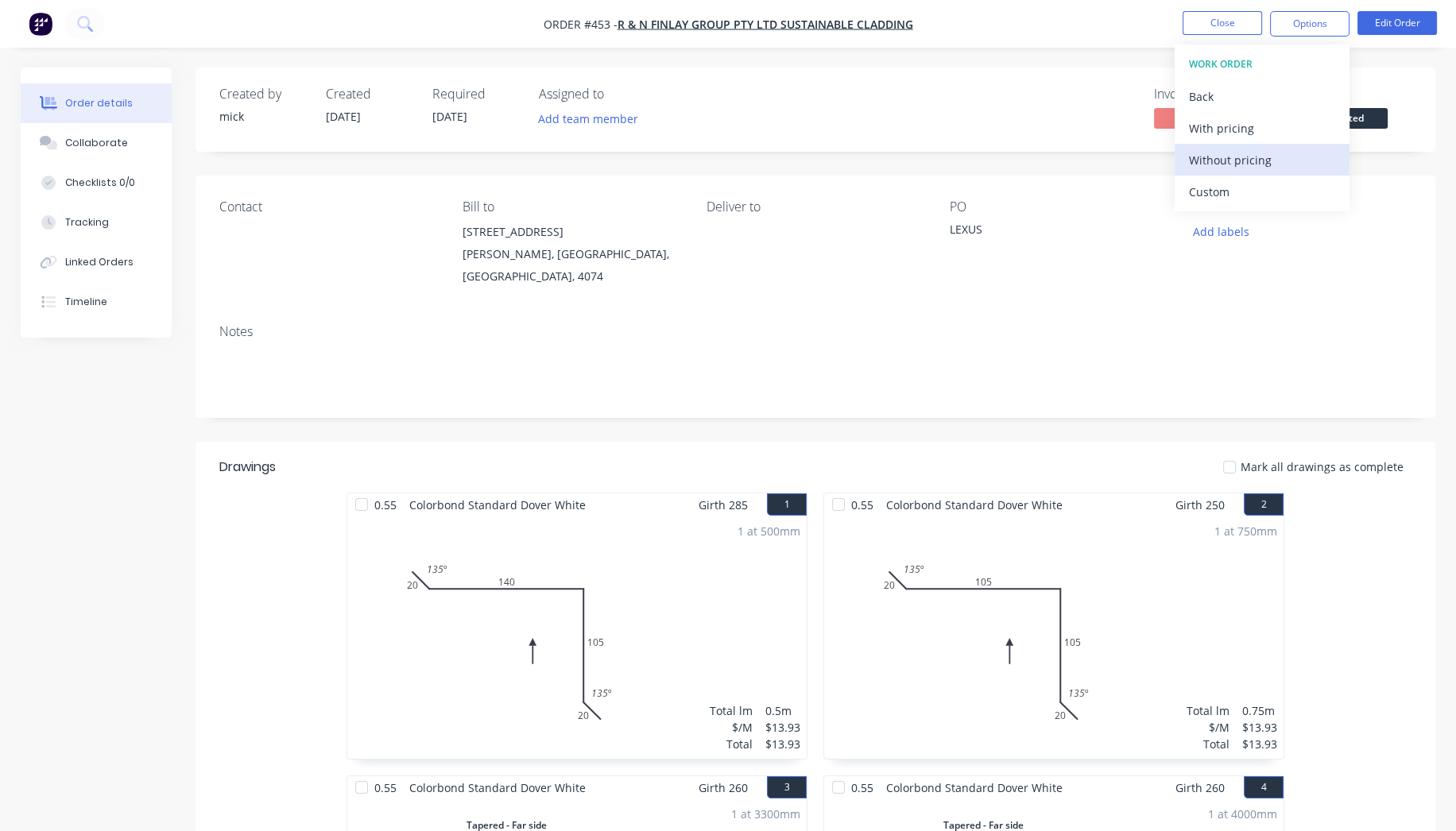
click at [1261, 157] on div "Without pricing" at bounding box center [1262, 160] width 147 height 23
